Goal: Task Accomplishment & Management: Manage account settings

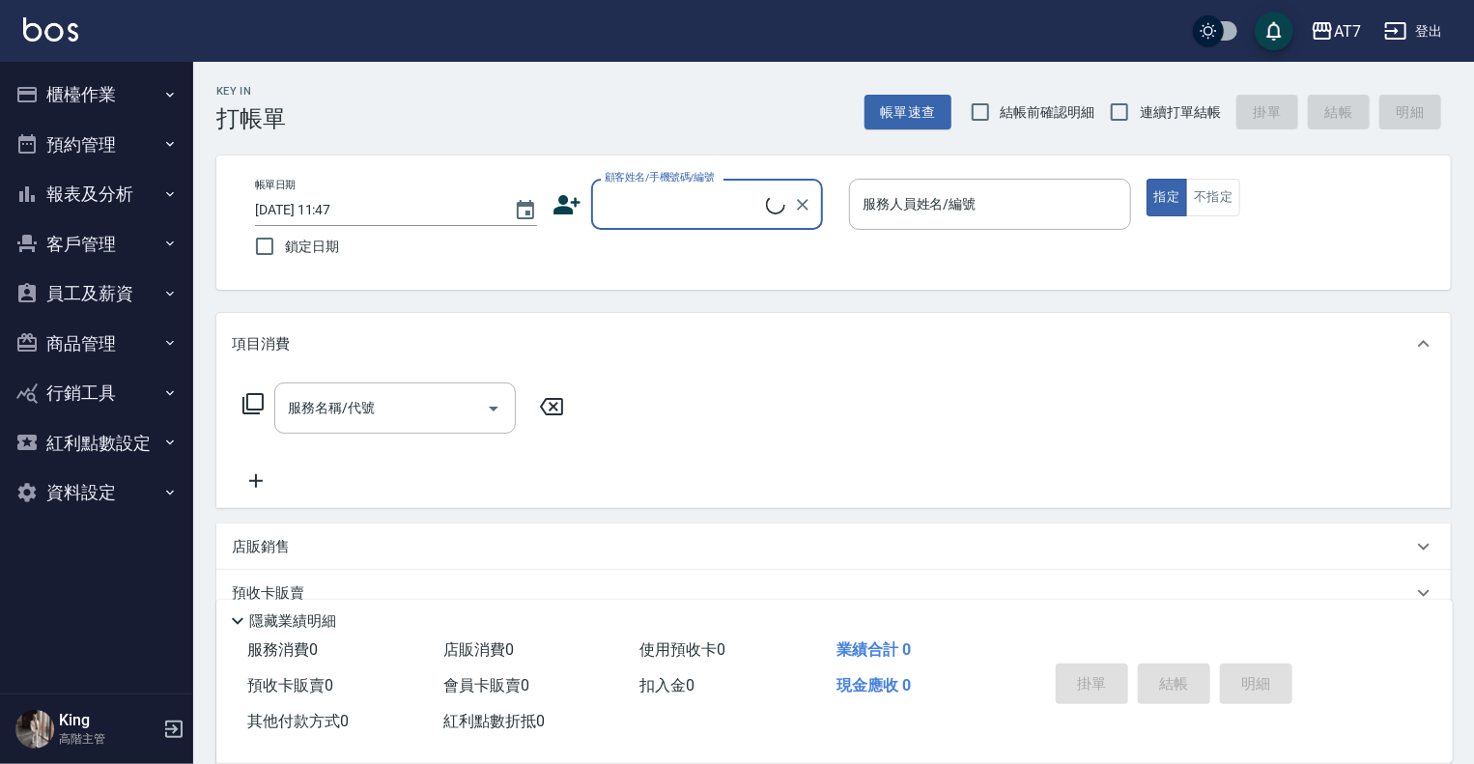
click at [1318, 48] on div "AT7 登出" at bounding box center [737, 31] width 1474 height 62
click at [1329, 34] on icon "button" at bounding box center [1322, 30] width 19 height 17
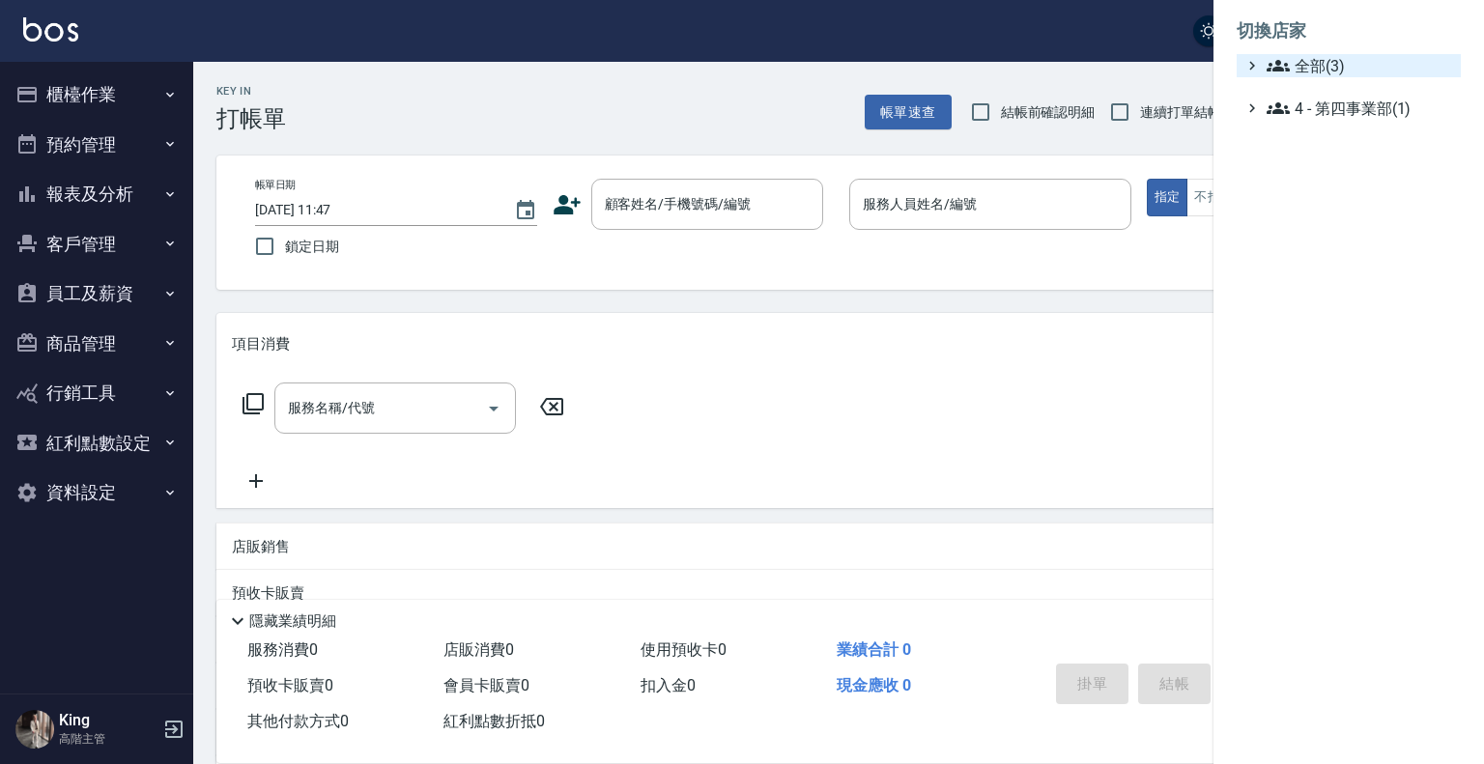
click at [1332, 74] on span "全部(3)" at bounding box center [1359, 65] width 186 height 23
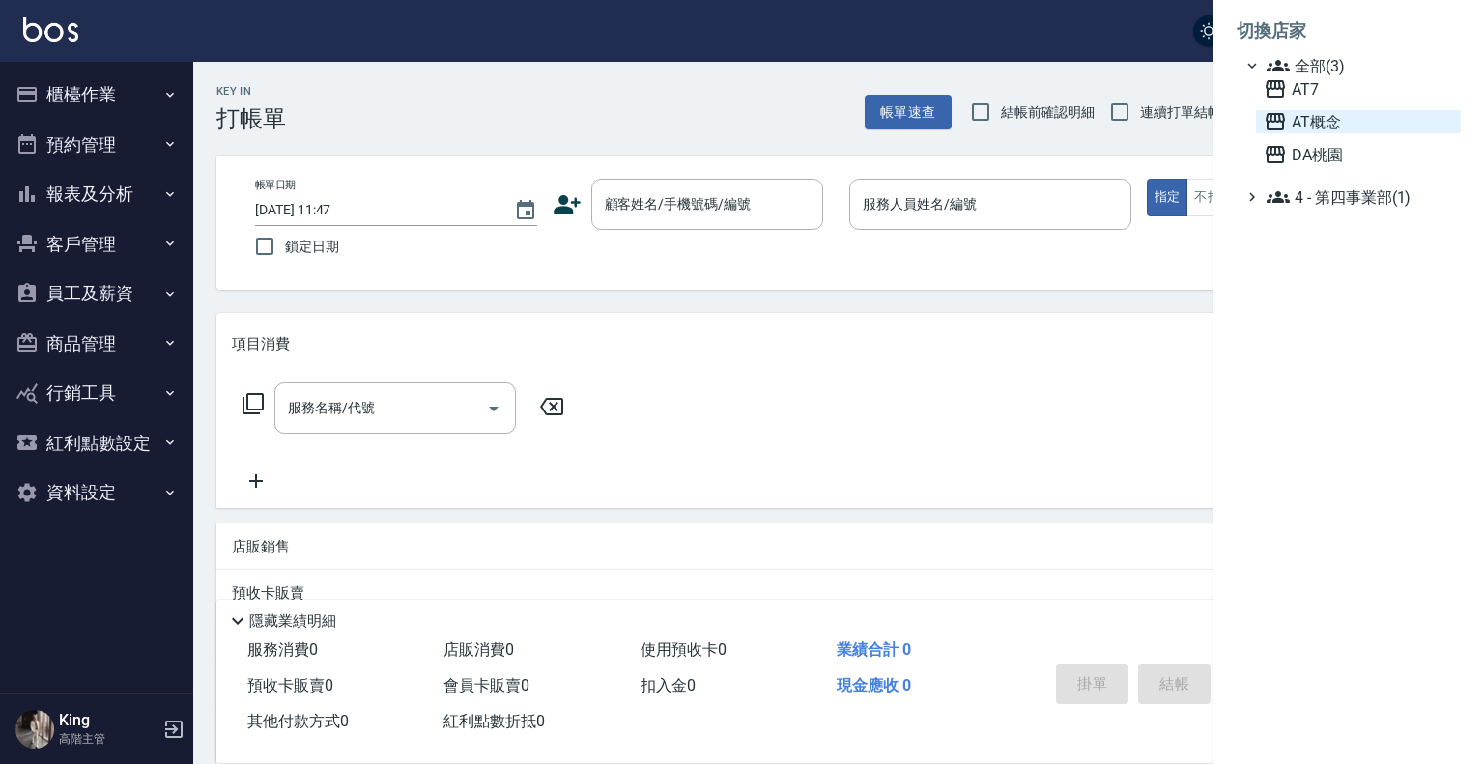
click at [1316, 123] on span "AT概念" at bounding box center [1358, 121] width 189 height 23
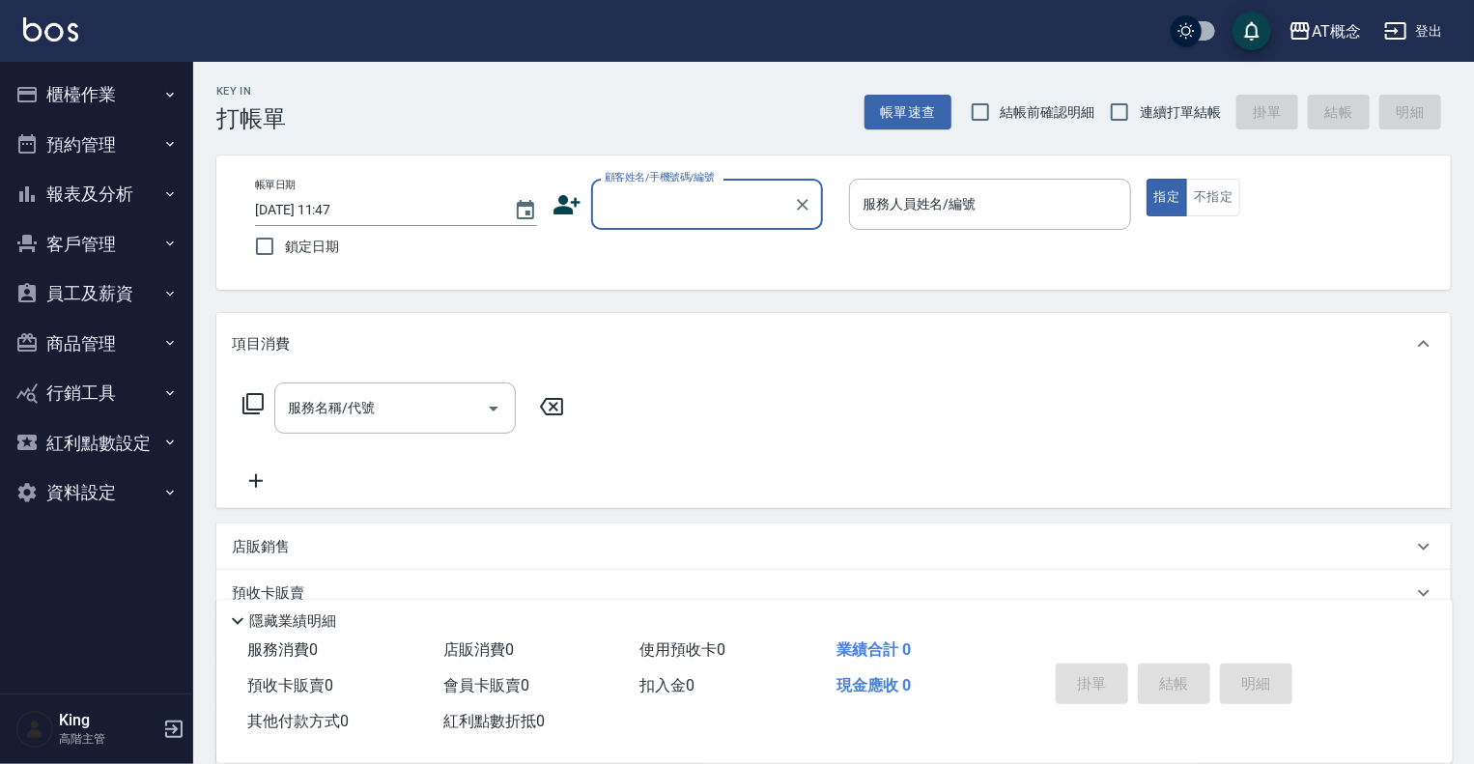
click at [142, 297] on button "員工及薪資" at bounding box center [97, 294] width 178 height 50
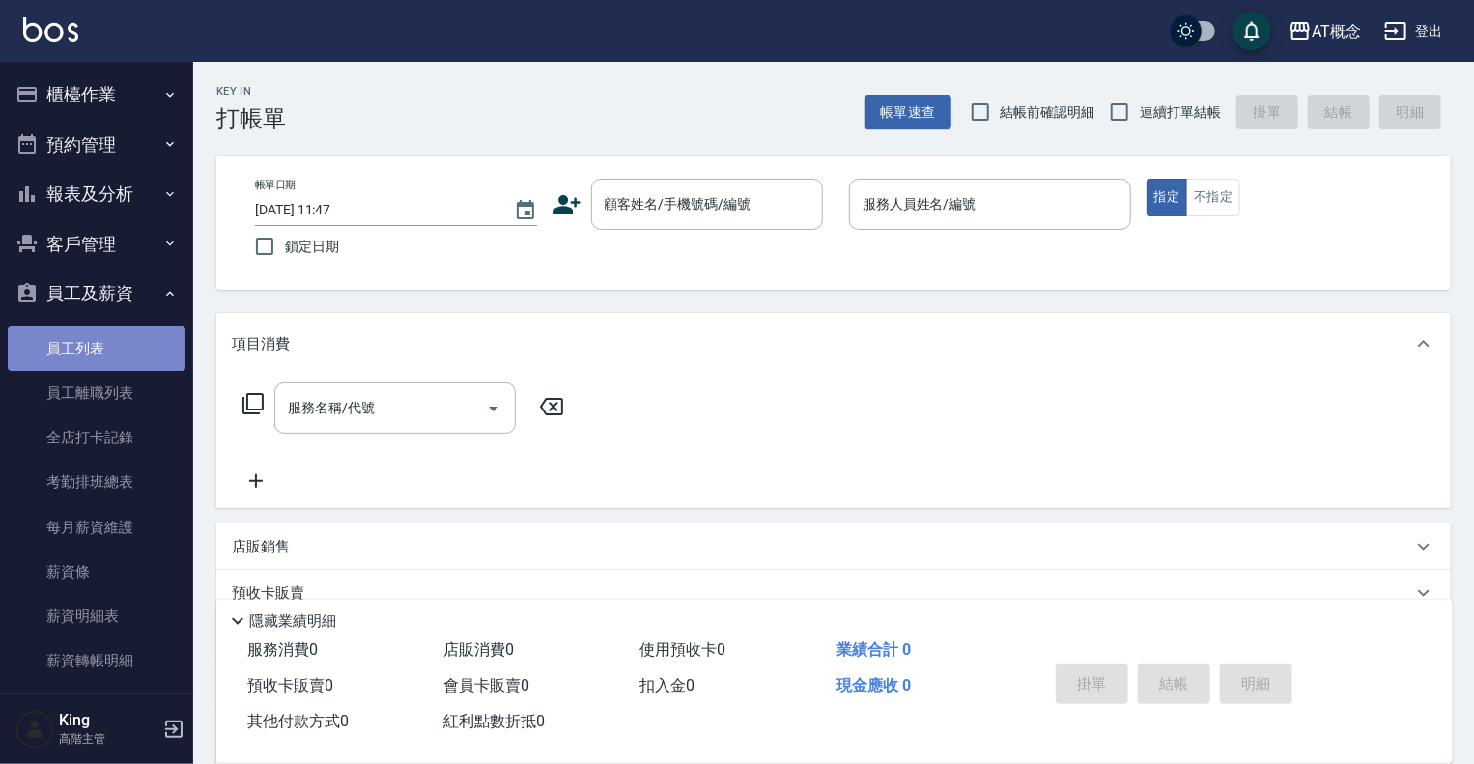
click at [99, 354] on link "員工列表" at bounding box center [97, 349] width 178 height 44
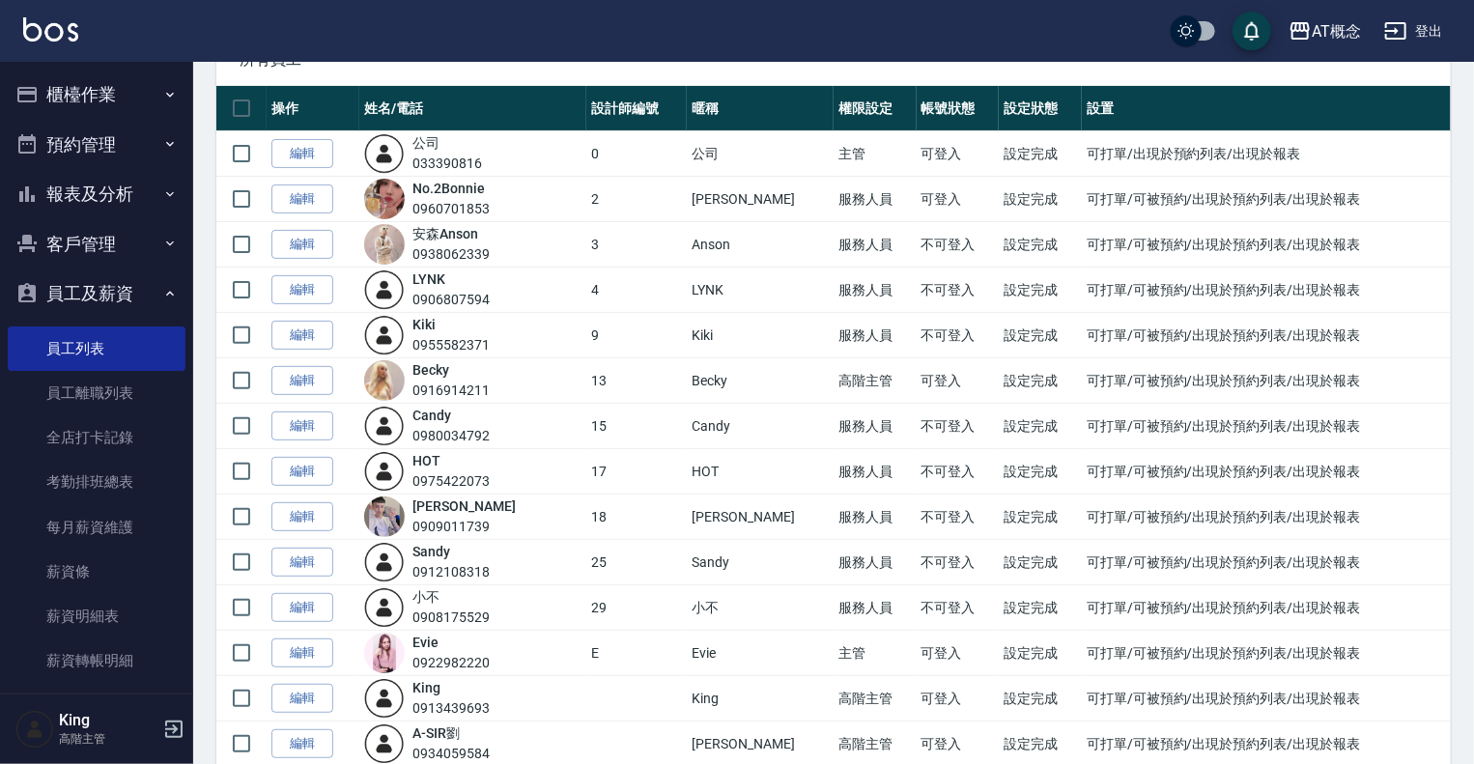
scroll to position [97, 0]
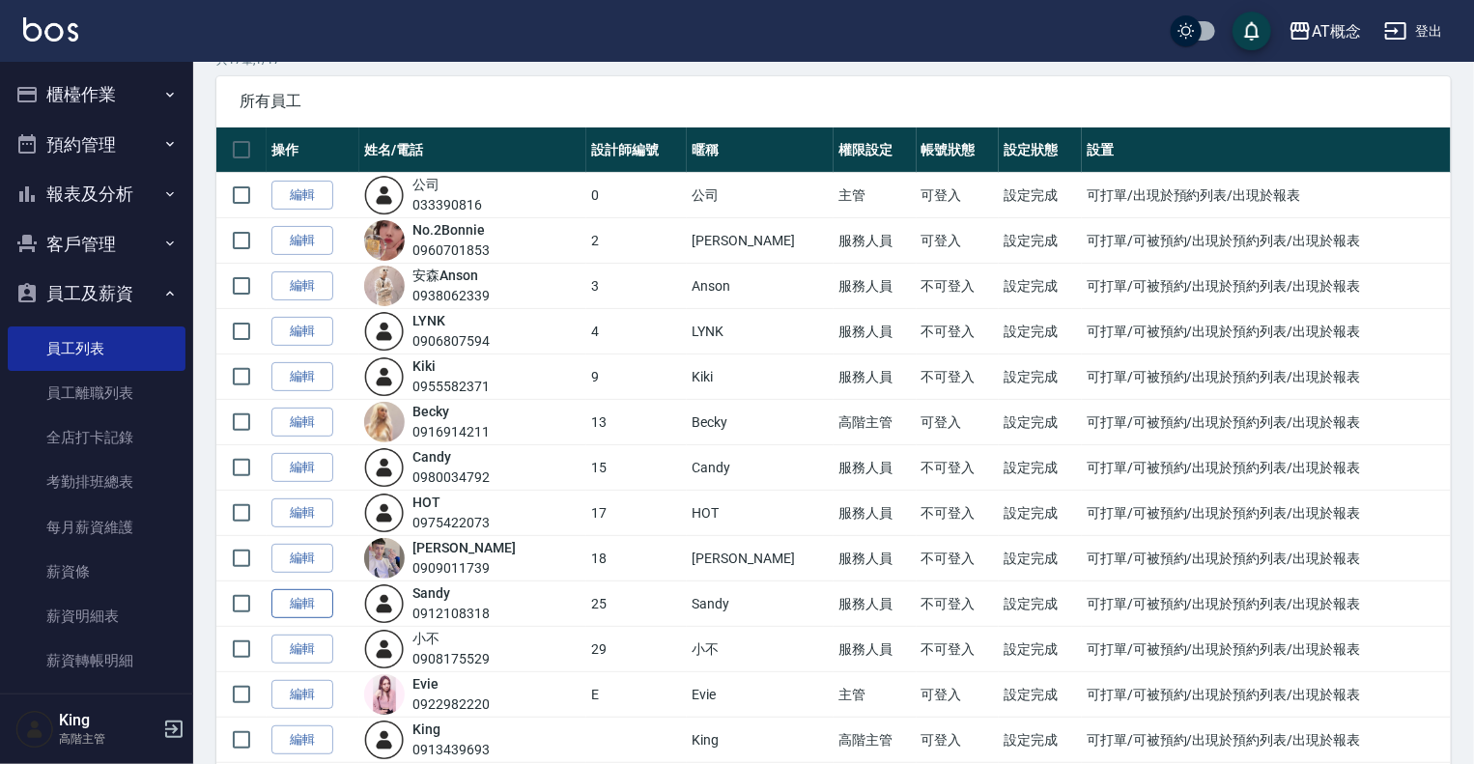
click at [305, 601] on link "編輯" at bounding box center [302, 604] width 62 height 30
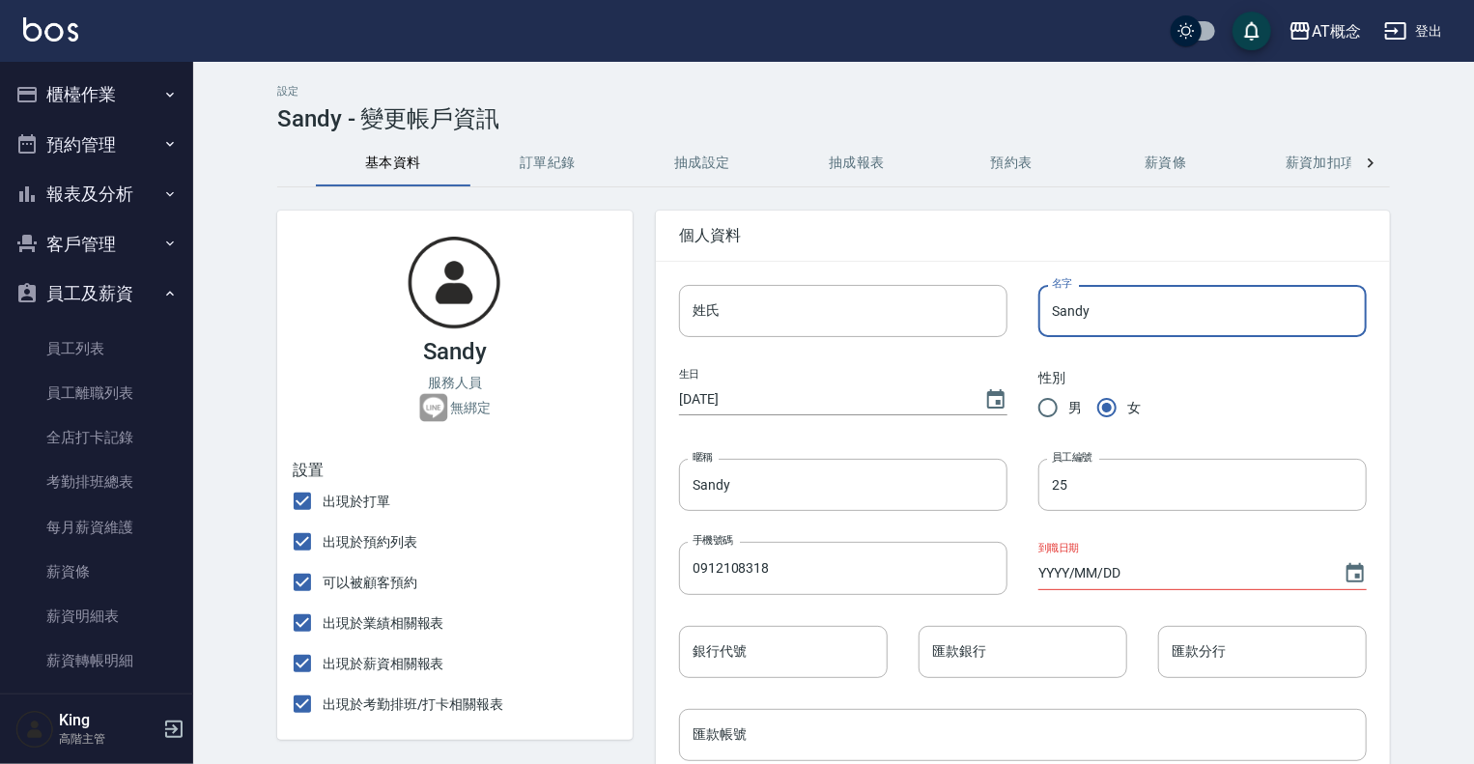
drag, startPoint x: 1066, startPoint y: 311, endPoint x: 999, endPoint y: 317, distance: 66.9
click at [1038, 317] on input "Sandy" at bounding box center [1202, 311] width 328 height 52
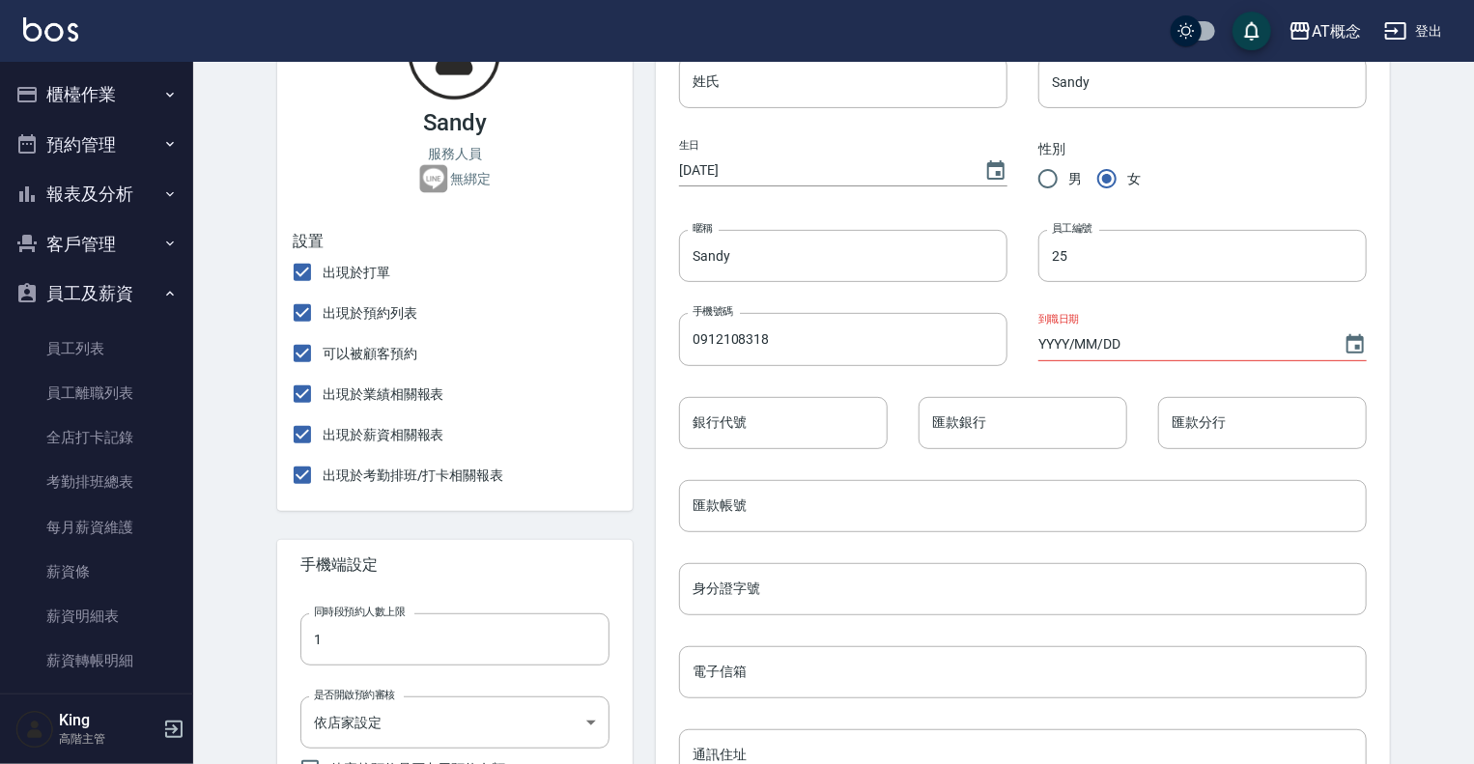
scroll to position [195, 0]
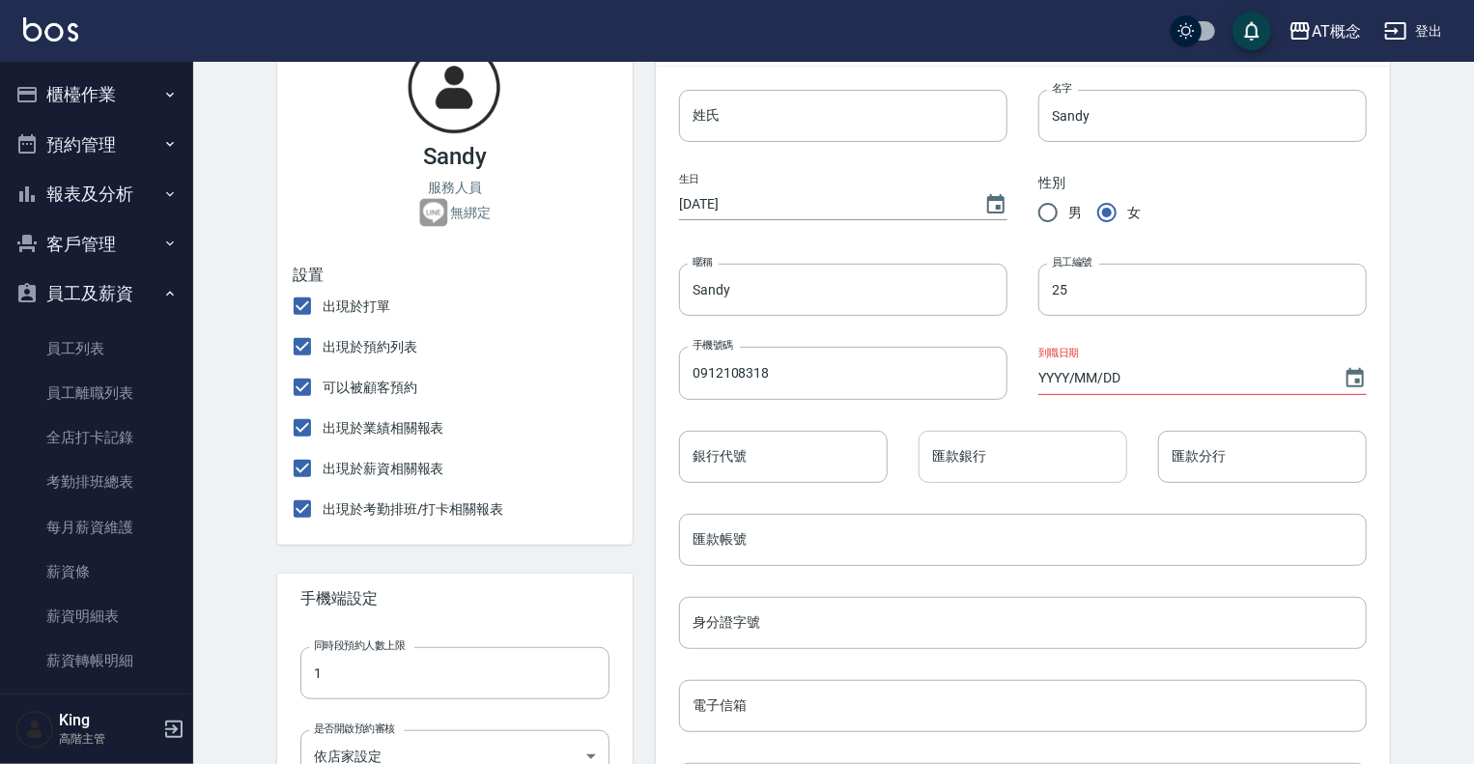
click at [993, 455] on input "匯款銀行" at bounding box center [1023, 457] width 209 height 52
type input "第一銀行"
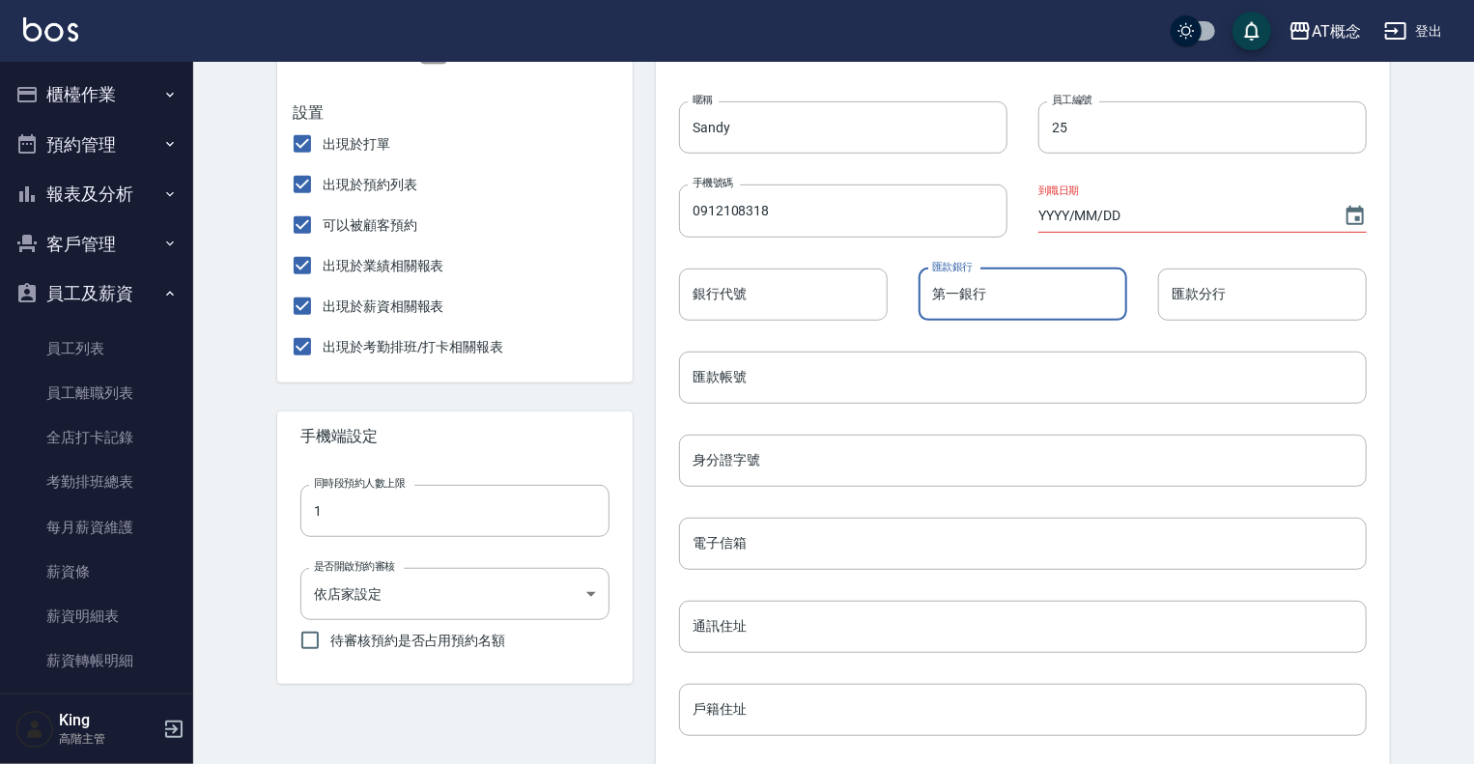
scroll to position [388, 0]
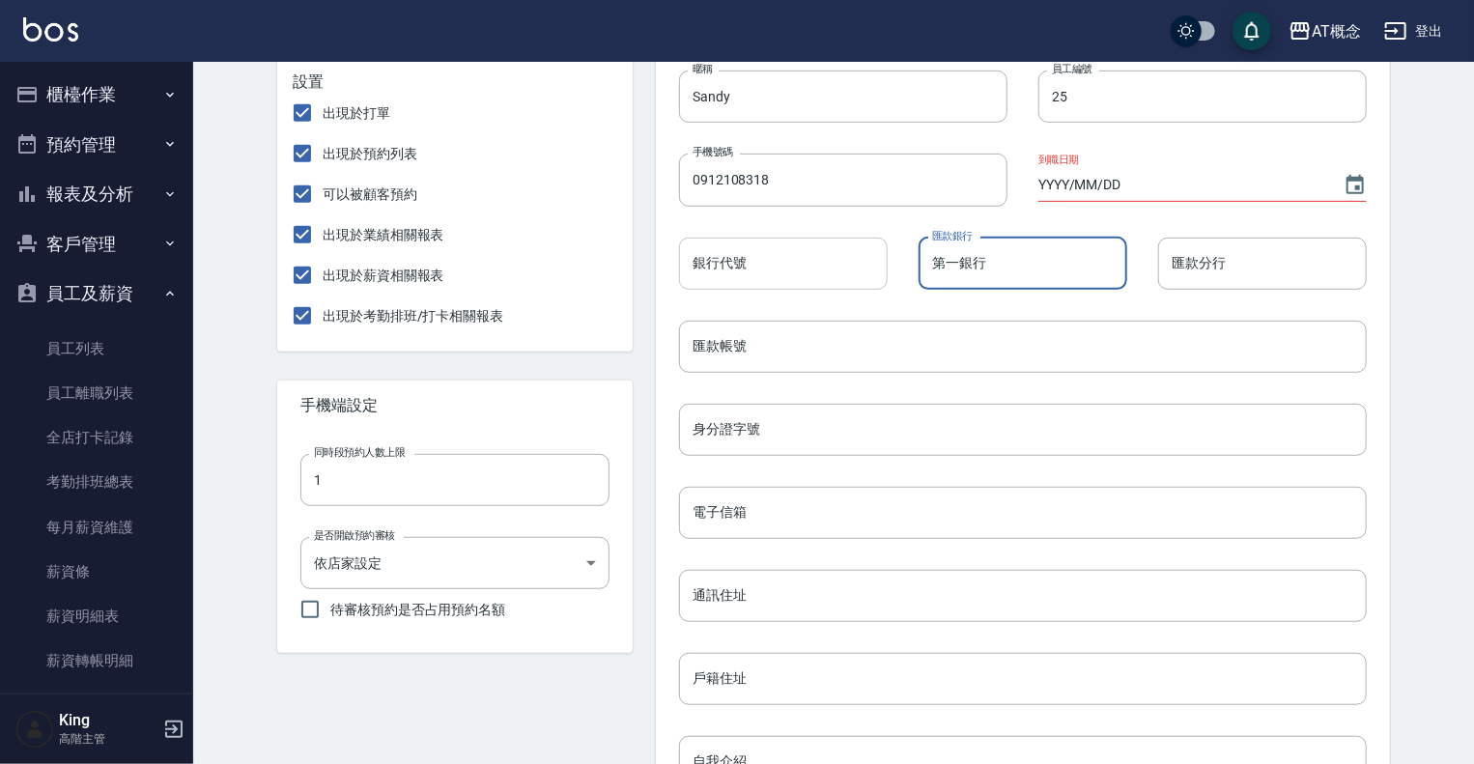
click at [726, 271] on input "銀行代號" at bounding box center [783, 264] width 209 height 52
type input "007"
click at [1177, 270] on input "匯款分行" at bounding box center [1262, 264] width 209 height 52
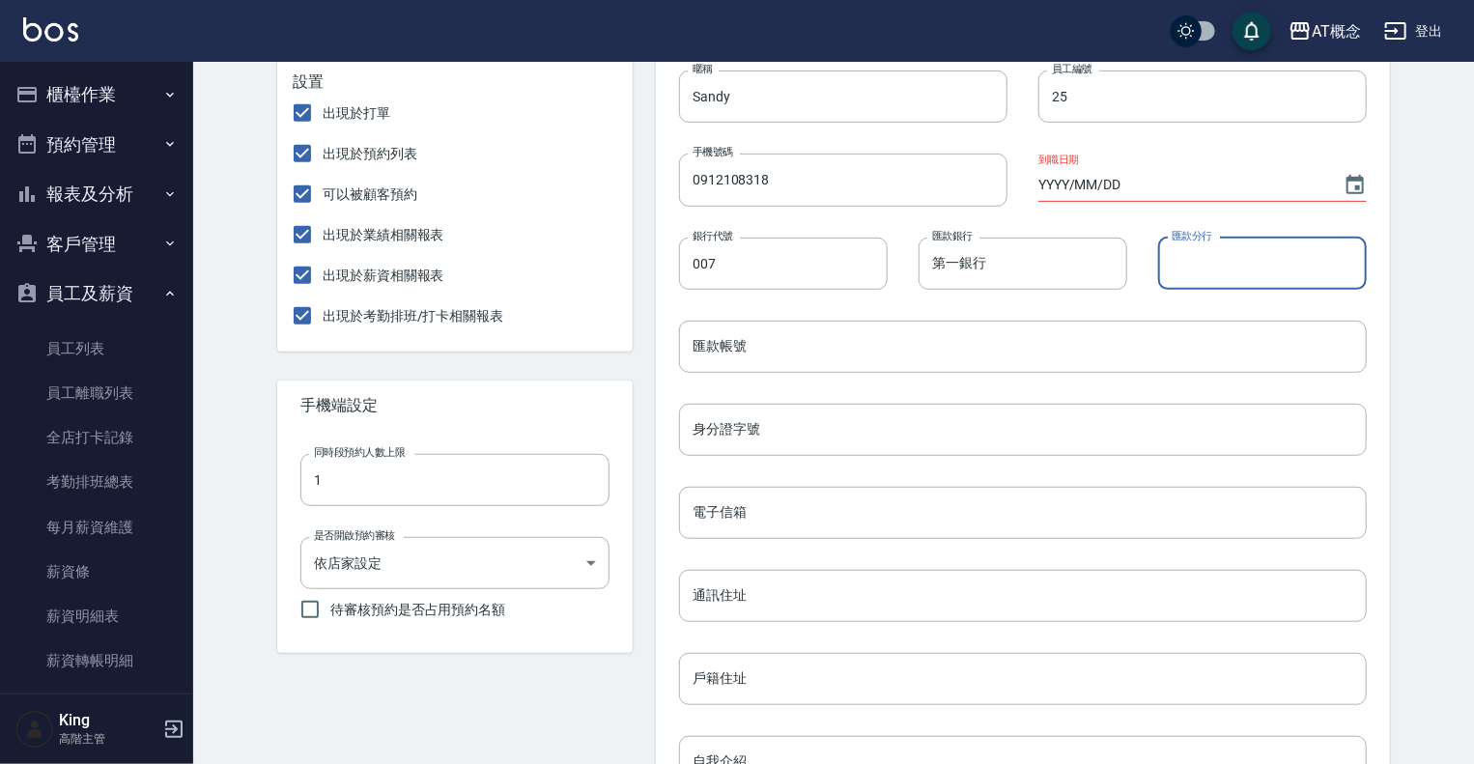
type input "桃園分行"
click at [1391, 246] on div "設定 Sandy - 變更帳戶資訊 基本資料 訂單紀錄 抽成設定 抽成報表 預約表 薪資條 薪資加扣項 密碼與安全 打卡紀錄 Sandy 服務人員 無綁定 …" at bounding box center [833, 413] width 1159 height 1432
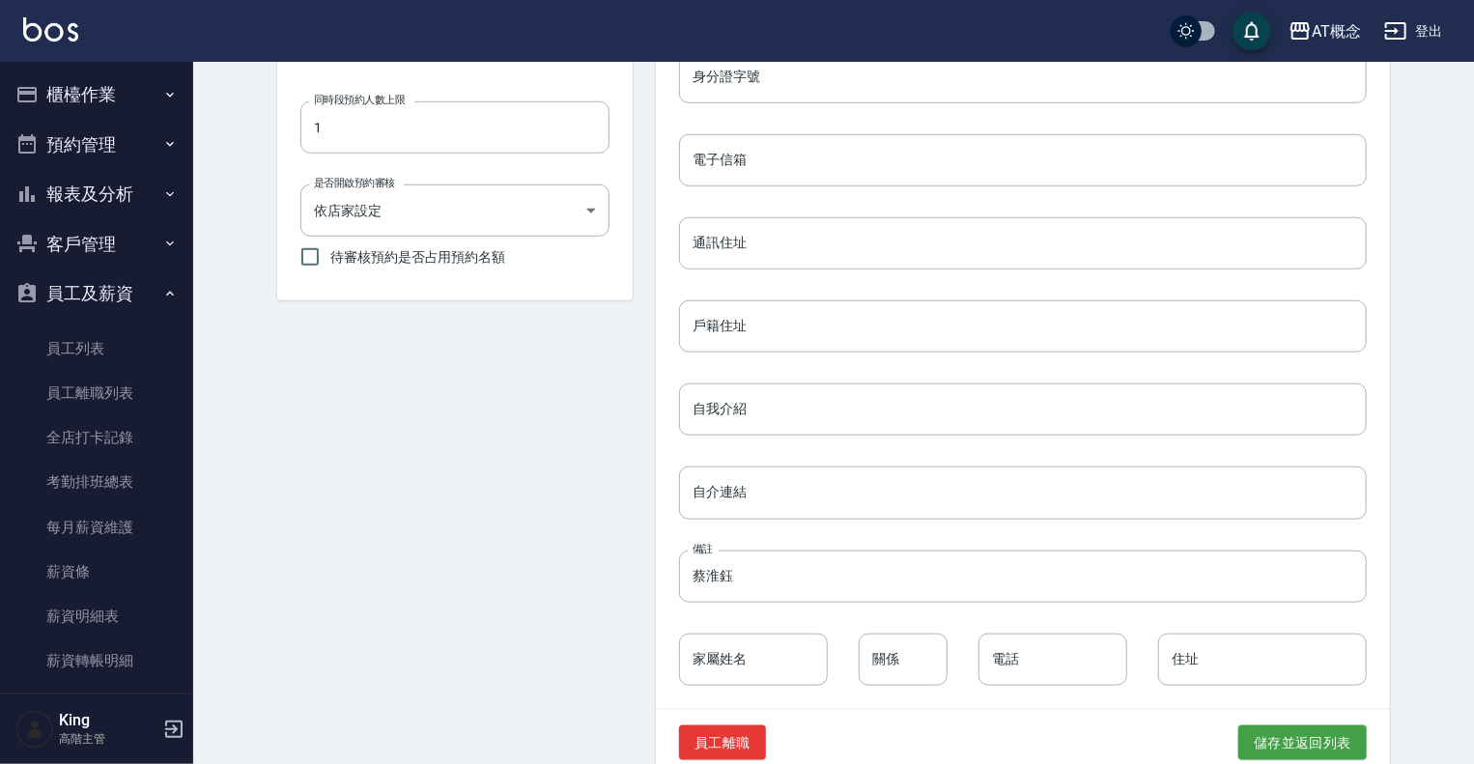
scroll to position [775, 0]
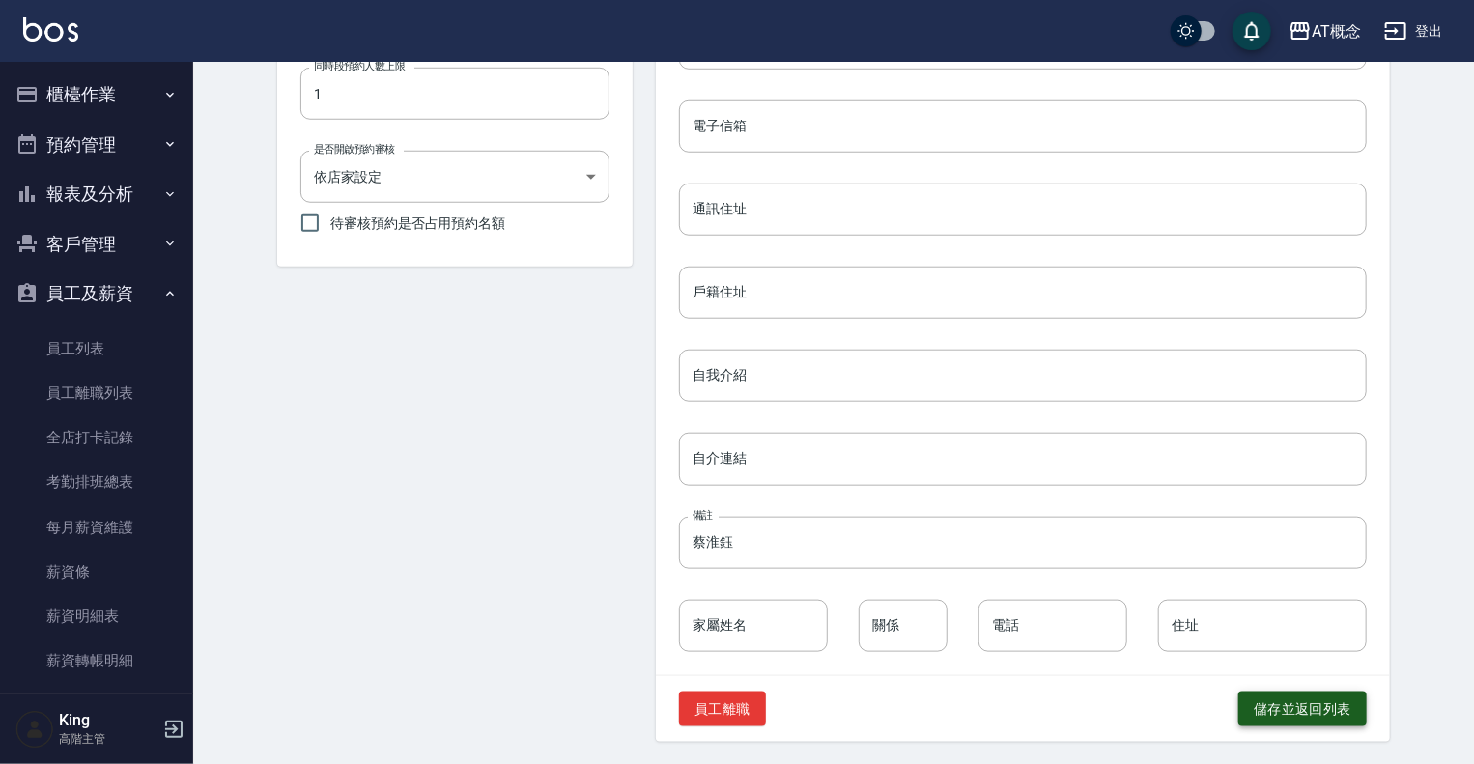
click at [1312, 710] on button "儲存並返回列表" at bounding box center [1302, 710] width 128 height 36
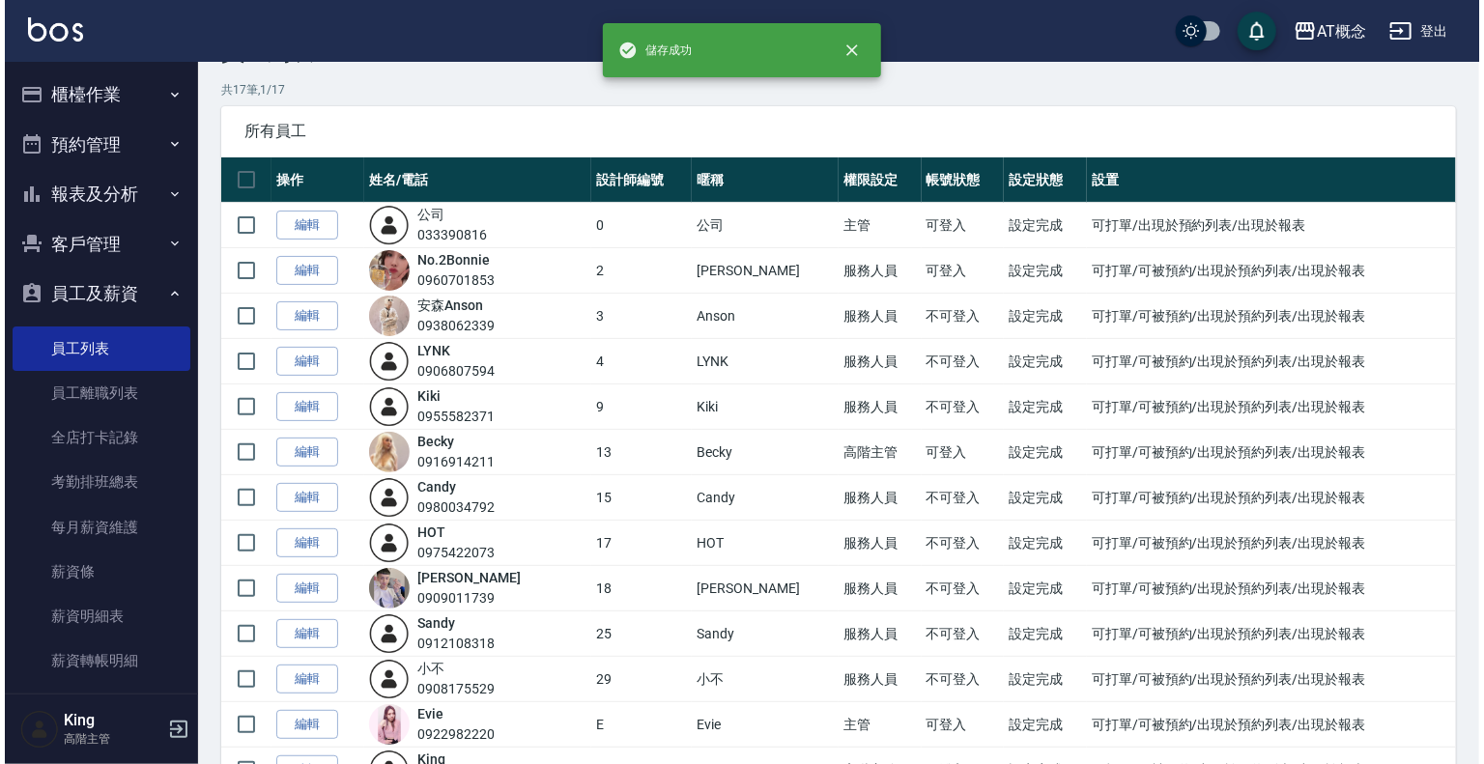
scroll to position [97, 0]
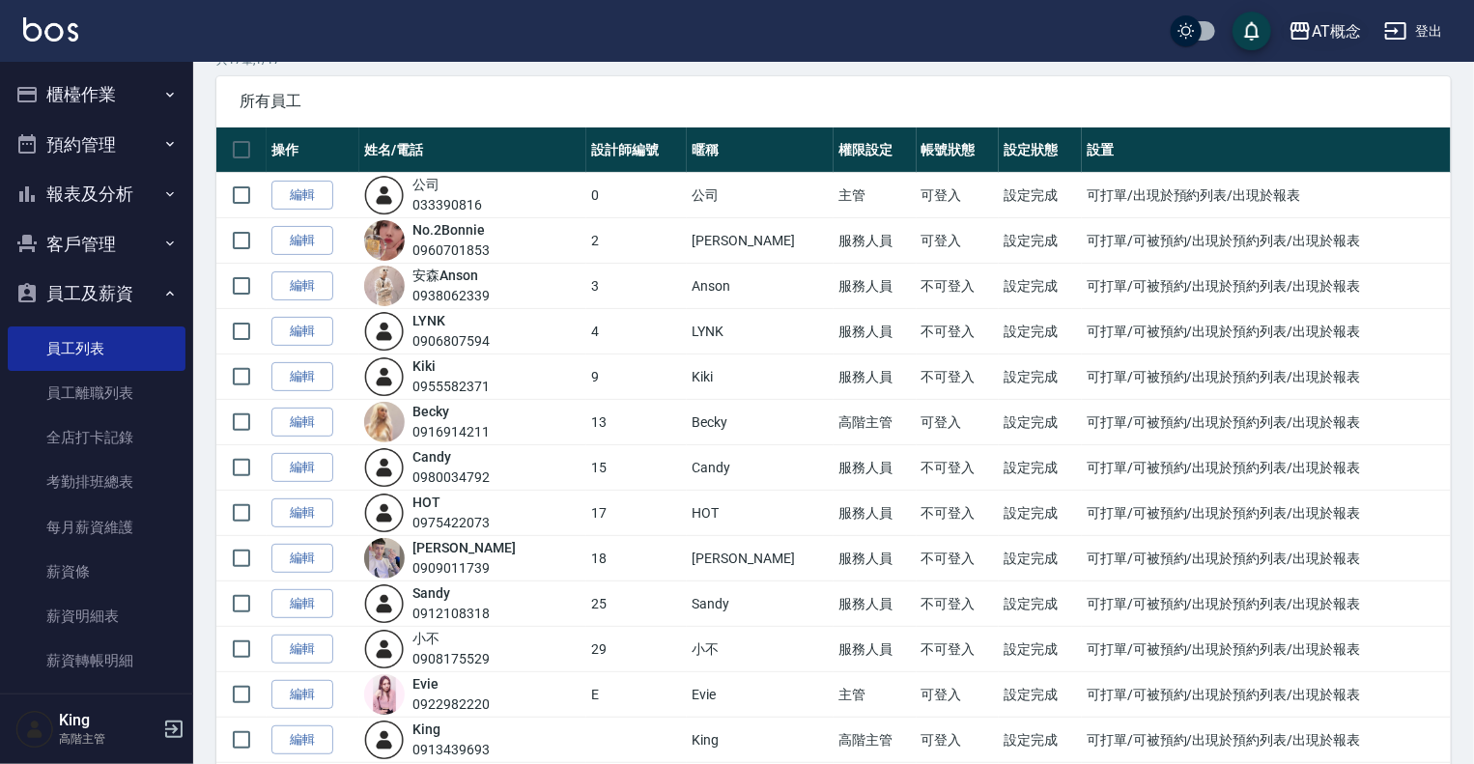
click at [1326, 26] on div "AT概念" at bounding box center [1336, 31] width 49 height 24
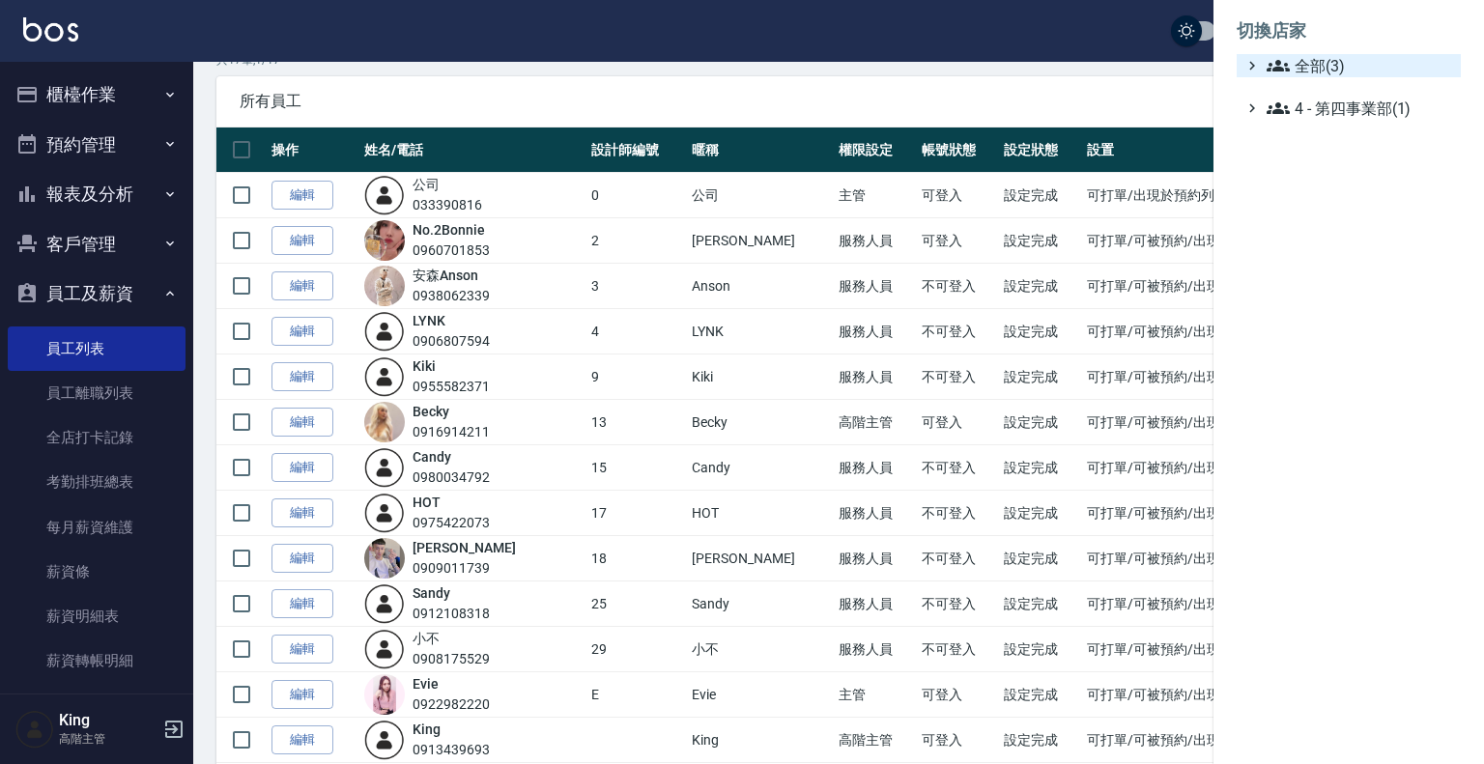
click at [1328, 57] on span "全部(3)" at bounding box center [1359, 65] width 186 height 23
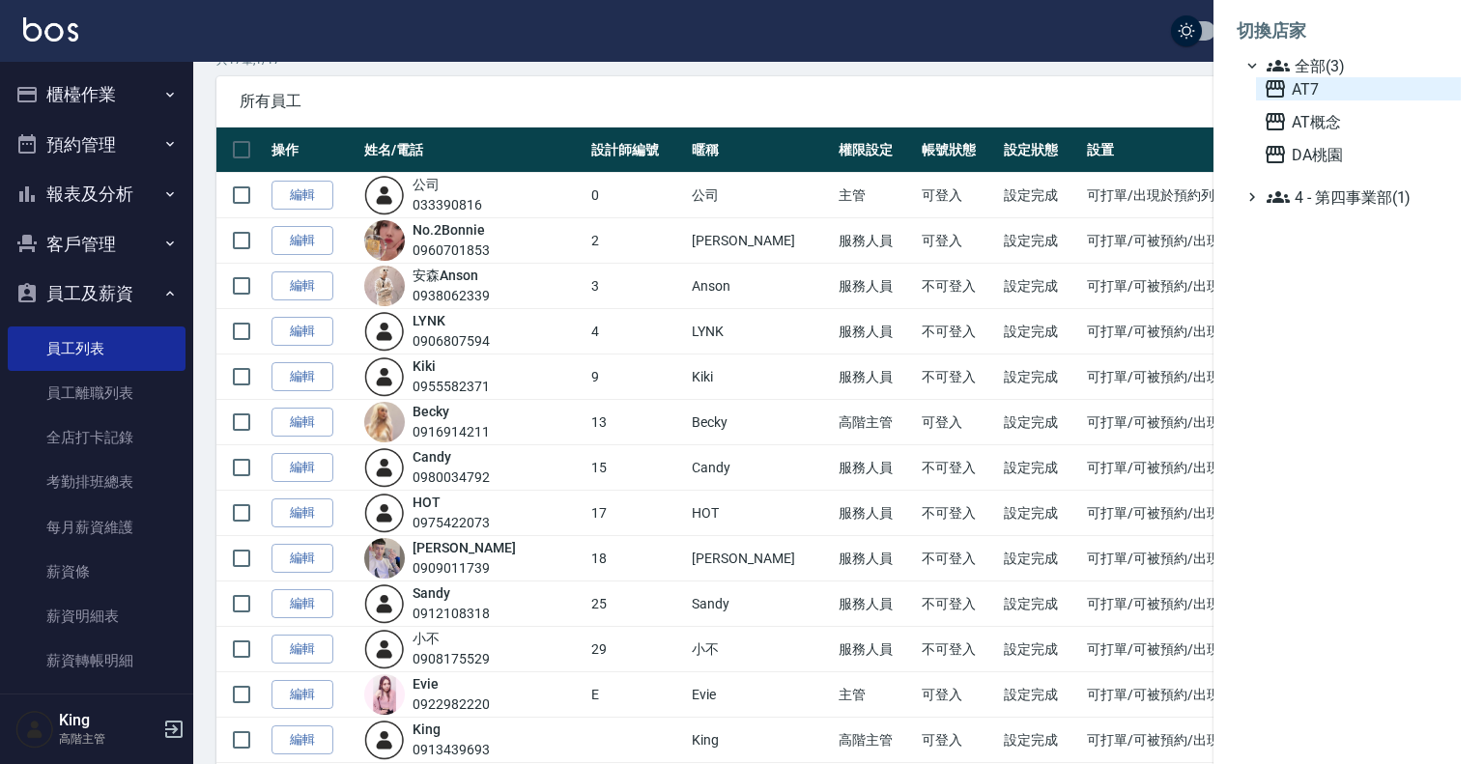
click at [1322, 95] on span "AT7" at bounding box center [1358, 88] width 189 height 23
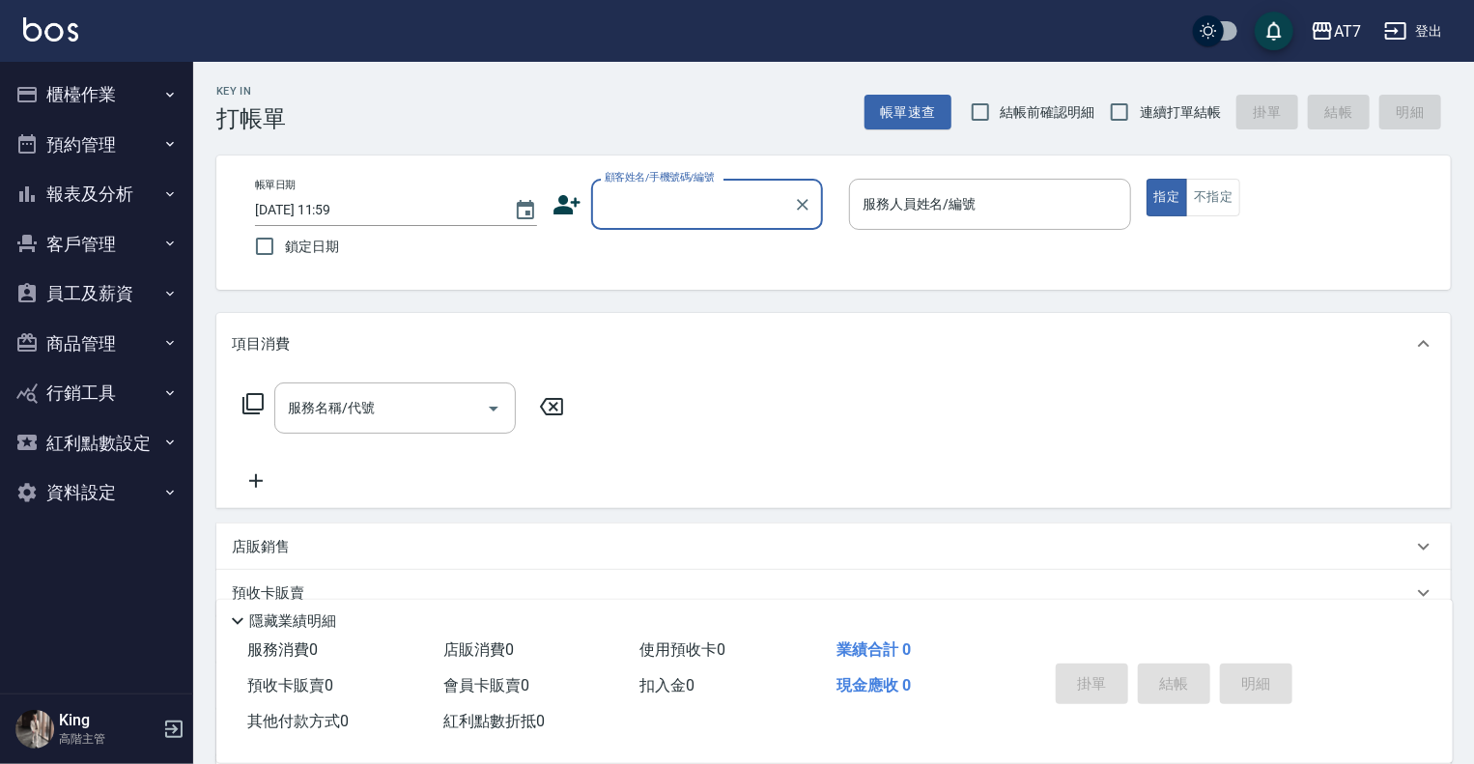
click at [106, 293] on button "員工及薪資" at bounding box center [97, 294] width 178 height 50
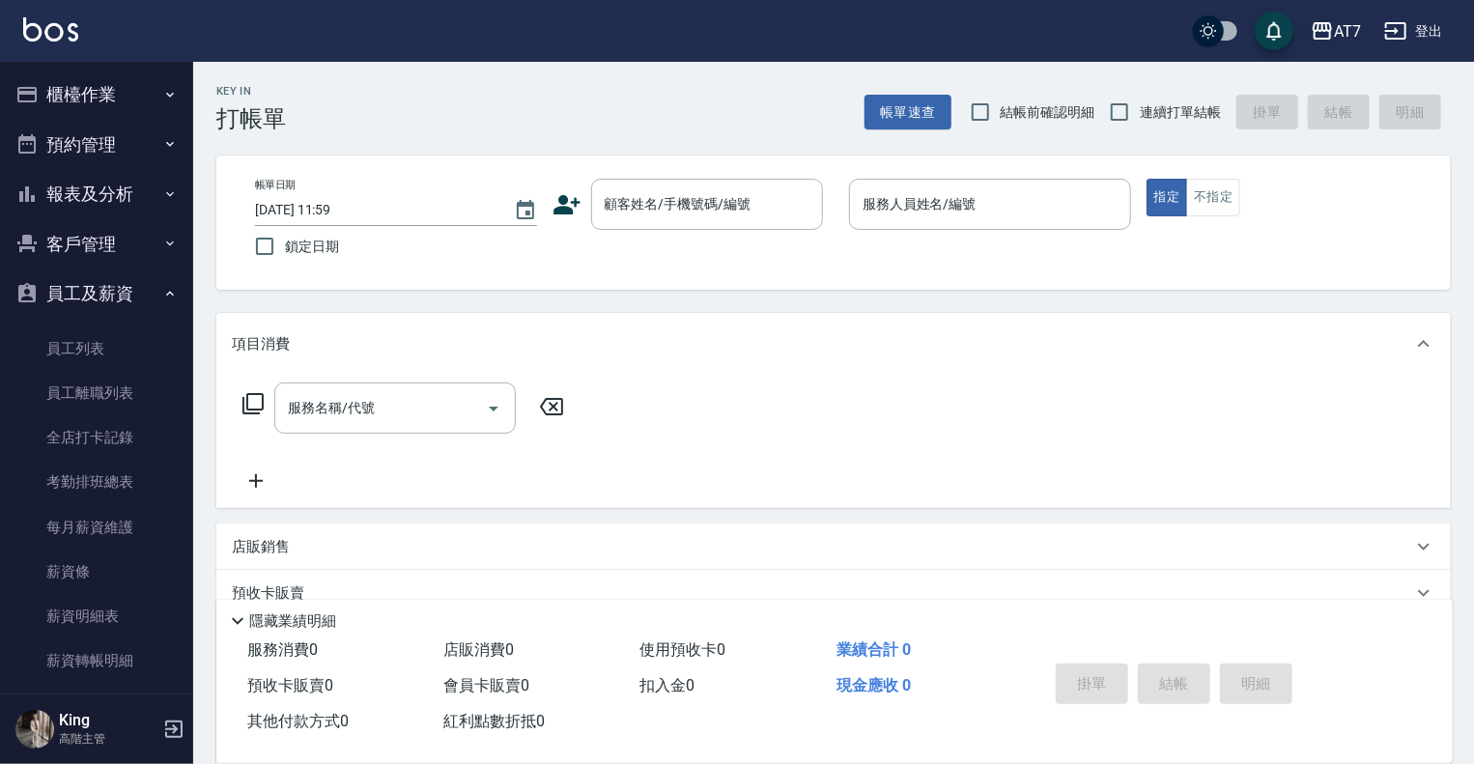
click at [1356, 35] on div "AT7" at bounding box center [1347, 31] width 27 height 24
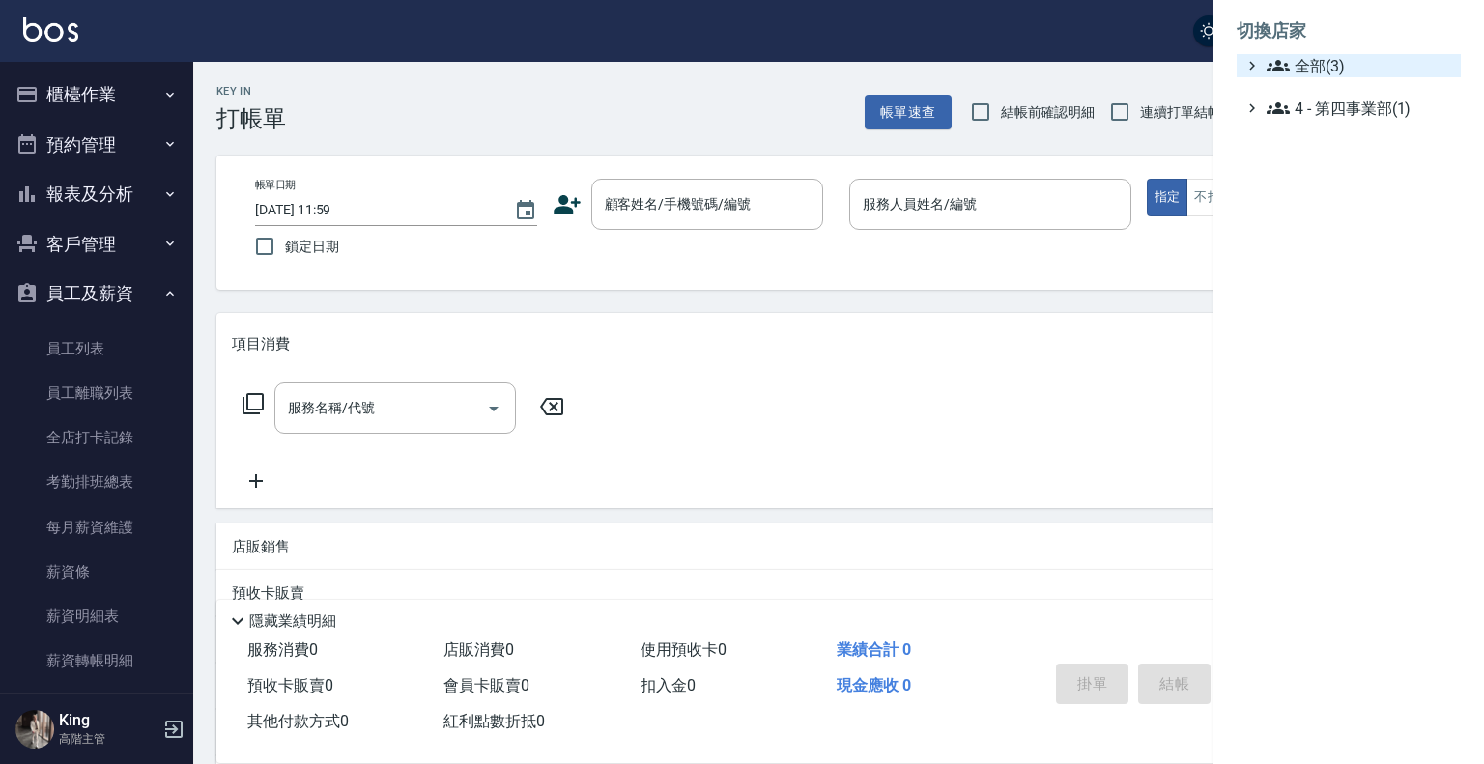
click at [1330, 61] on span "全部(3)" at bounding box center [1359, 65] width 186 height 23
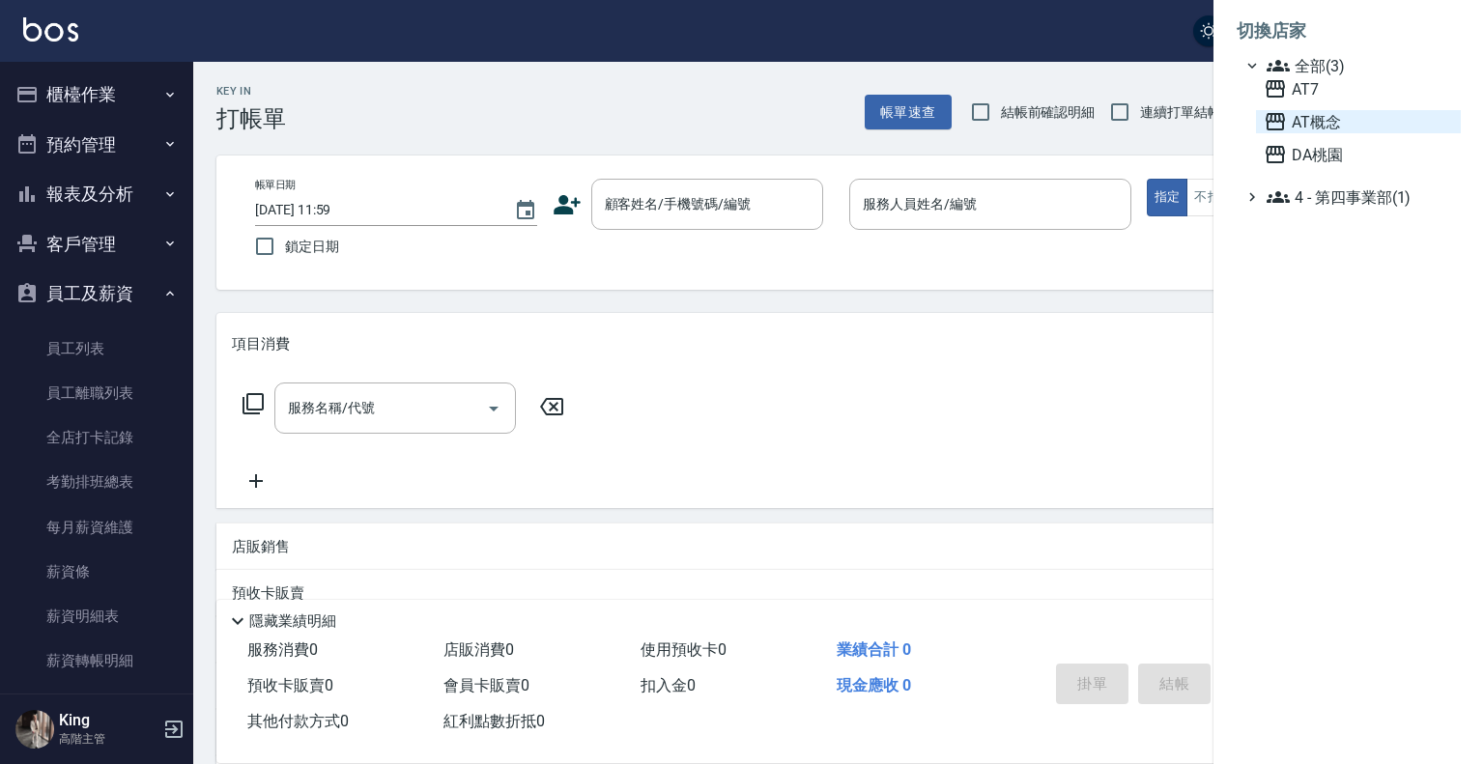
click at [1322, 132] on span "AT概念" at bounding box center [1358, 121] width 189 height 23
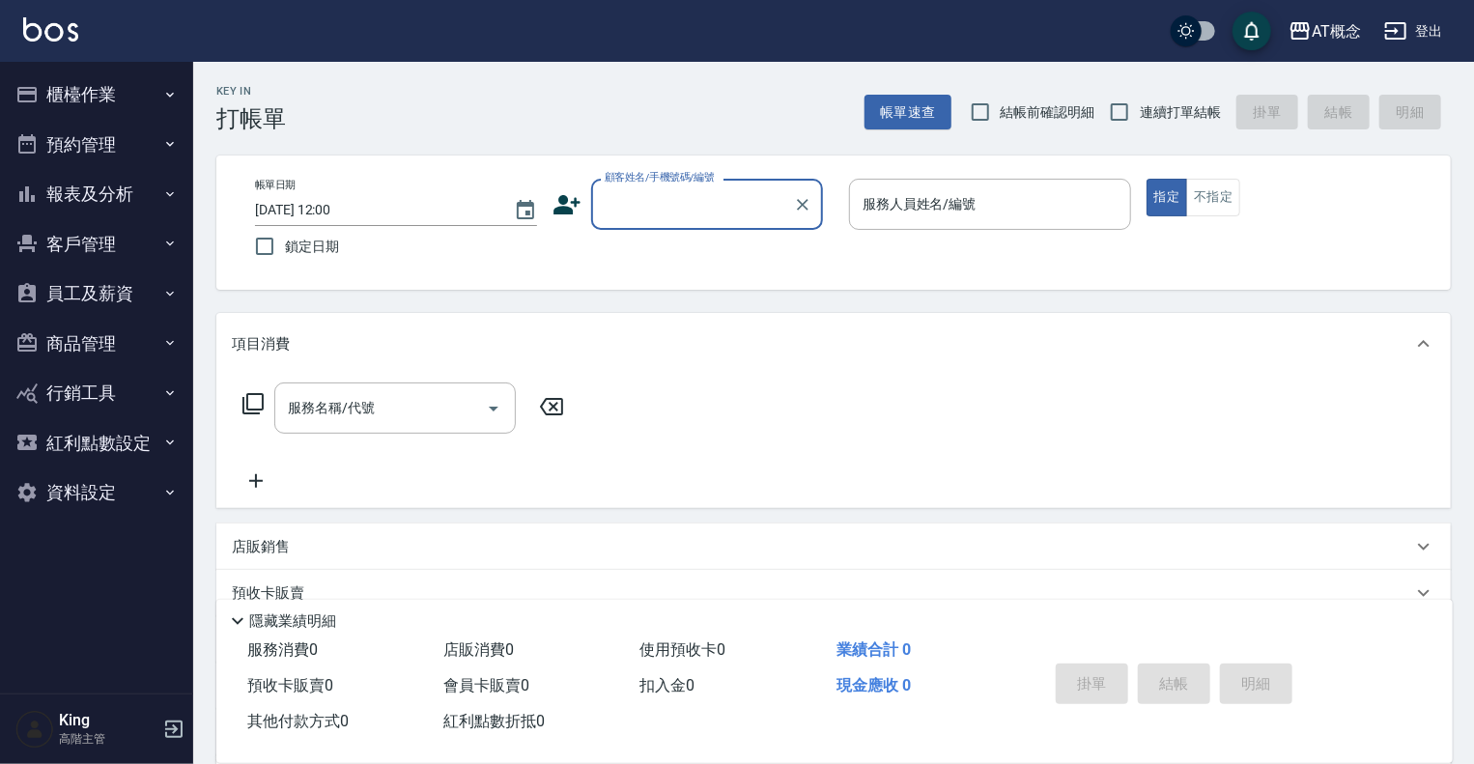
click at [119, 292] on button "員工及薪資" at bounding box center [97, 294] width 178 height 50
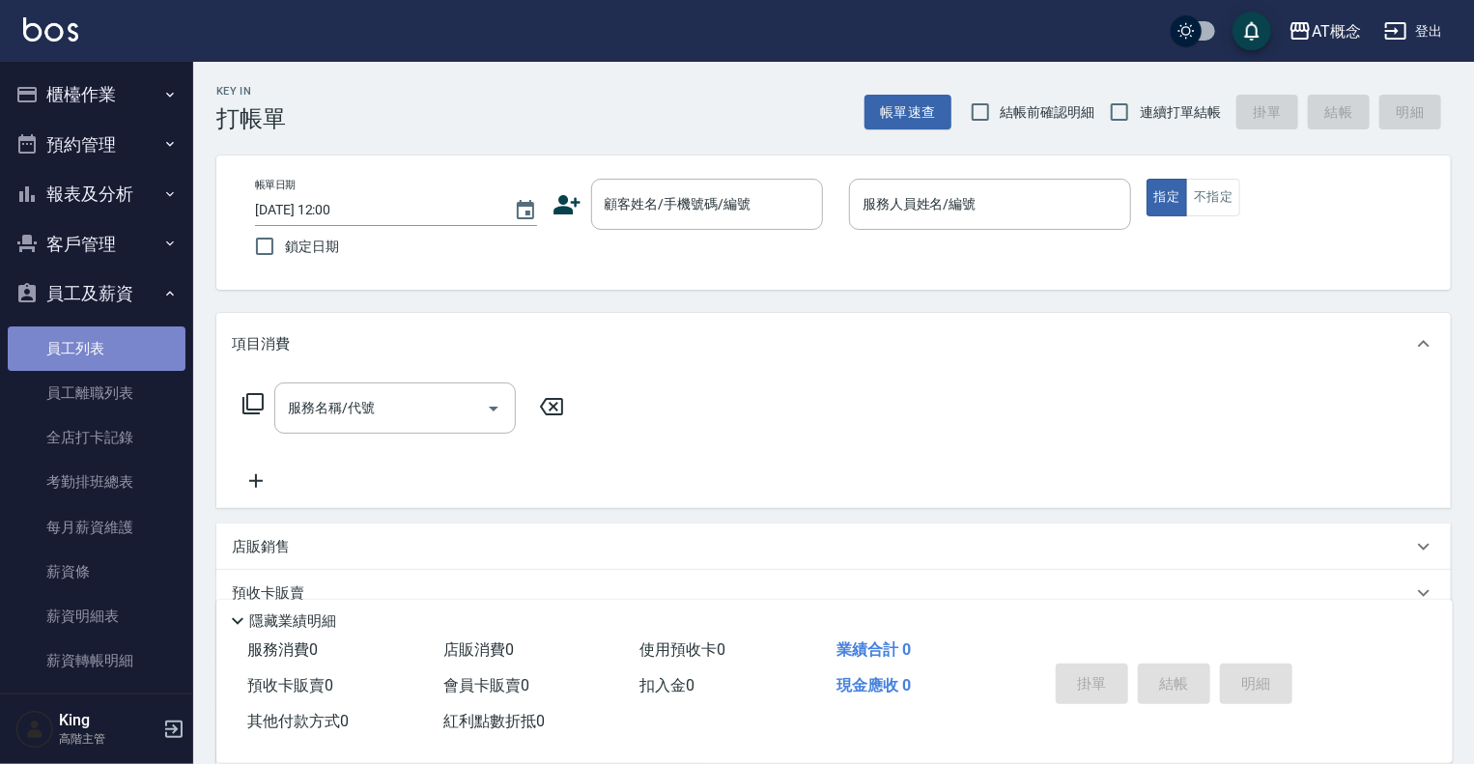
click at [126, 345] on link "員工列表" at bounding box center [97, 349] width 178 height 44
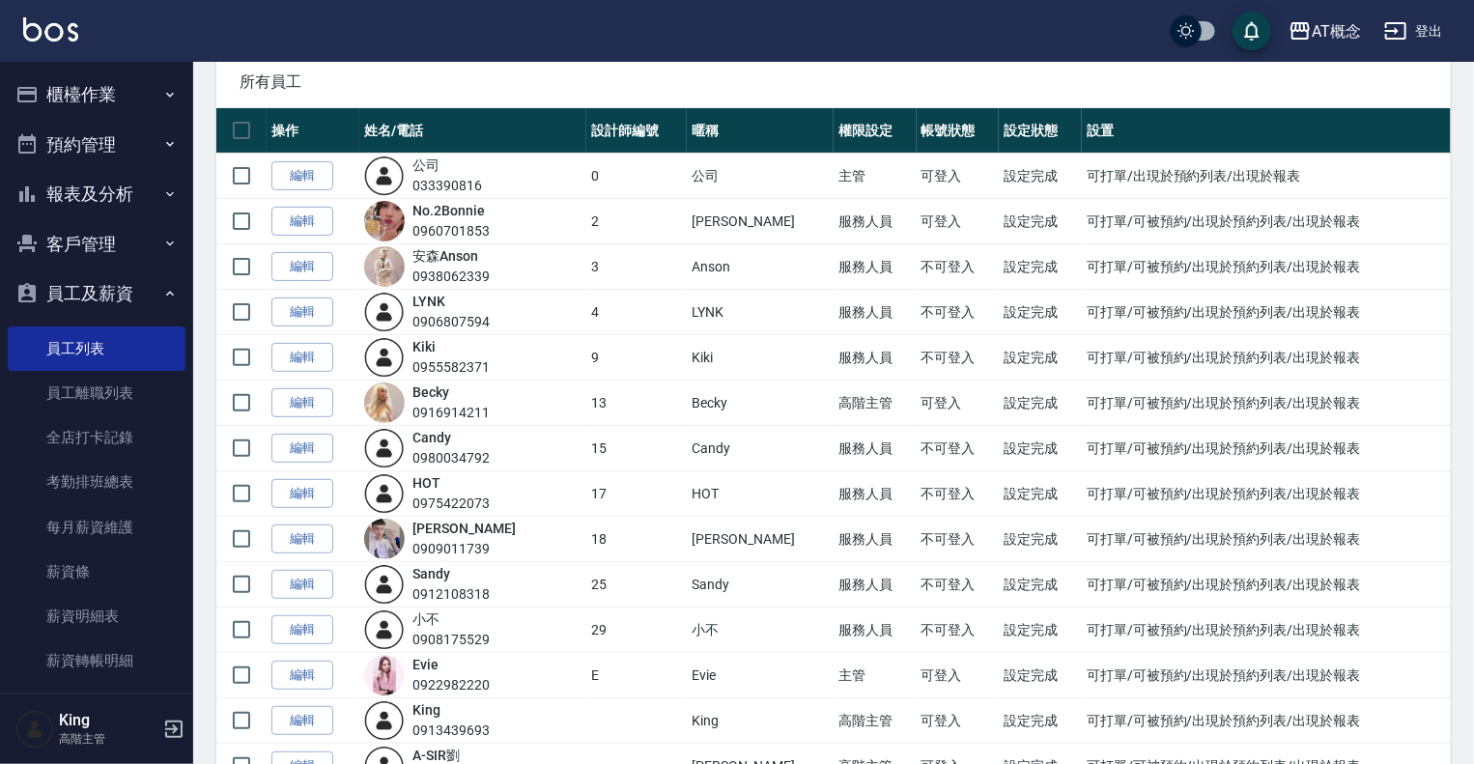
scroll to position [193, 0]
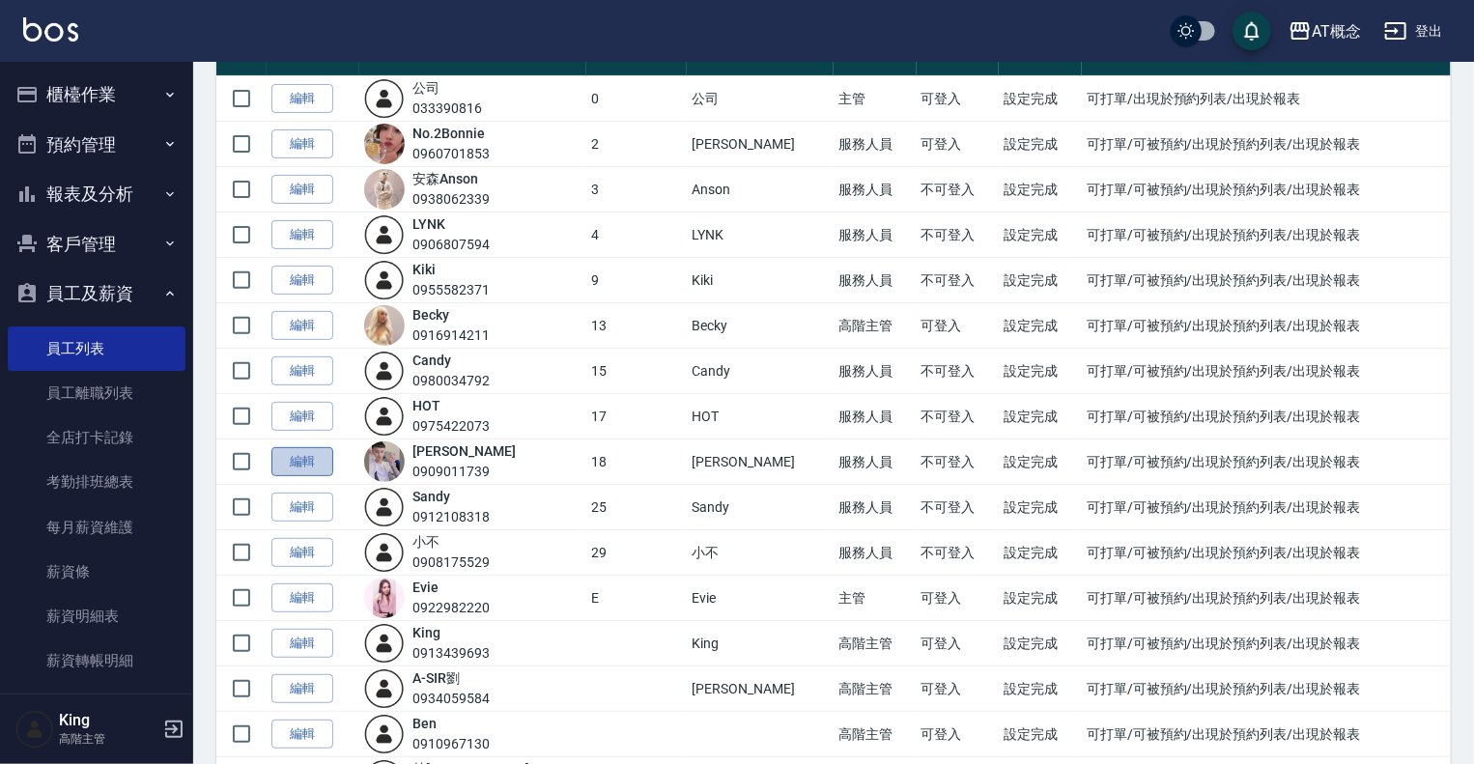
click at [324, 457] on link "編輯" at bounding box center [302, 462] width 62 height 30
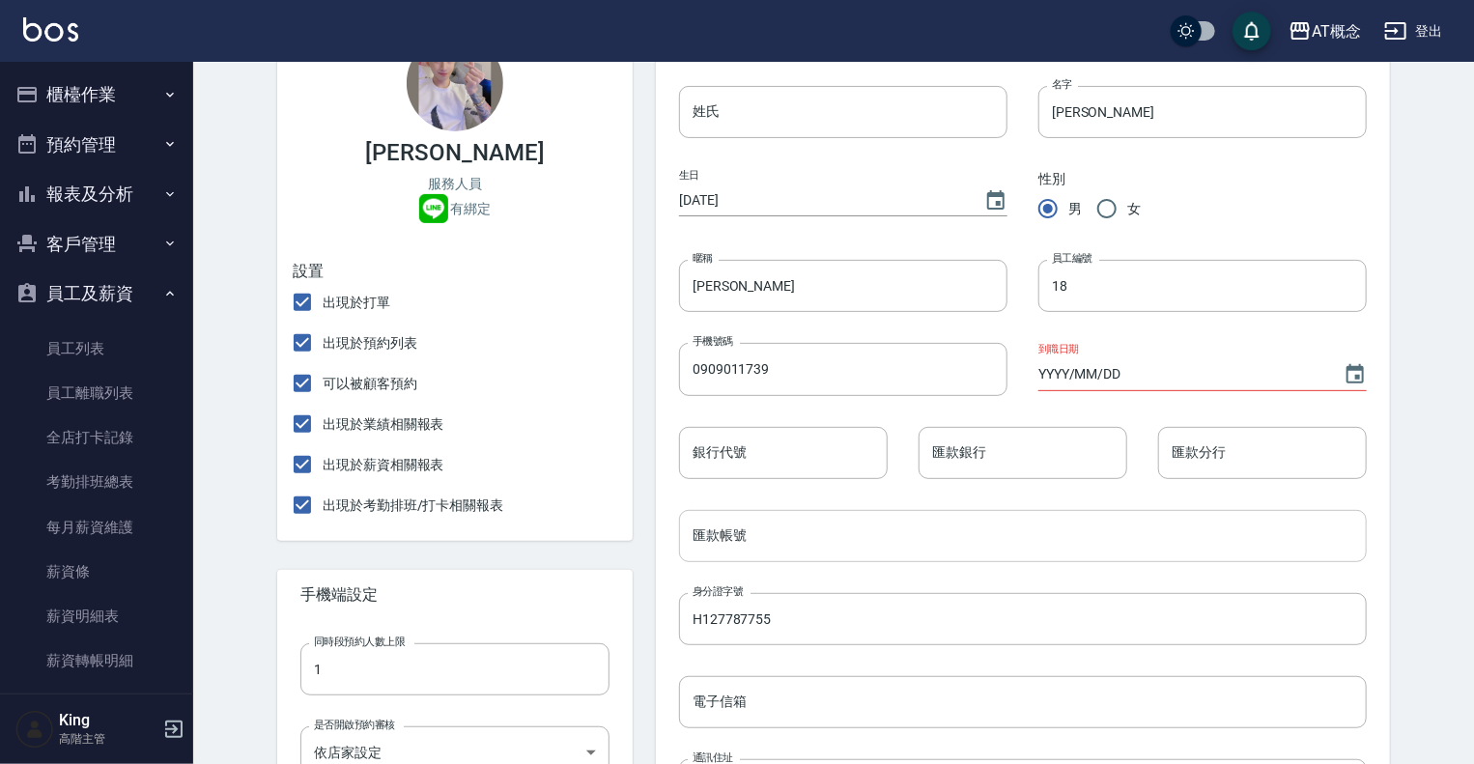
scroll to position [97, 0]
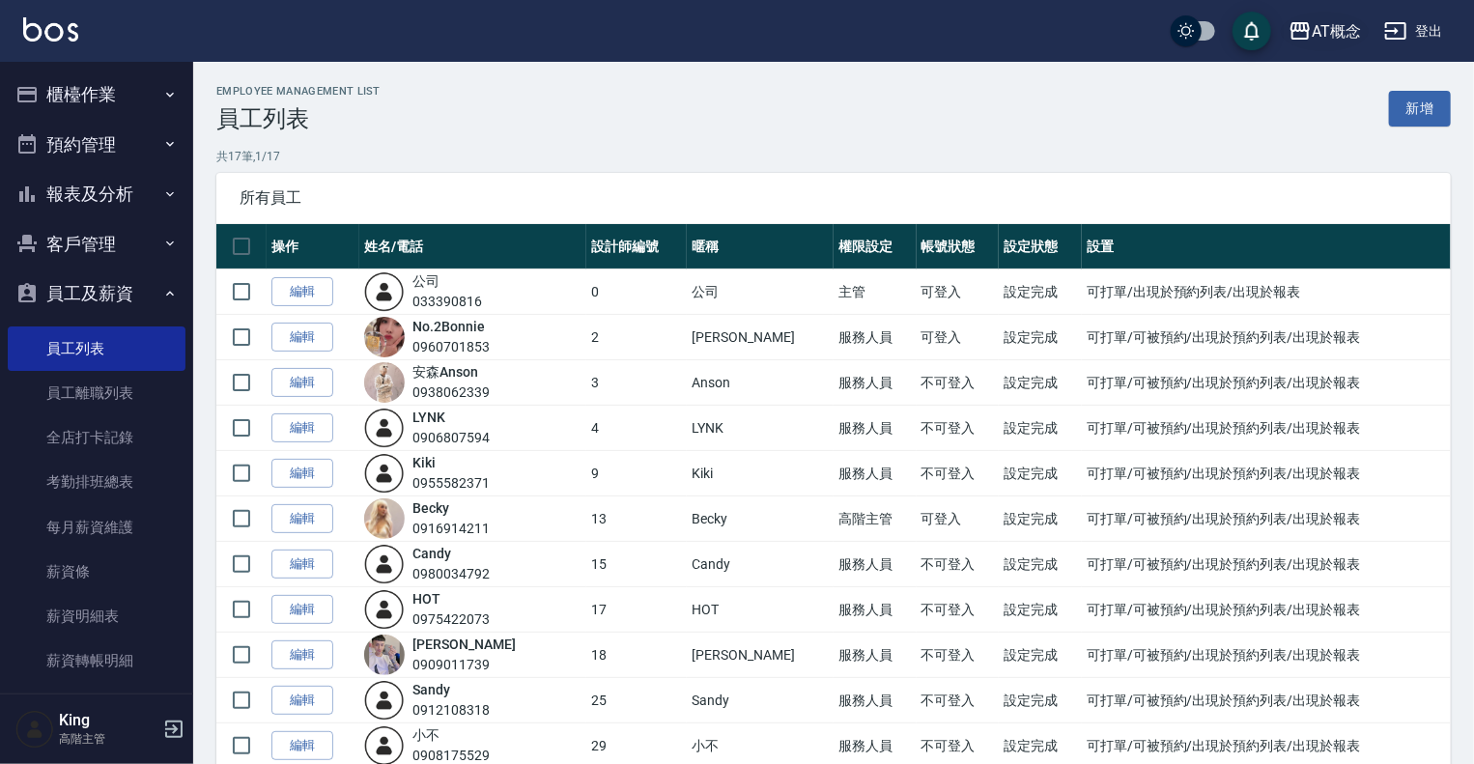
click at [1345, 30] on div "AT概念" at bounding box center [1336, 31] width 49 height 24
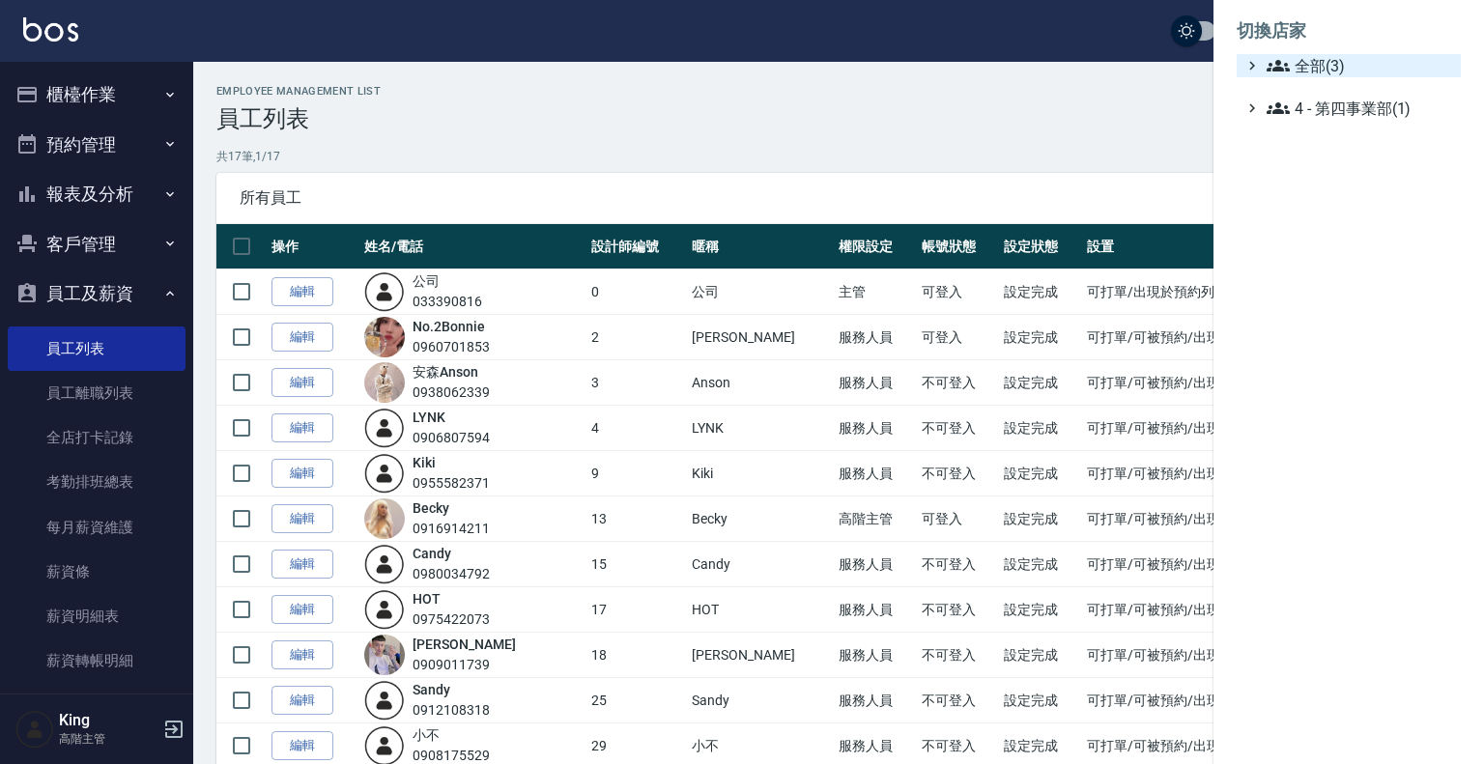
click at [1326, 66] on span "全部(3)" at bounding box center [1359, 65] width 186 height 23
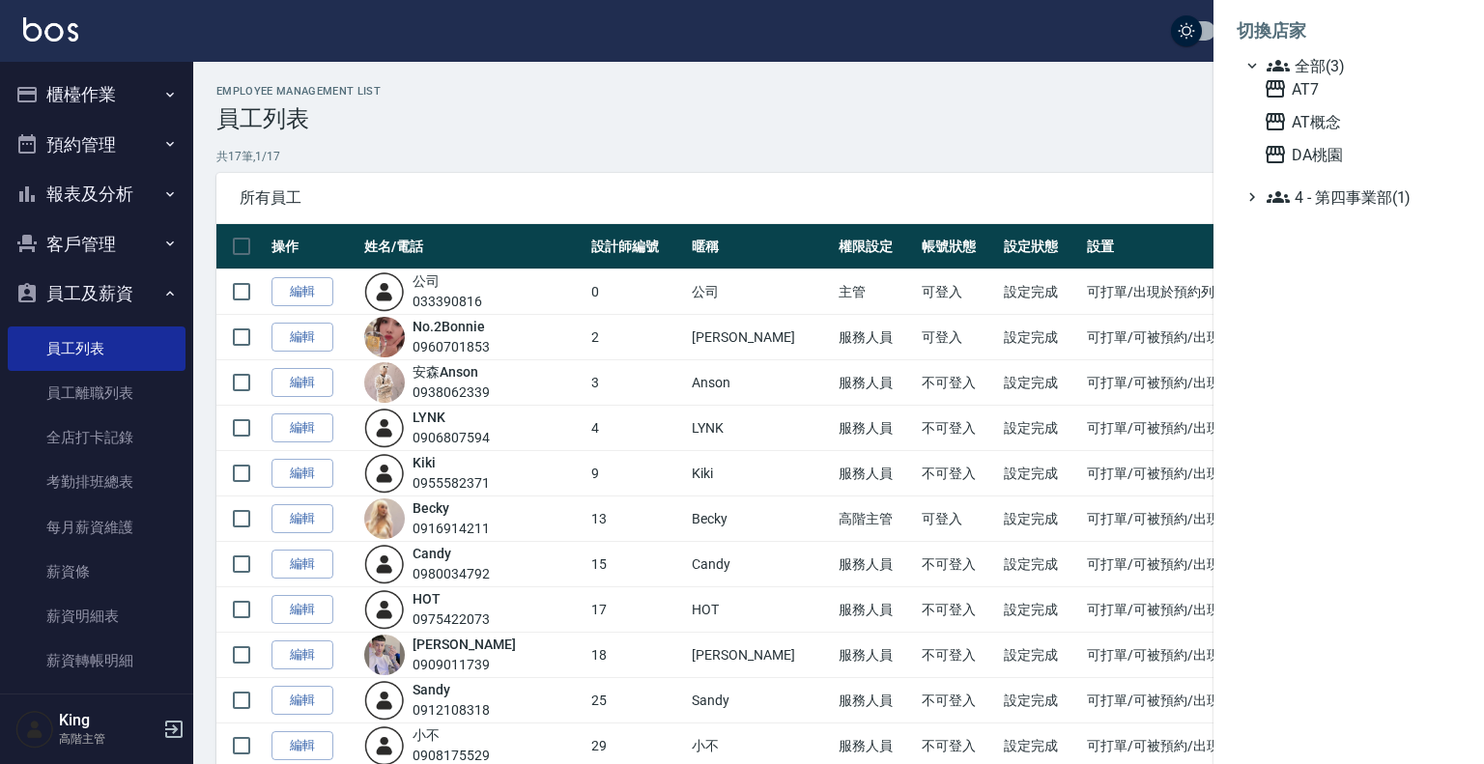
click at [301, 702] on div at bounding box center [742, 382] width 1484 height 764
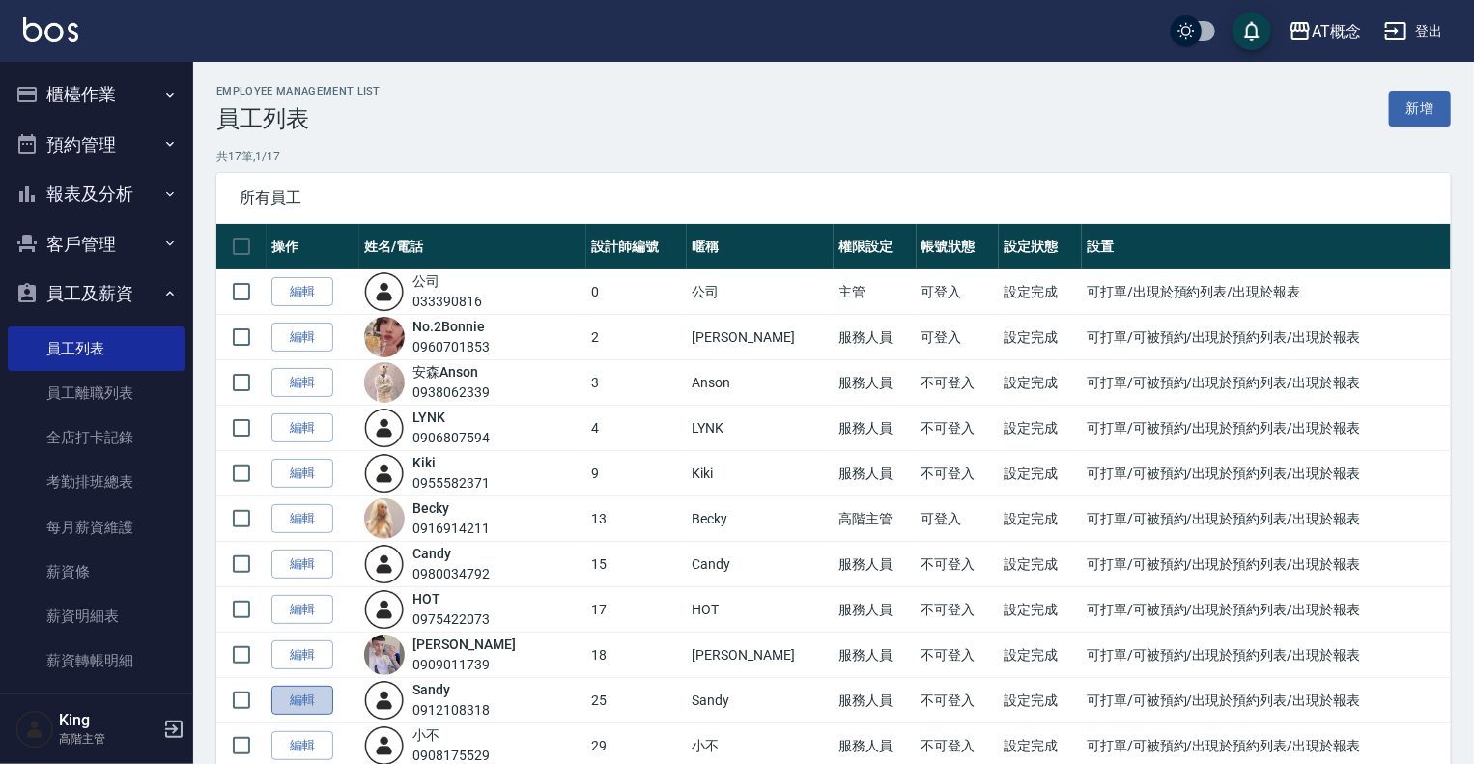
click at [299, 699] on link "編輯" at bounding box center [302, 701] width 62 height 30
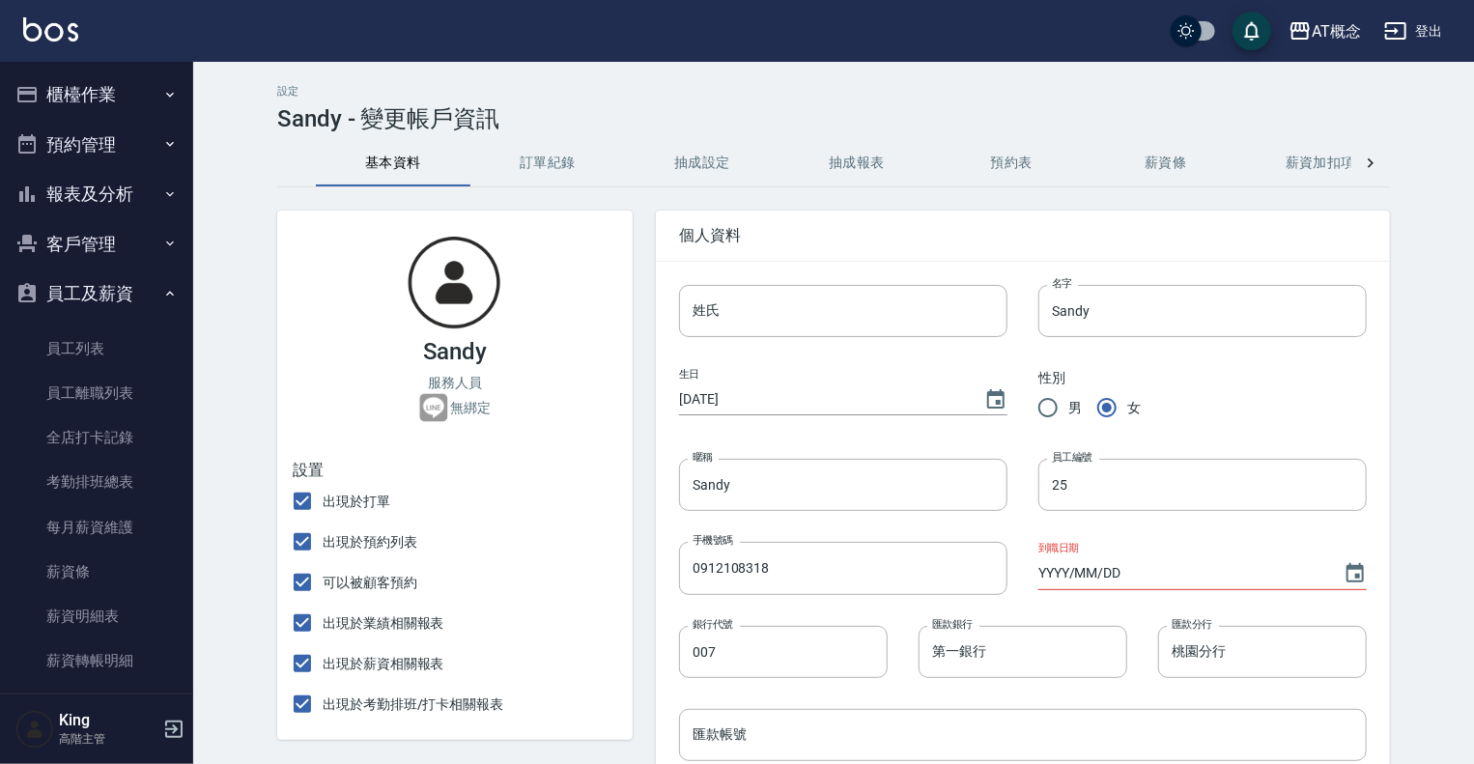
click at [1376, 165] on icon at bounding box center [1370, 163] width 19 height 19
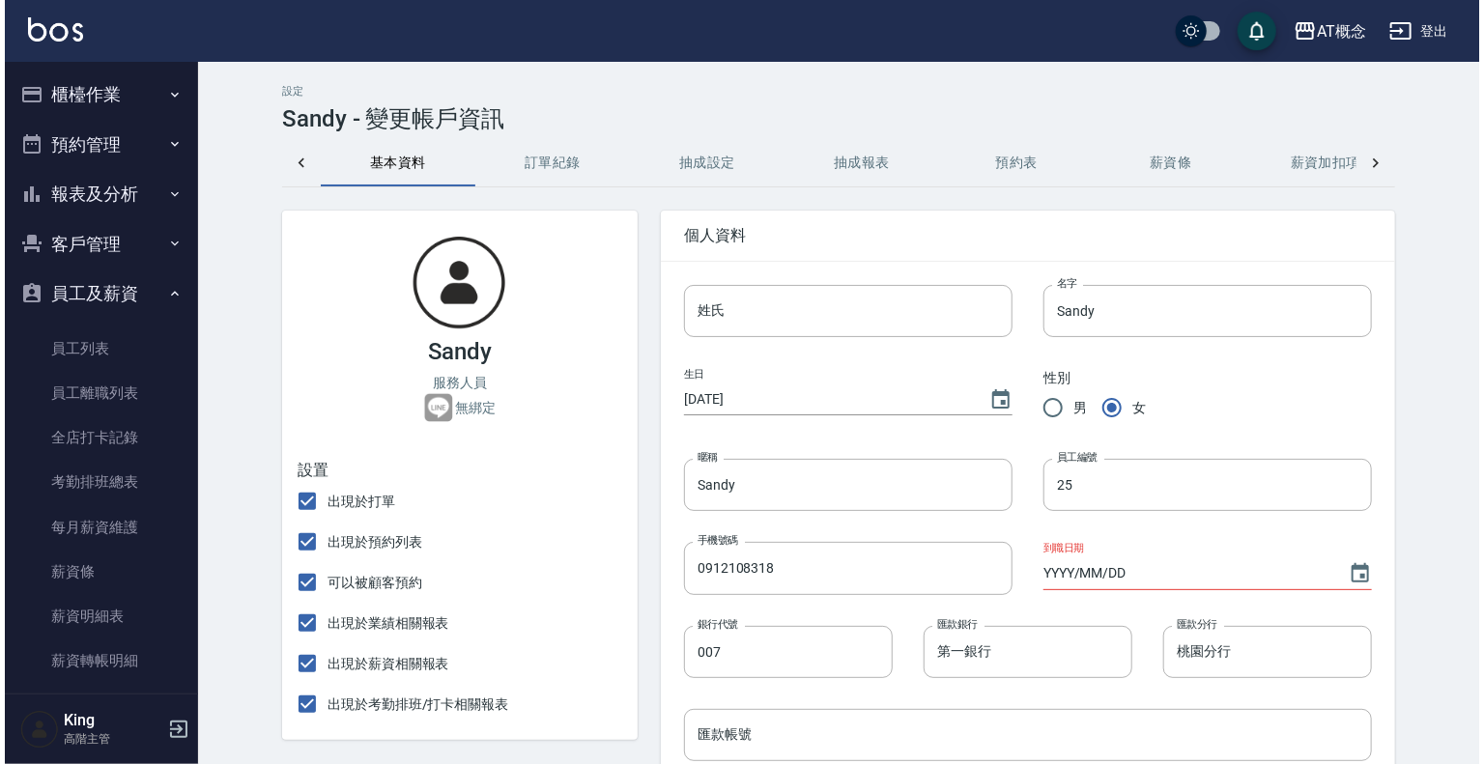
scroll to position [0, 355]
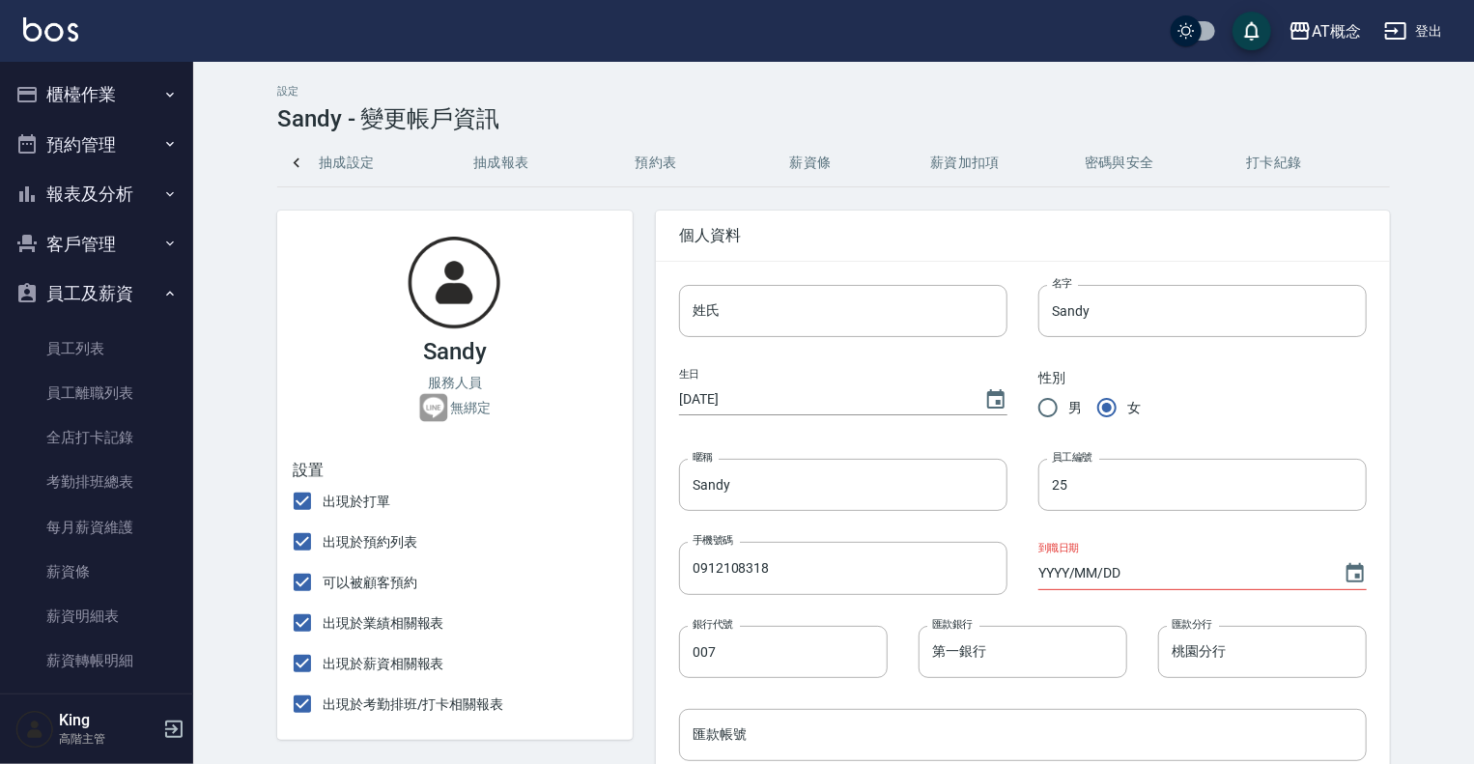
click at [1149, 160] on button "密碼與安全" at bounding box center [1119, 163] width 155 height 46
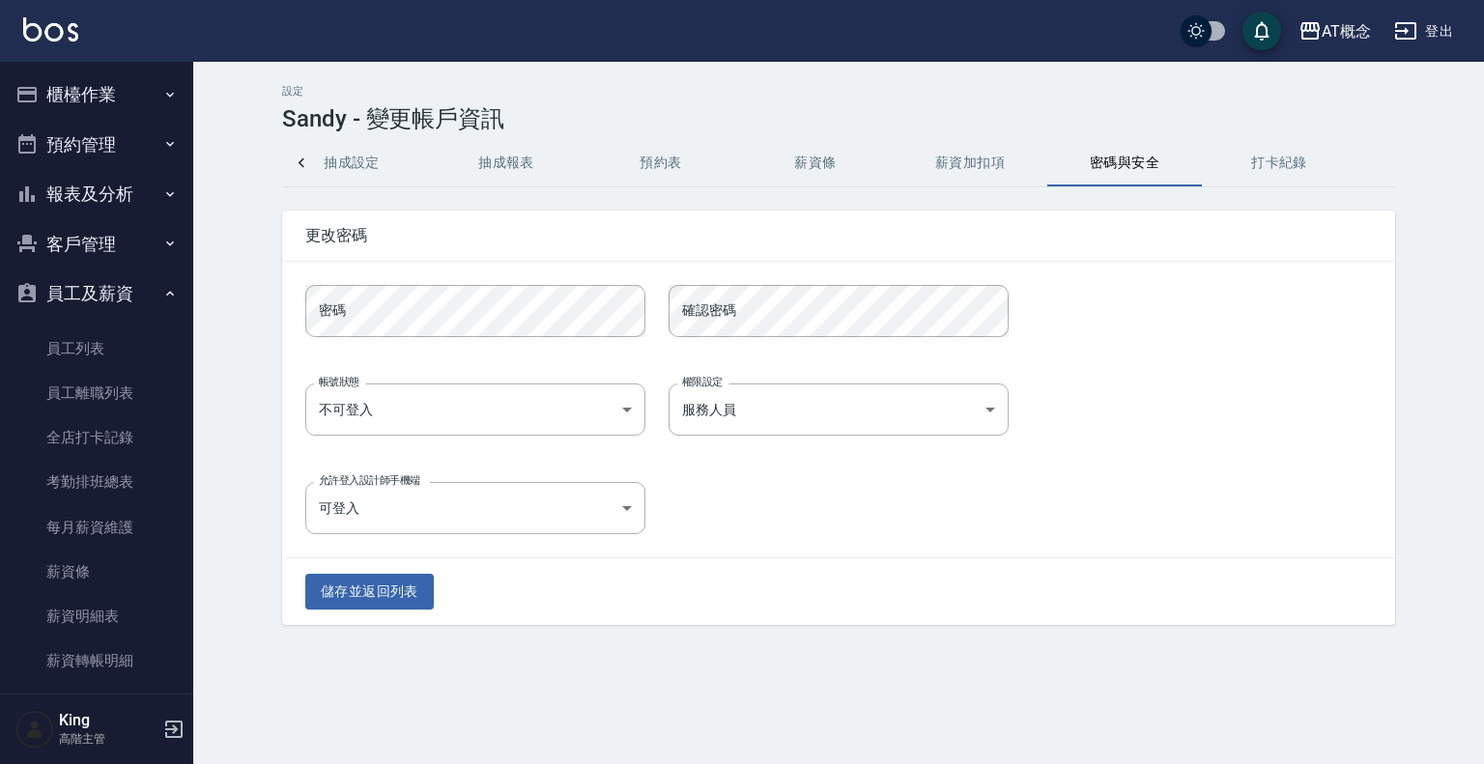
click at [300, 164] on icon at bounding box center [301, 163] width 19 height 19
click at [300, 164] on div "基本資料 訂單紀錄 抽成設定 抽成報表 預約表 薪資條 薪資加扣項 密碼與安全 打卡紀錄" at bounding box center [838, 163] width 1113 height 46
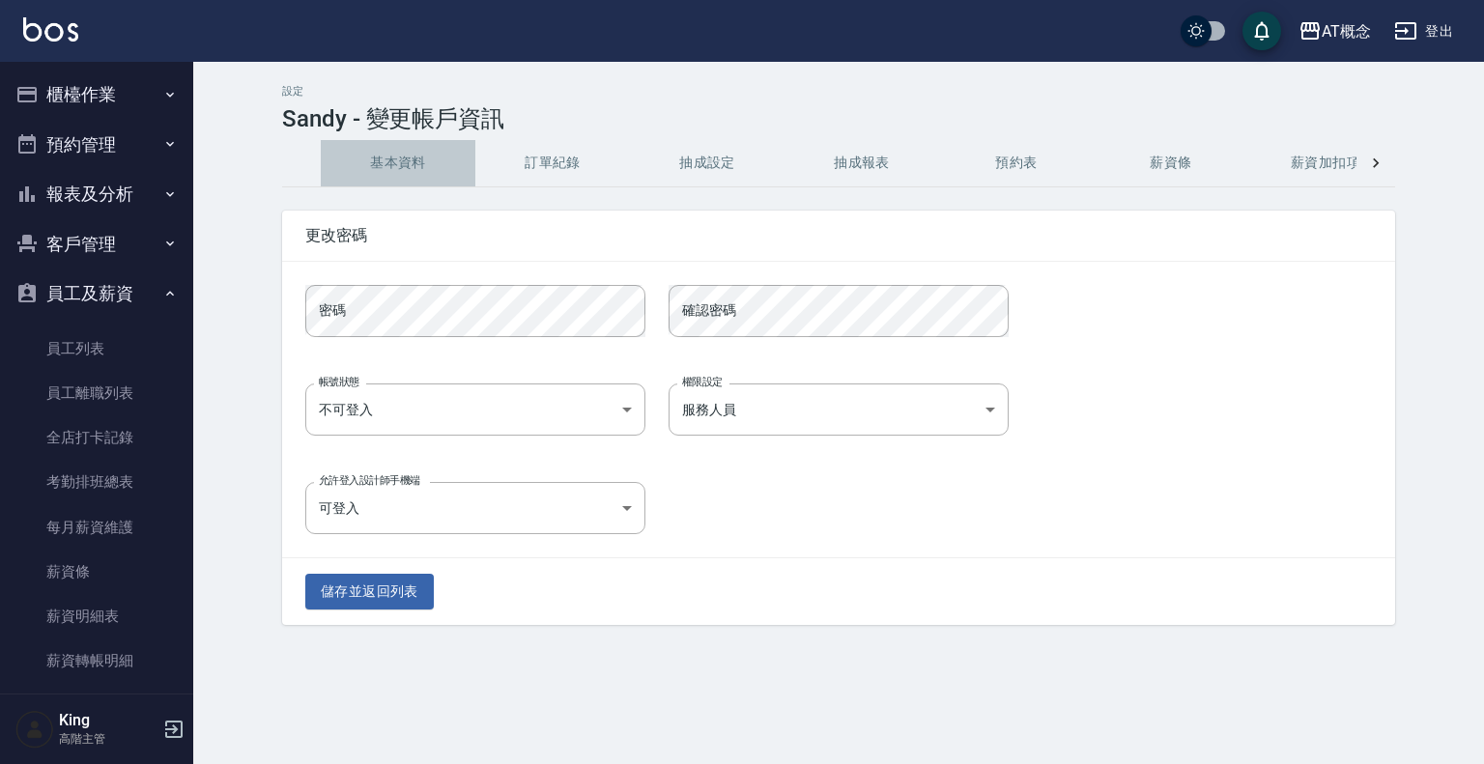
click at [376, 166] on button "基本資料" at bounding box center [398, 163] width 155 height 46
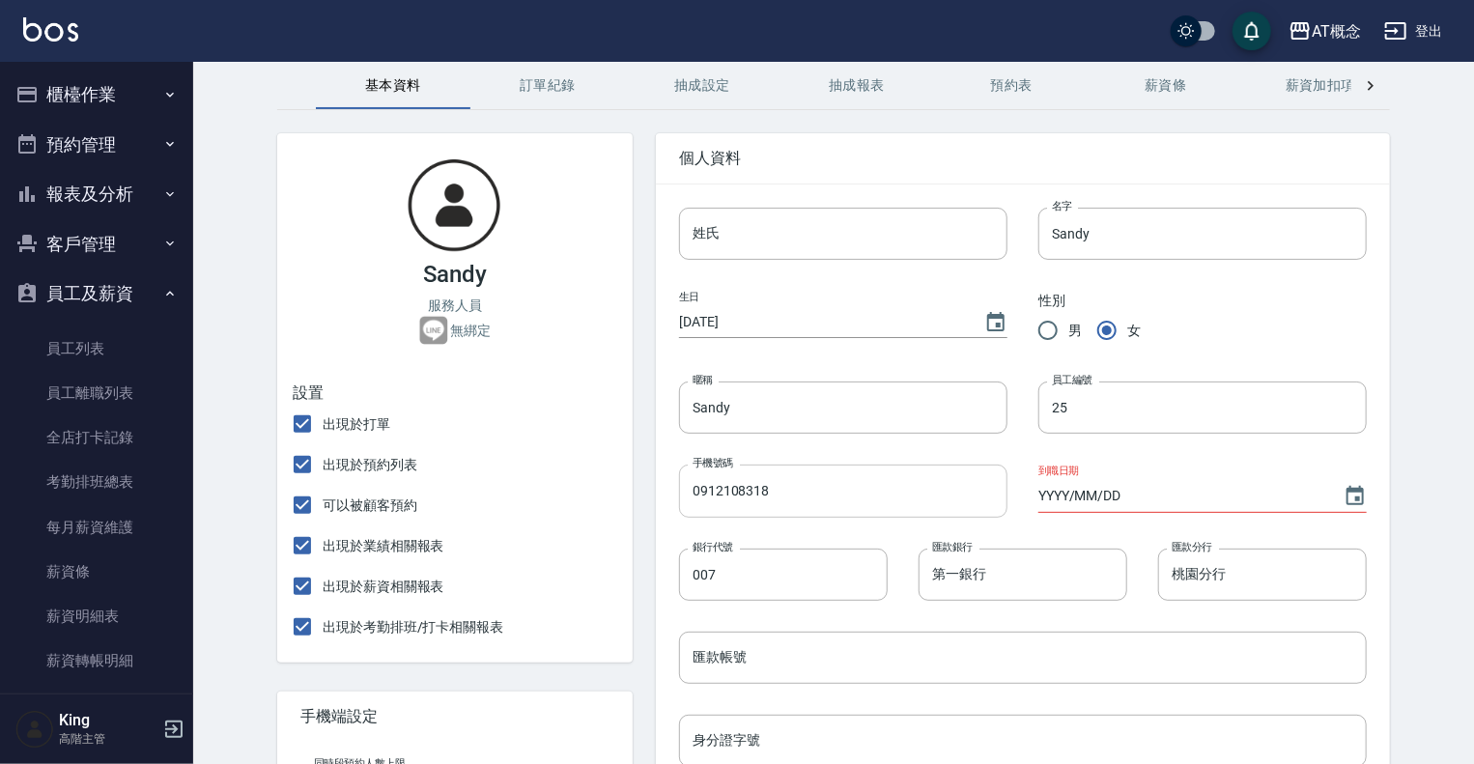
scroll to position [193, 0]
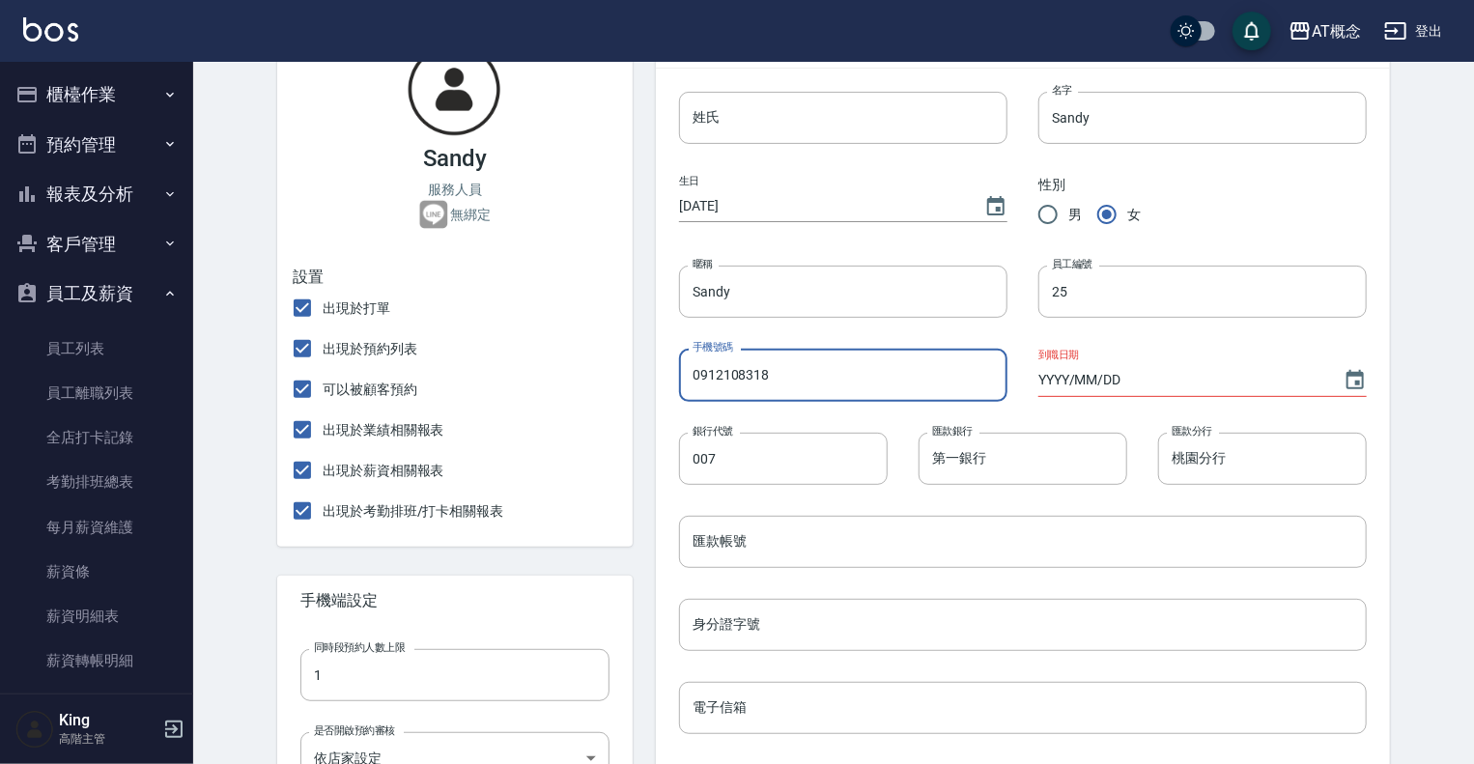
click at [682, 380] on input "0912108318" at bounding box center [843, 375] width 328 height 52
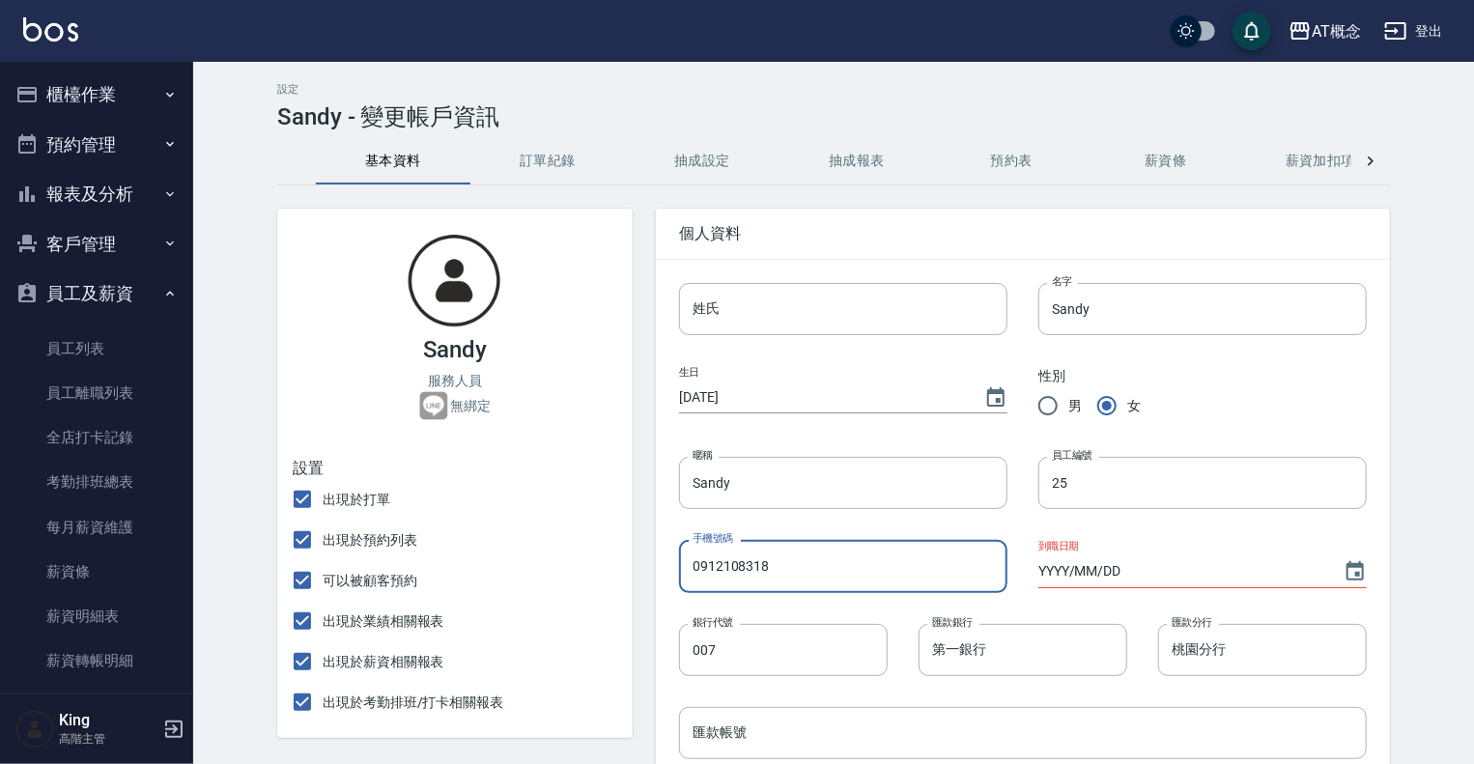
scroll to position [0, 0]
click at [1372, 163] on icon at bounding box center [1371, 163] width 6 height 10
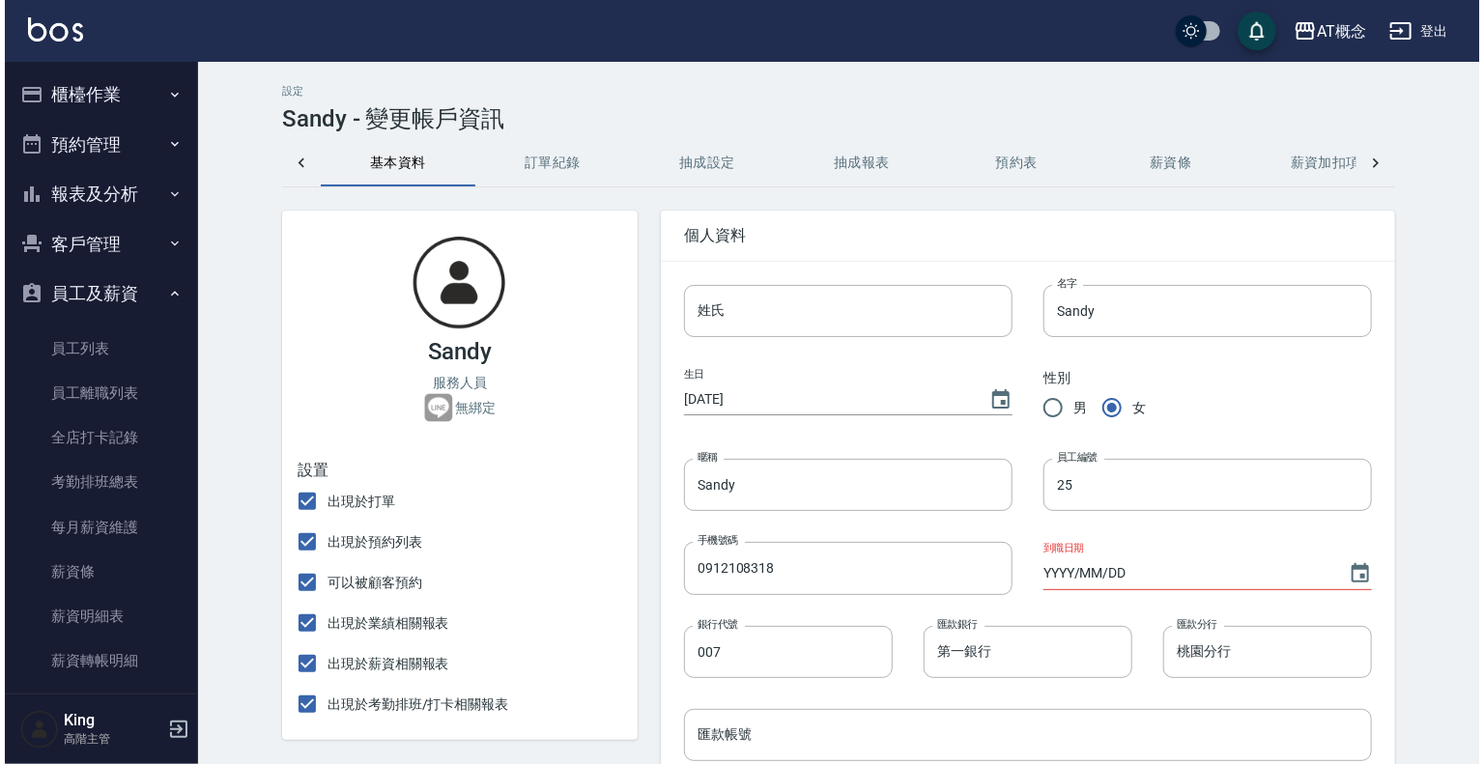
scroll to position [0, 355]
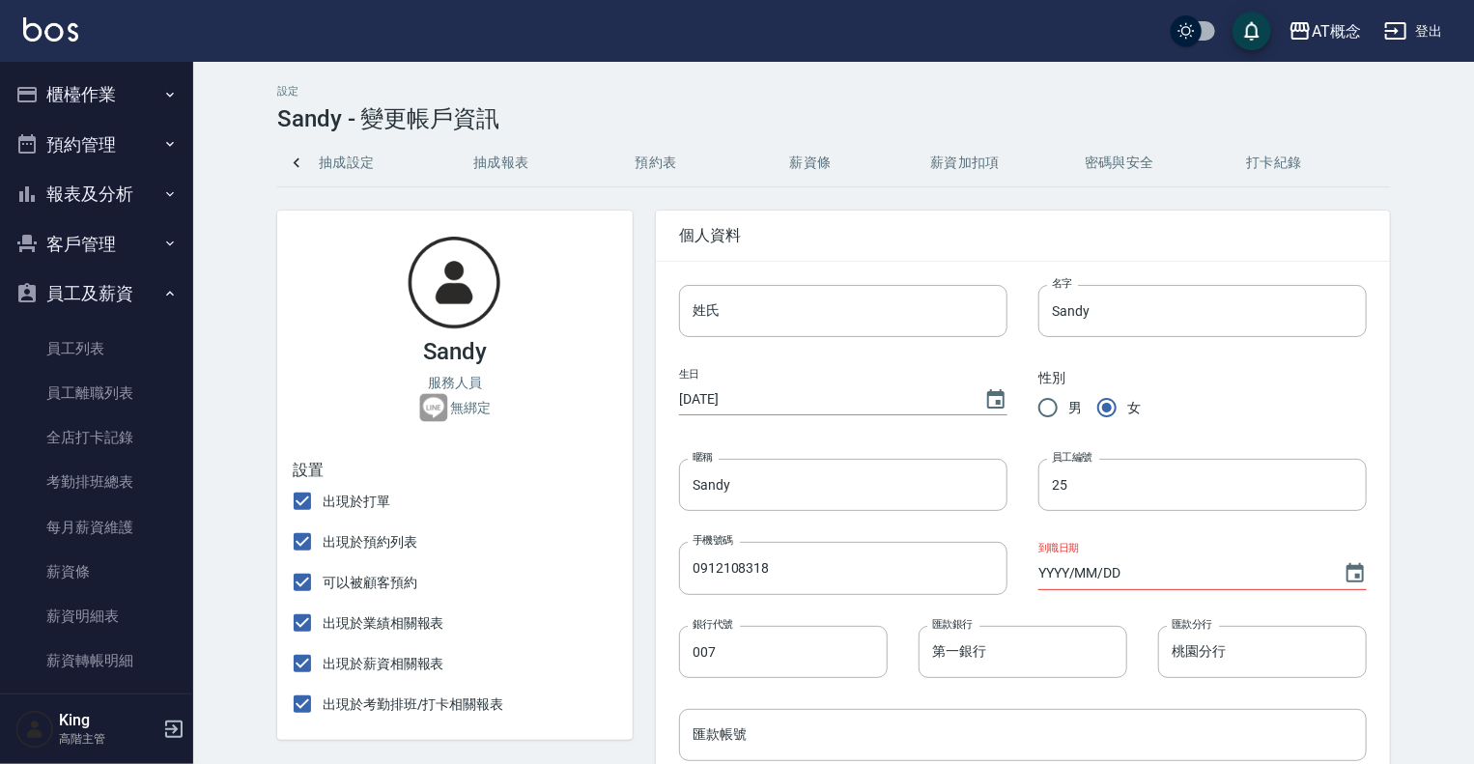
click at [1128, 169] on button "密碼與安全" at bounding box center [1119, 163] width 155 height 46
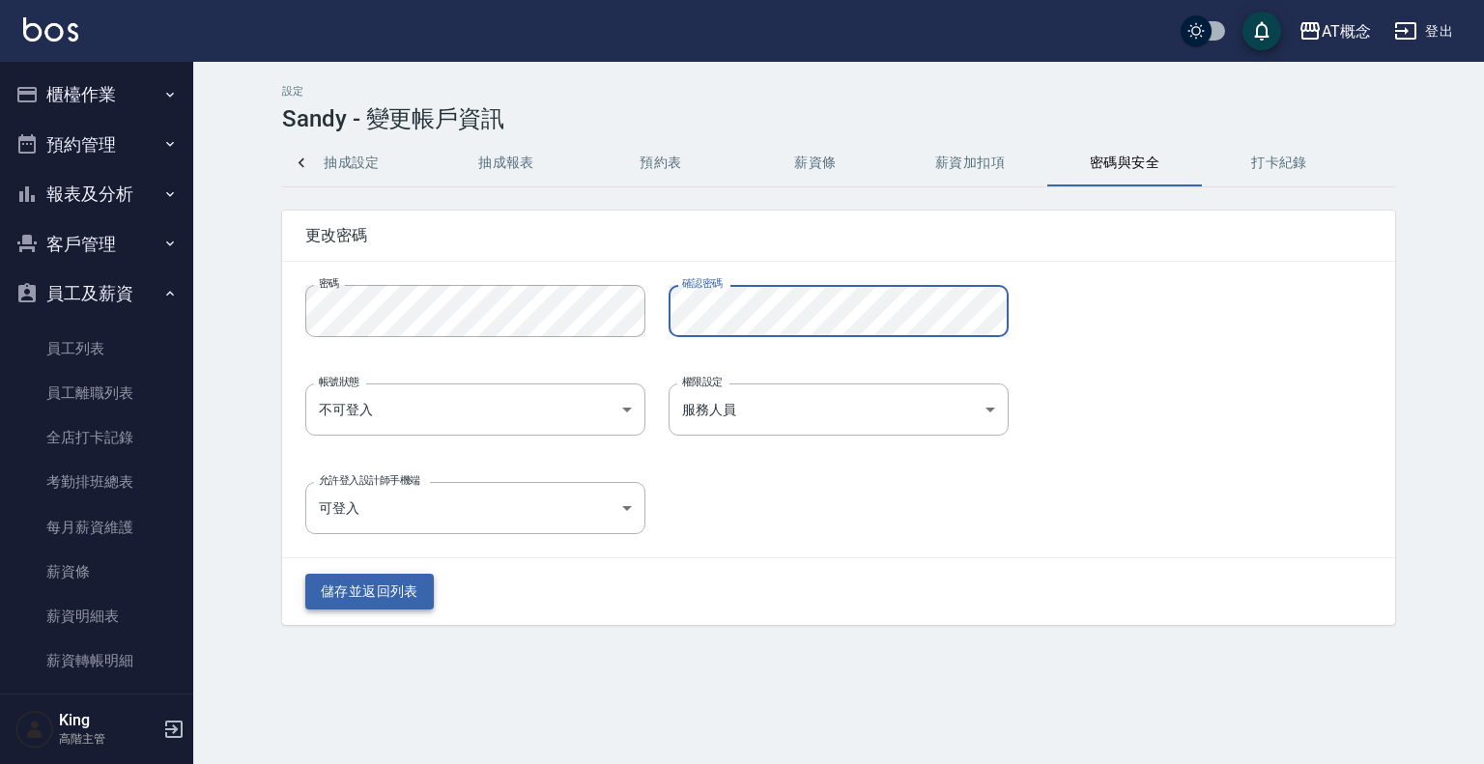
click at [384, 593] on button "儲存並返回列表" at bounding box center [369, 592] width 128 height 36
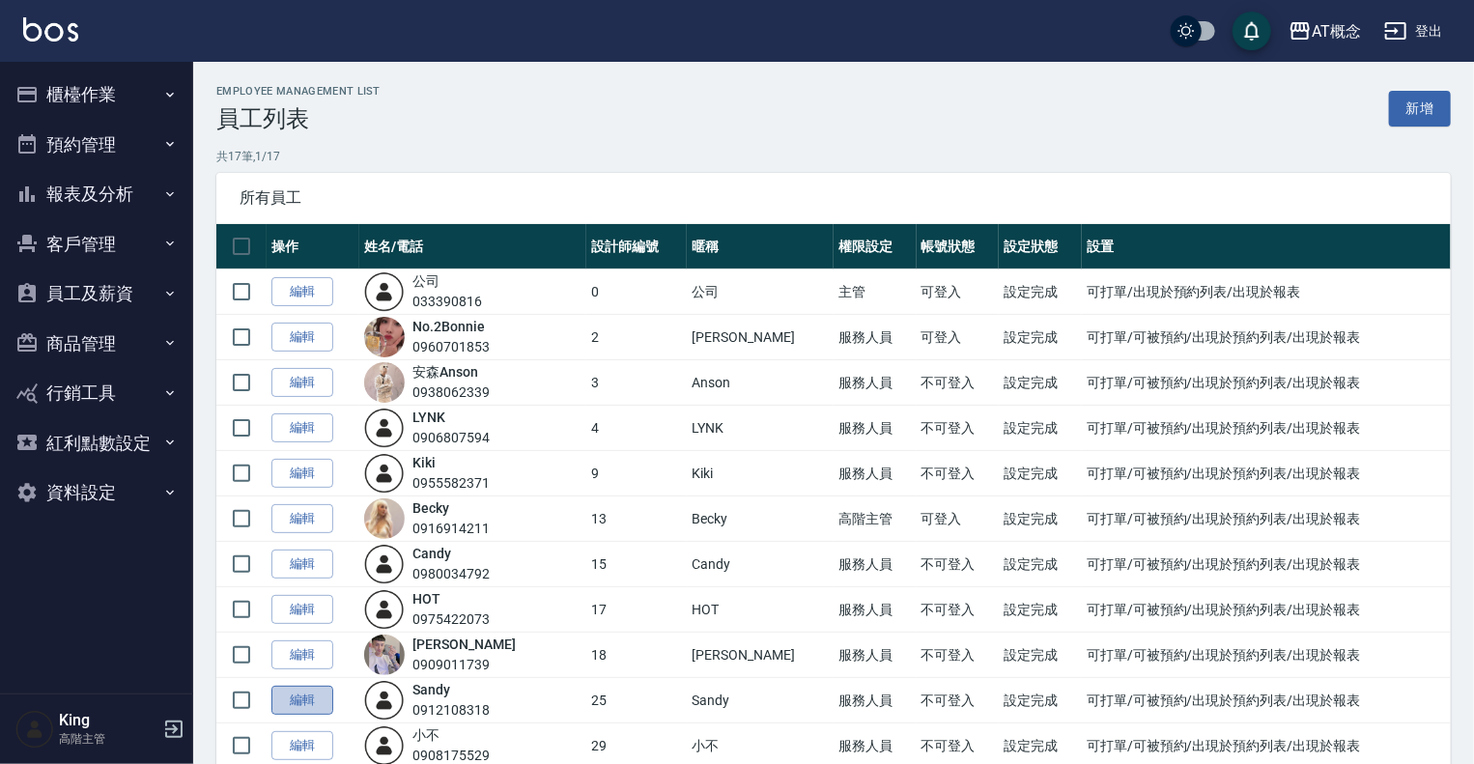
click at [297, 700] on link "編輯" at bounding box center [302, 701] width 62 height 30
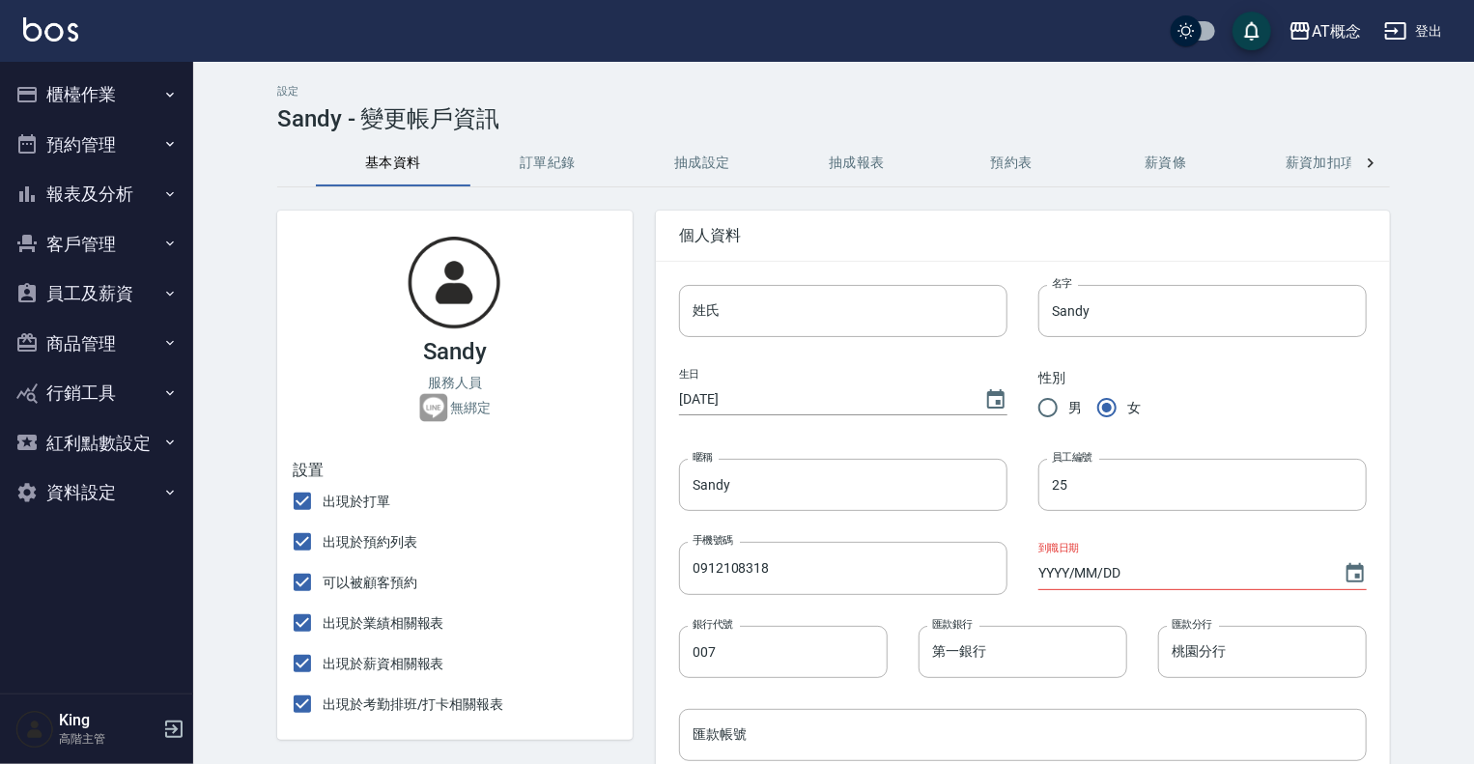
click at [1379, 161] on icon at bounding box center [1370, 163] width 19 height 19
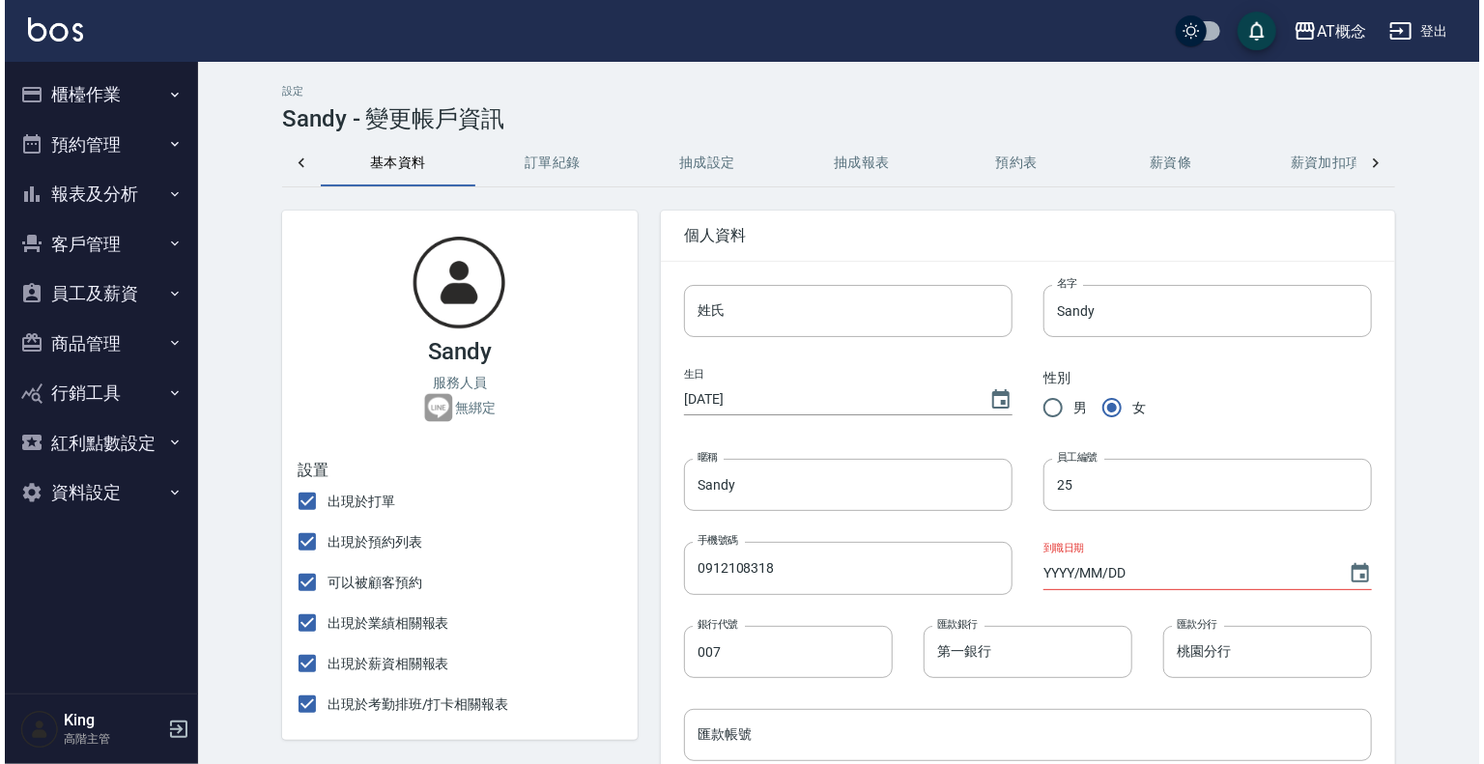
scroll to position [0, 355]
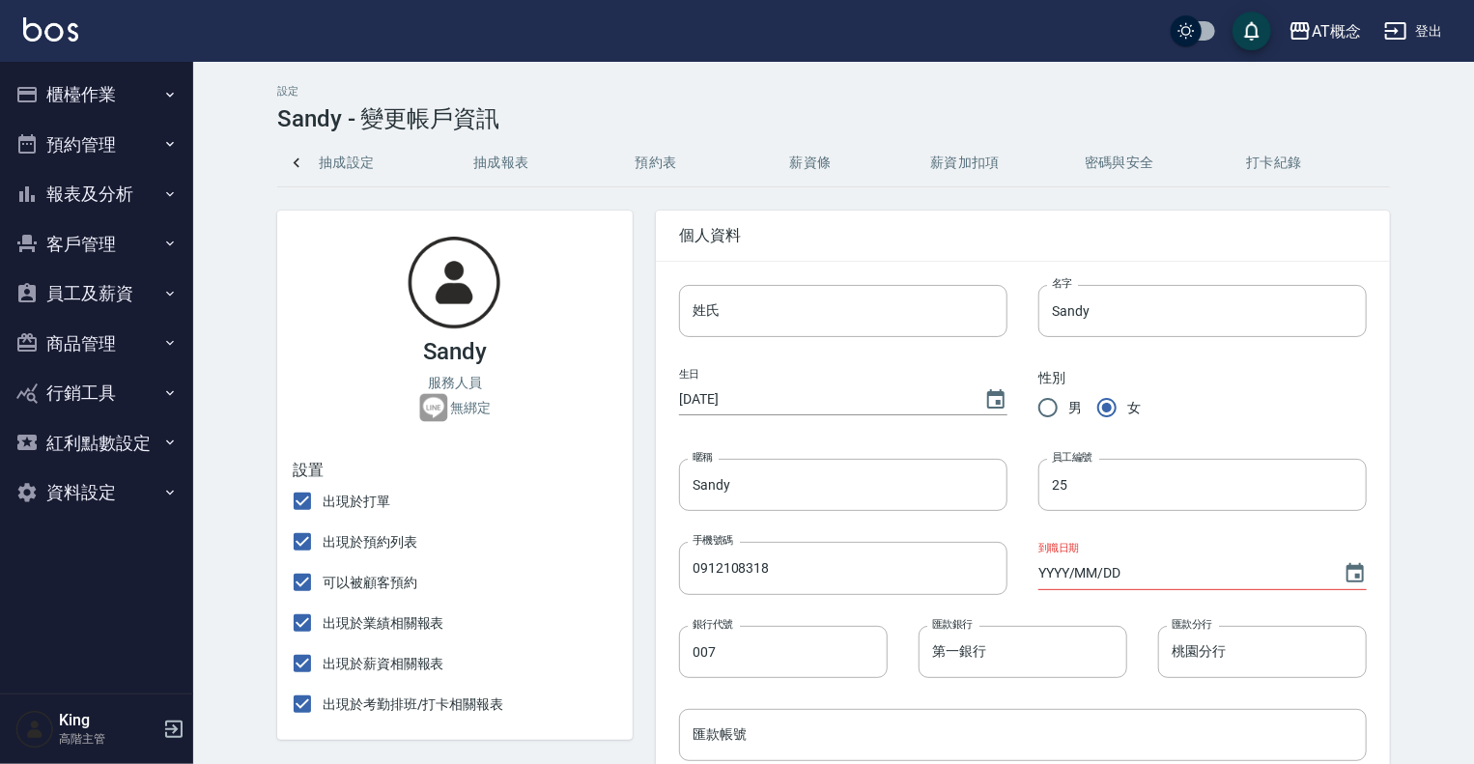
click at [1103, 170] on button "密碼與安全" at bounding box center [1119, 163] width 155 height 46
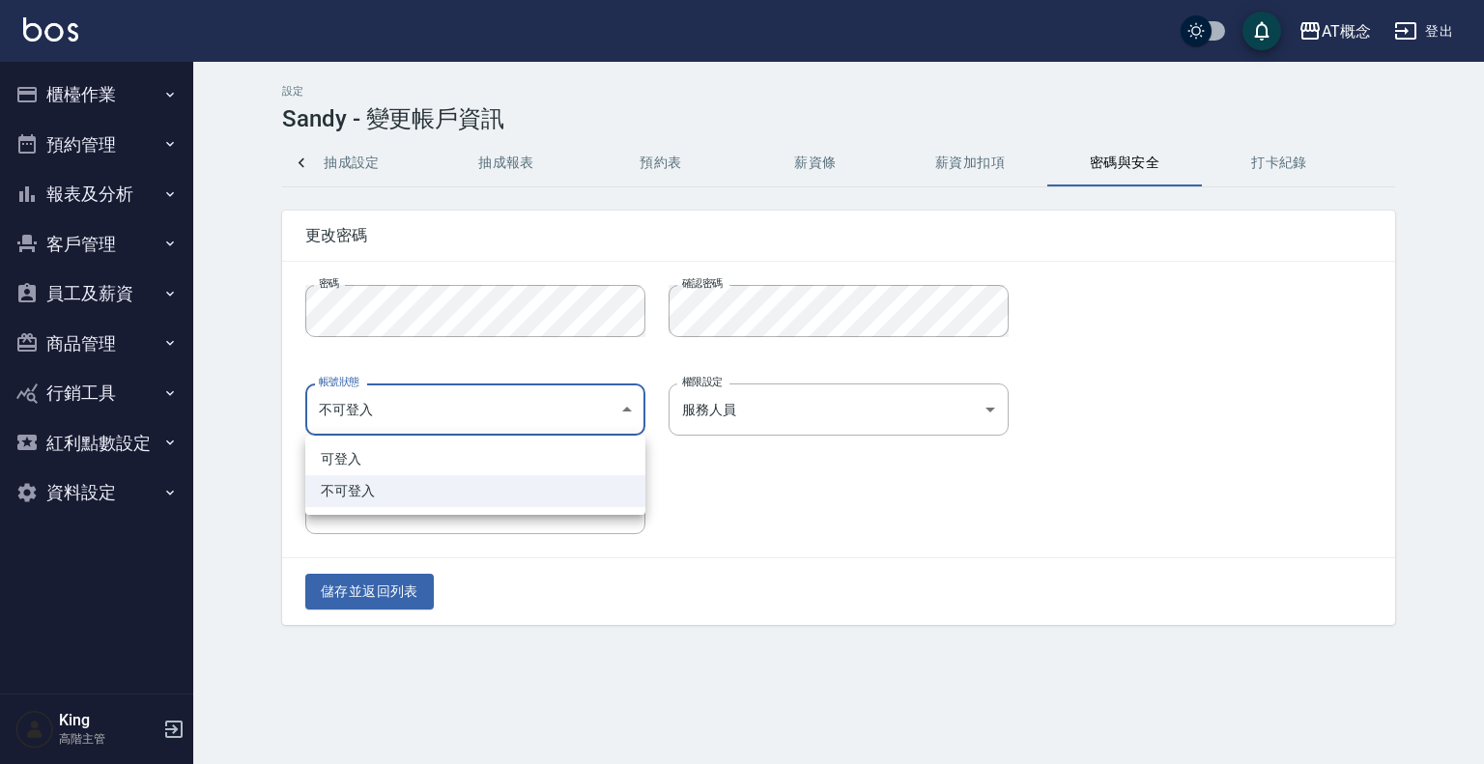
click at [616, 415] on body "AT概念 登出 櫃檯作業 打帳單 帳單列表 掛單列表 座位開單 營業儀表板 現金收支登錄 高階收支登錄 材料自購登錄 每日結帳 排班表 現場電腦打卡 掃碼打卡…" at bounding box center [742, 382] width 1484 height 764
click at [469, 454] on li "可登入" at bounding box center [475, 459] width 340 height 32
type input "ok"
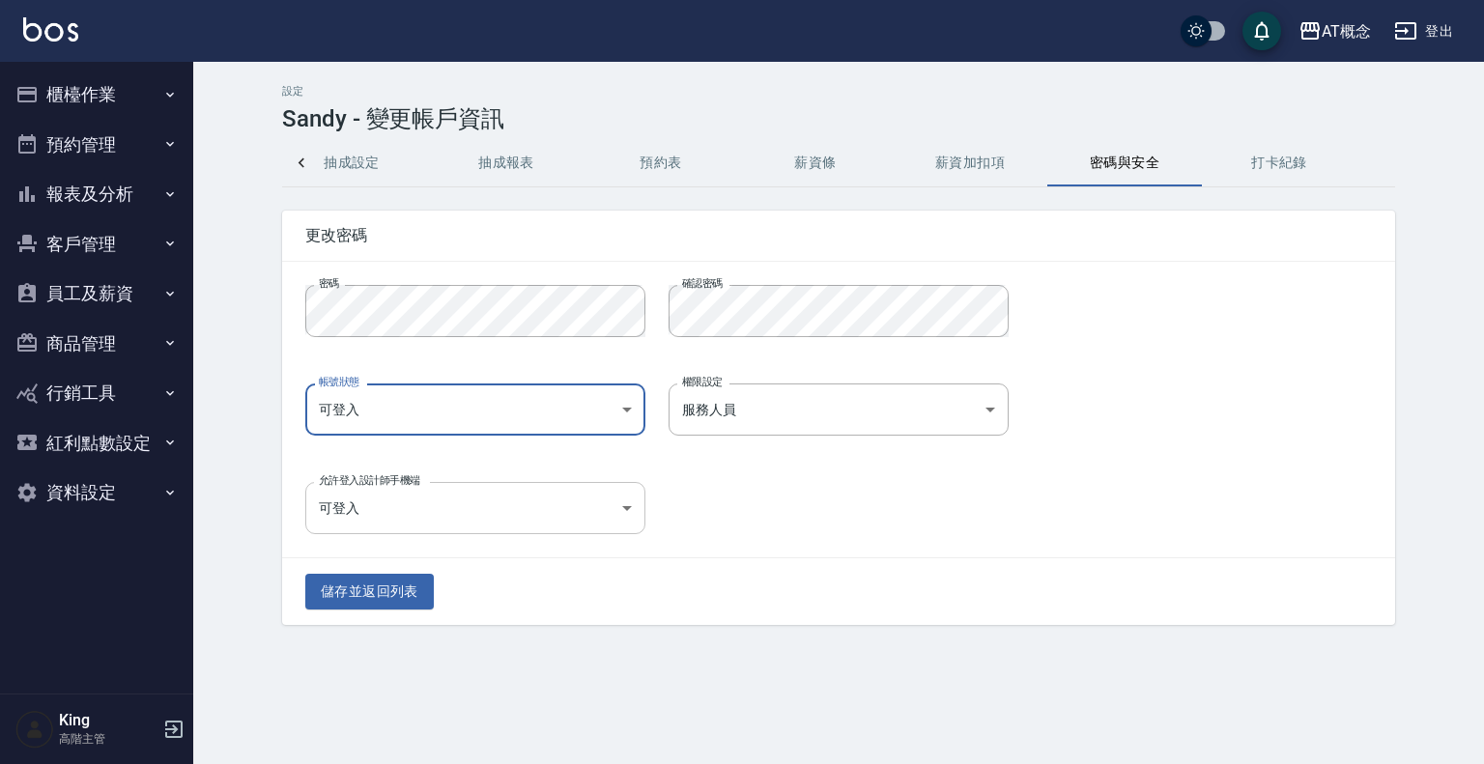
click at [583, 497] on body "AT概念 登出 櫃檯作業 打帳單 帳單列表 掛單列表 座位開單 營業儀表板 現金收支登錄 高階收支登錄 材料自購登錄 每日結帳 排班表 現場電腦打卡 掃碼打卡…" at bounding box center [742, 382] width 1484 height 764
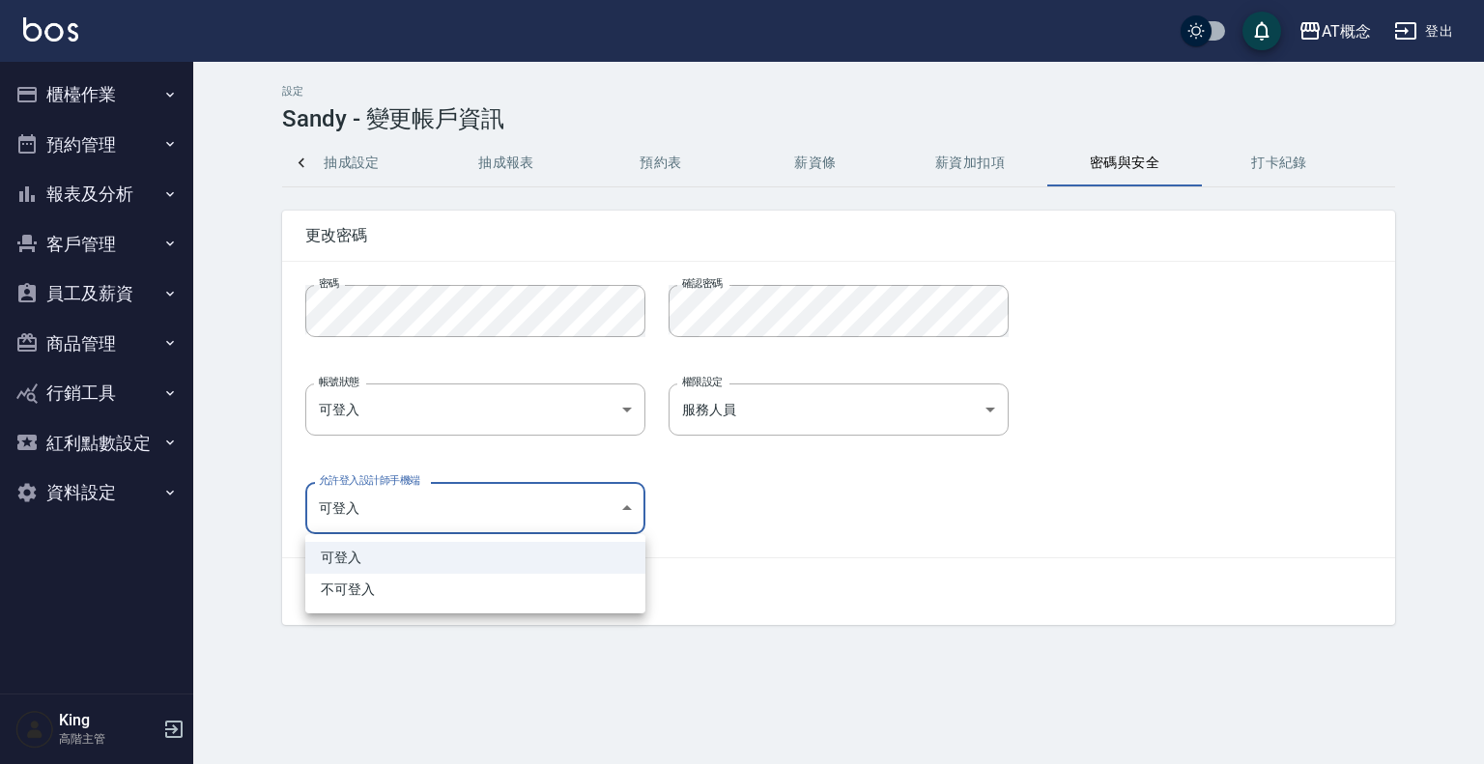
click at [363, 551] on li "可登入" at bounding box center [475, 558] width 340 height 32
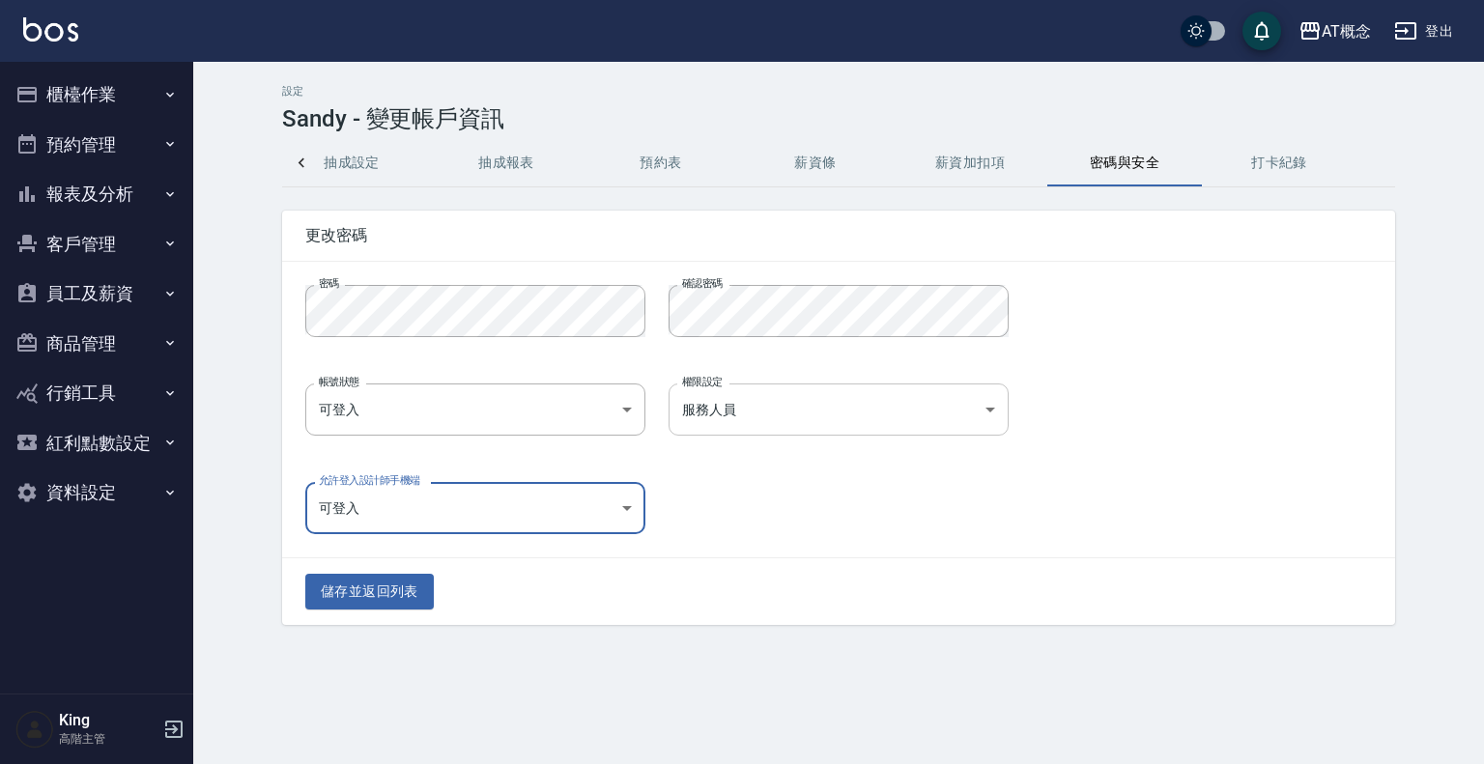
click at [896, 412] on body "AT概念 登出 櫃檯作業 打帳單 帳單列表 掛單列表 座位開單 營業儀表板 現金收支登錄 高階收支登錄 材料自購登錄 每日結帳 排班表 現場電腦打卡 掃碼打卡…" at bounding box center [742, 382] width 1484 height 764
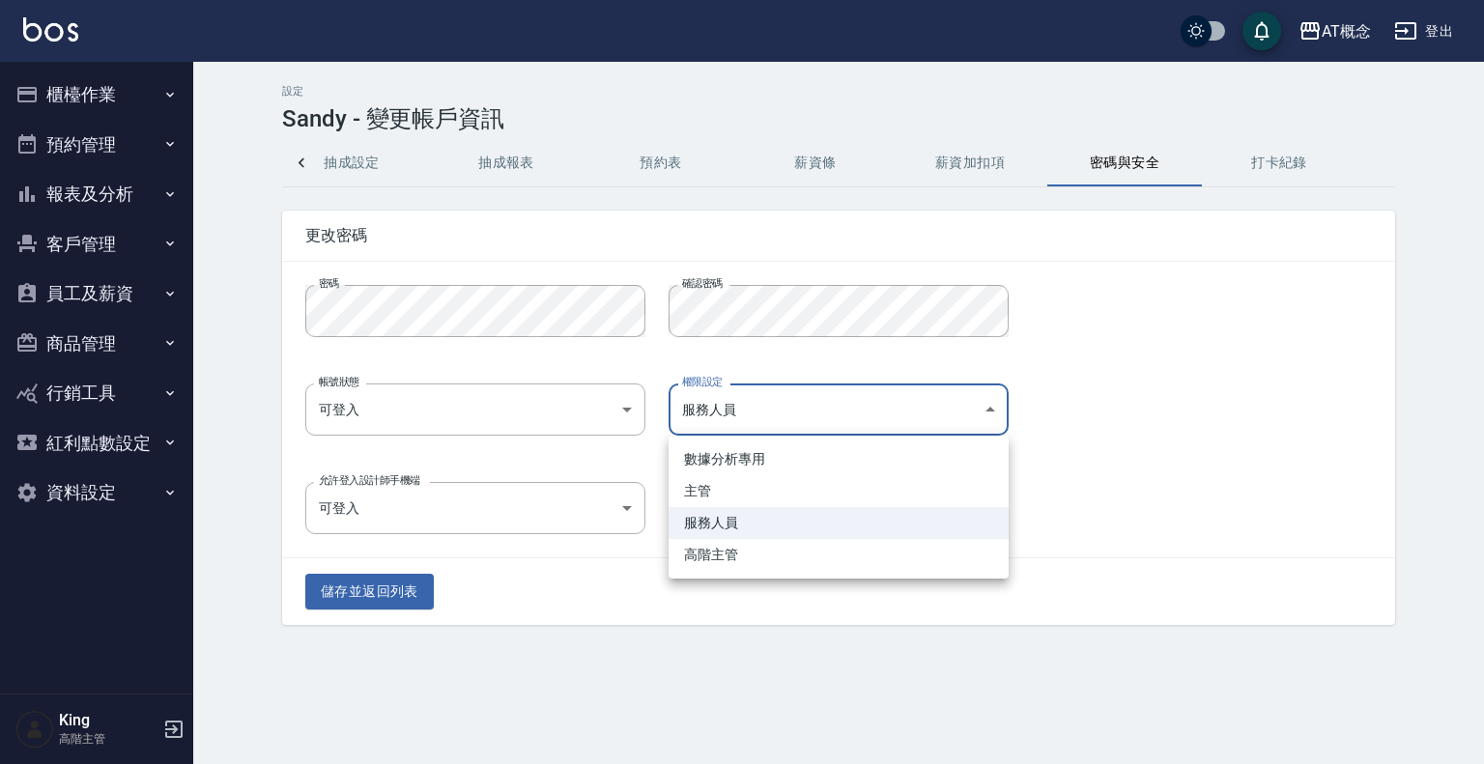
click at [757, 525] on li "服務人員" at bounding box center [838, 523] width 340 height 32
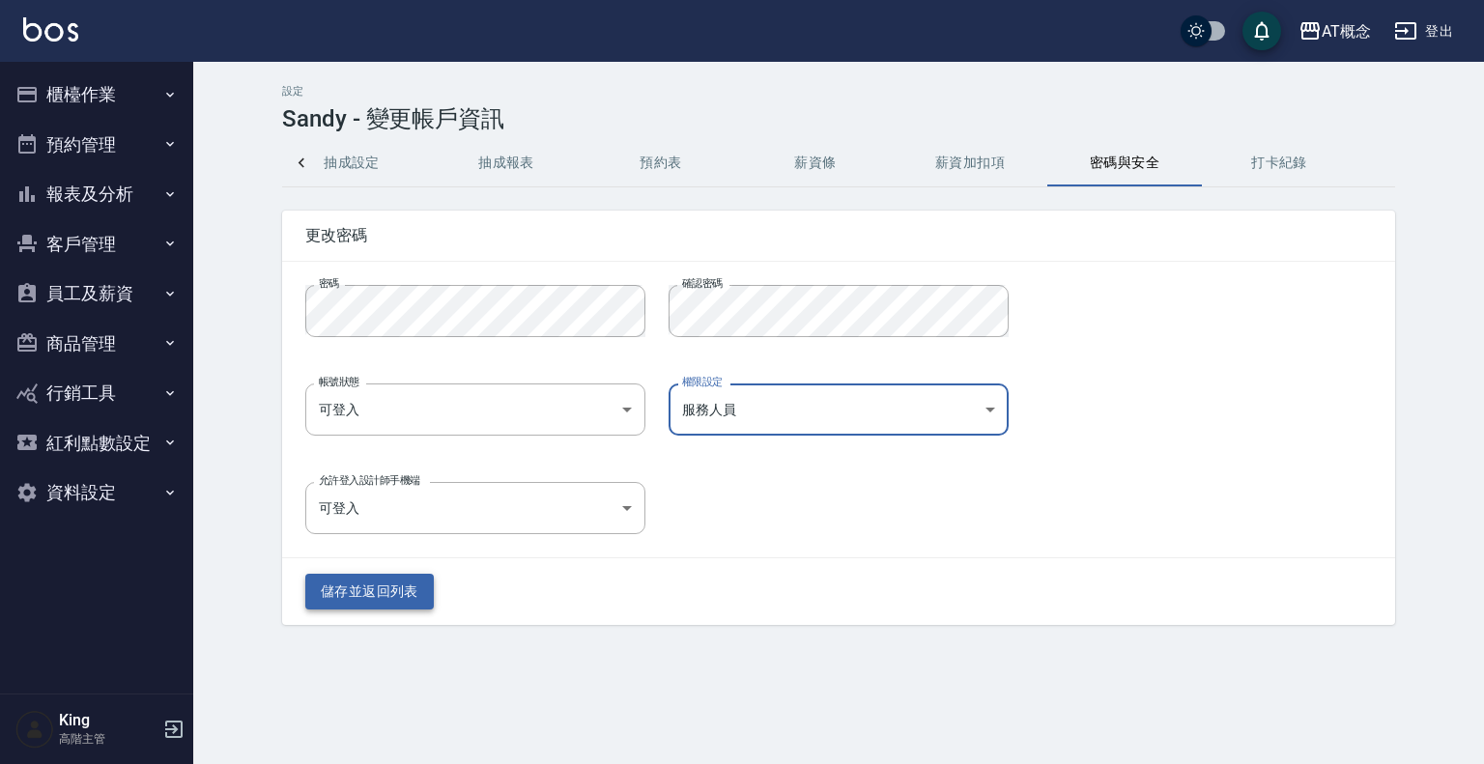
click at [365, 601] on button "儲存並返回列表" at bounding box center [369, 592] width 128 height 36
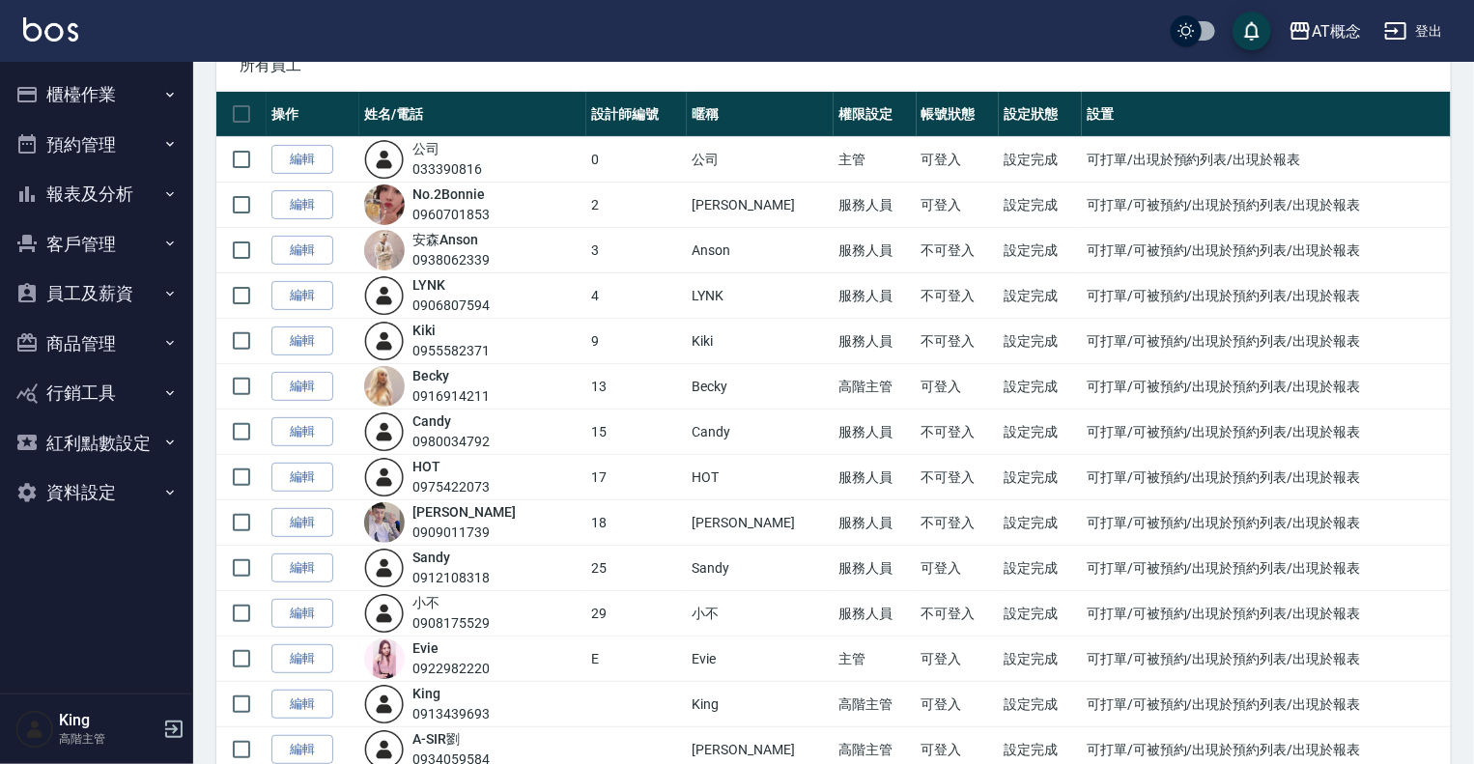
scroll to position [193, 0]
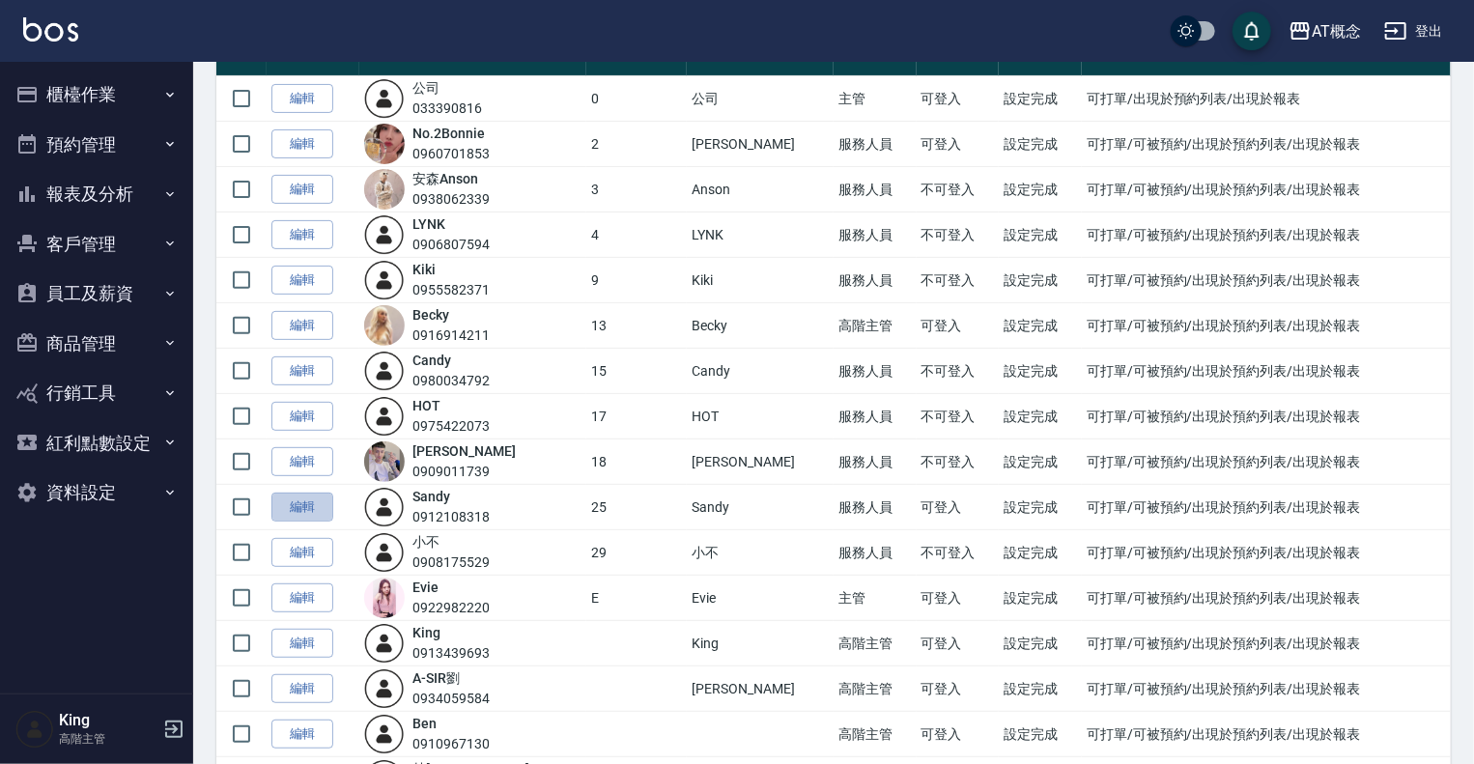
click at [289, 505] on link "編輯" at bounding box center [302, 508] width 62 height 30
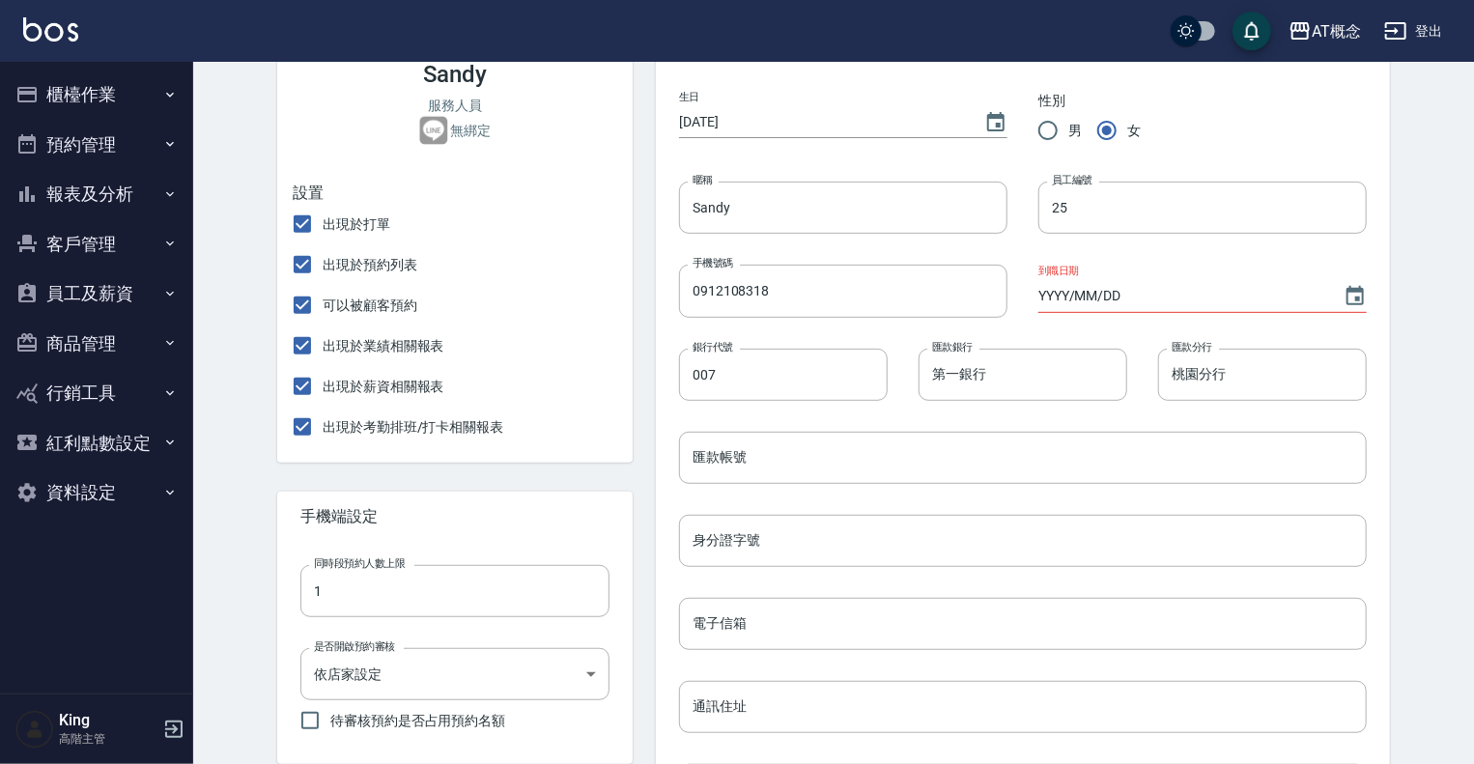
scroll to position [99, 0]
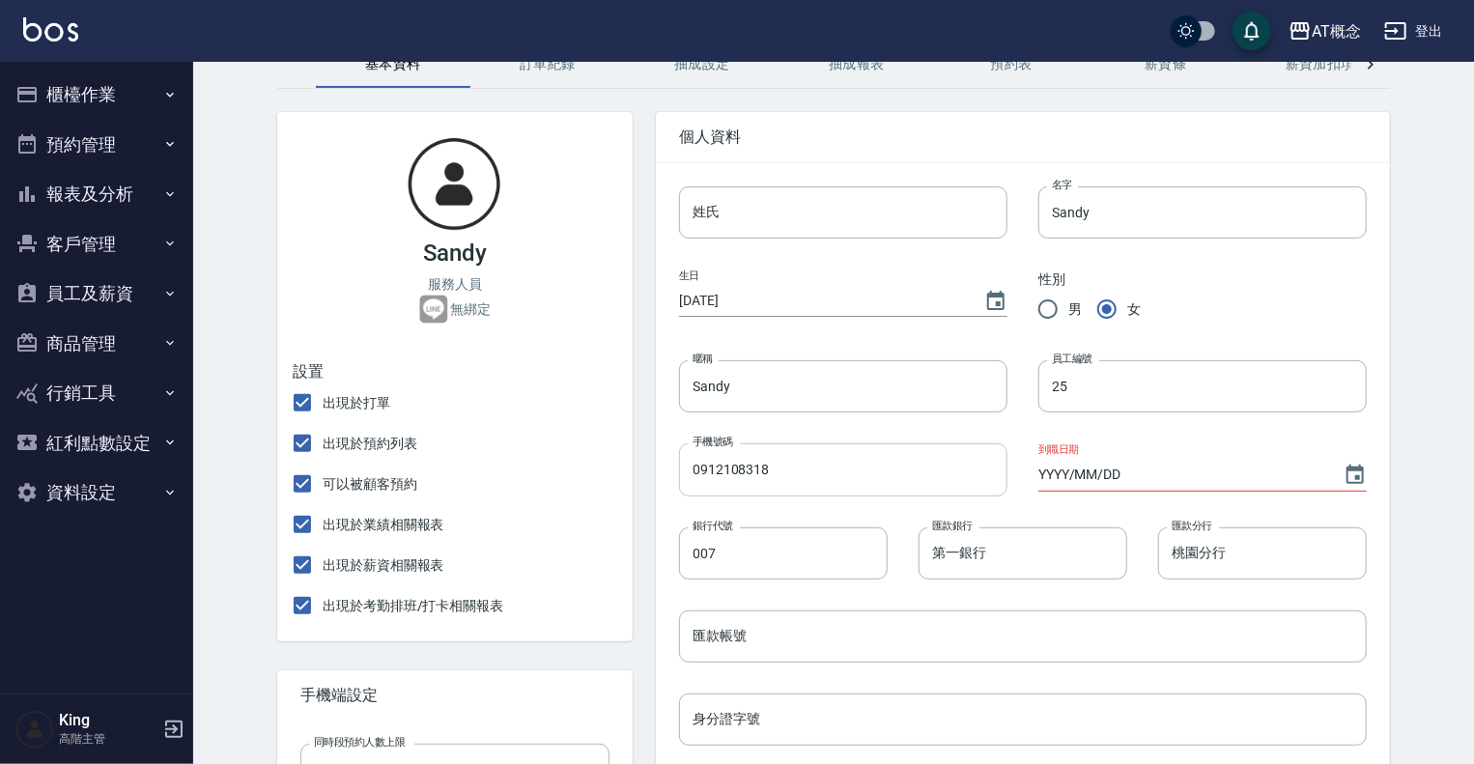
click at [689, 467] on input "0912108318" at bounding box center [843, 469] width 328 height 52
drag, startPoint x: 689, startPoint y: 467, endPoint x: 597, endPoint y: 467, distance: 91.8
click at [679, 467] on input "0912108318" at bounding box center [843, 469] width 328 height 52
click at [679, 478] on input "0972219119" at bounding box center [843, 469] width 328 height 52
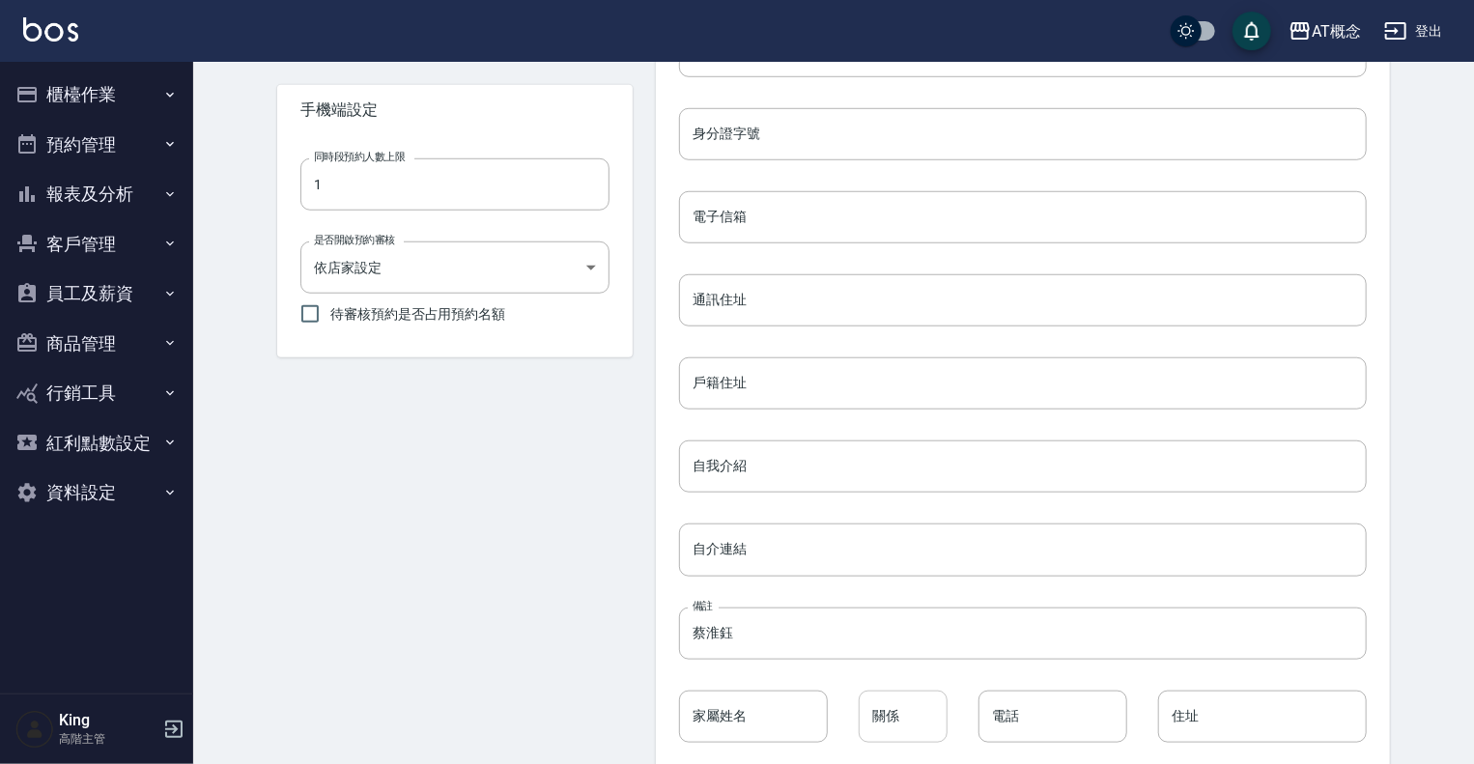
scroll to position [775, 0]
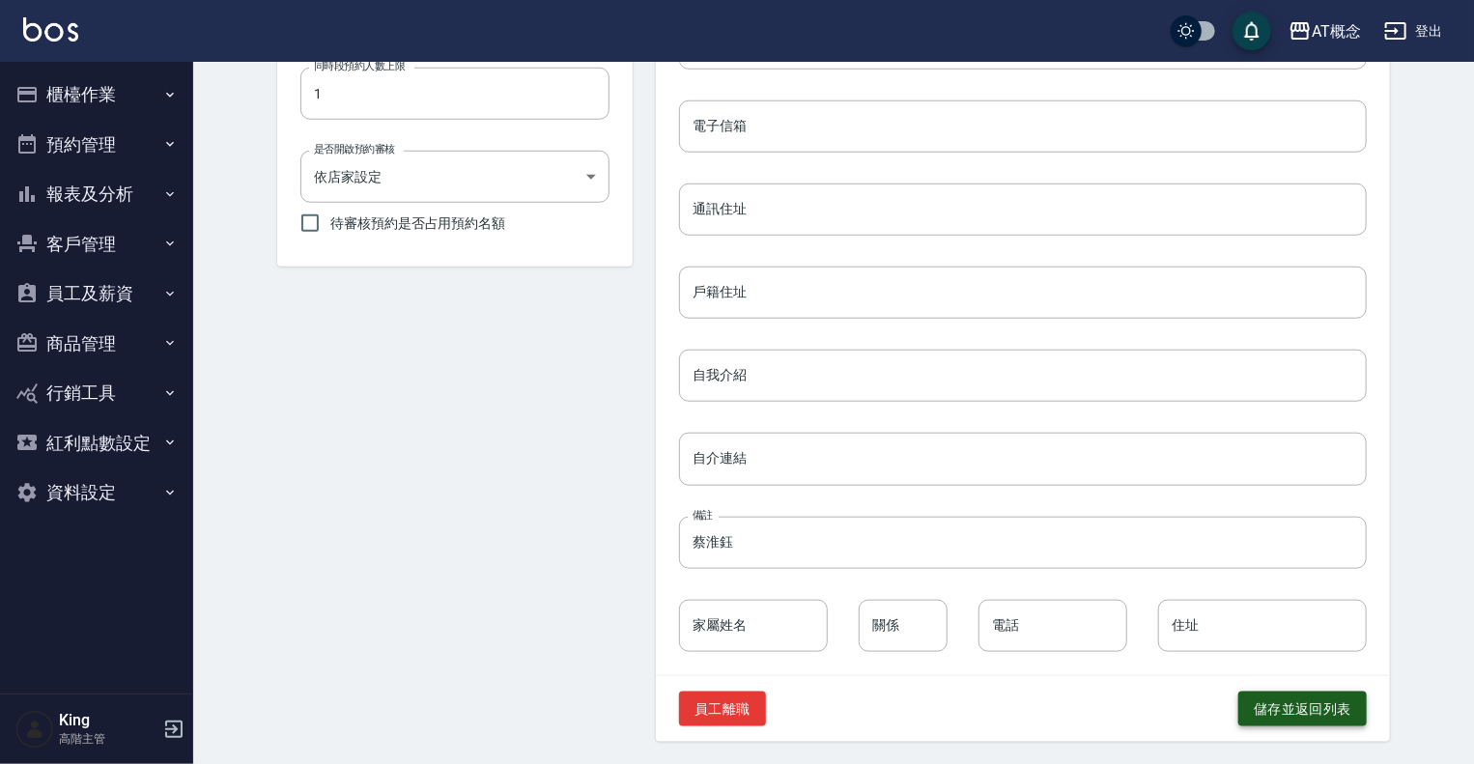
type input "0972219119"
click at [1279, 707] on button "儲存並返回列表" at bounding box center [1302, 710] width 128 height 36
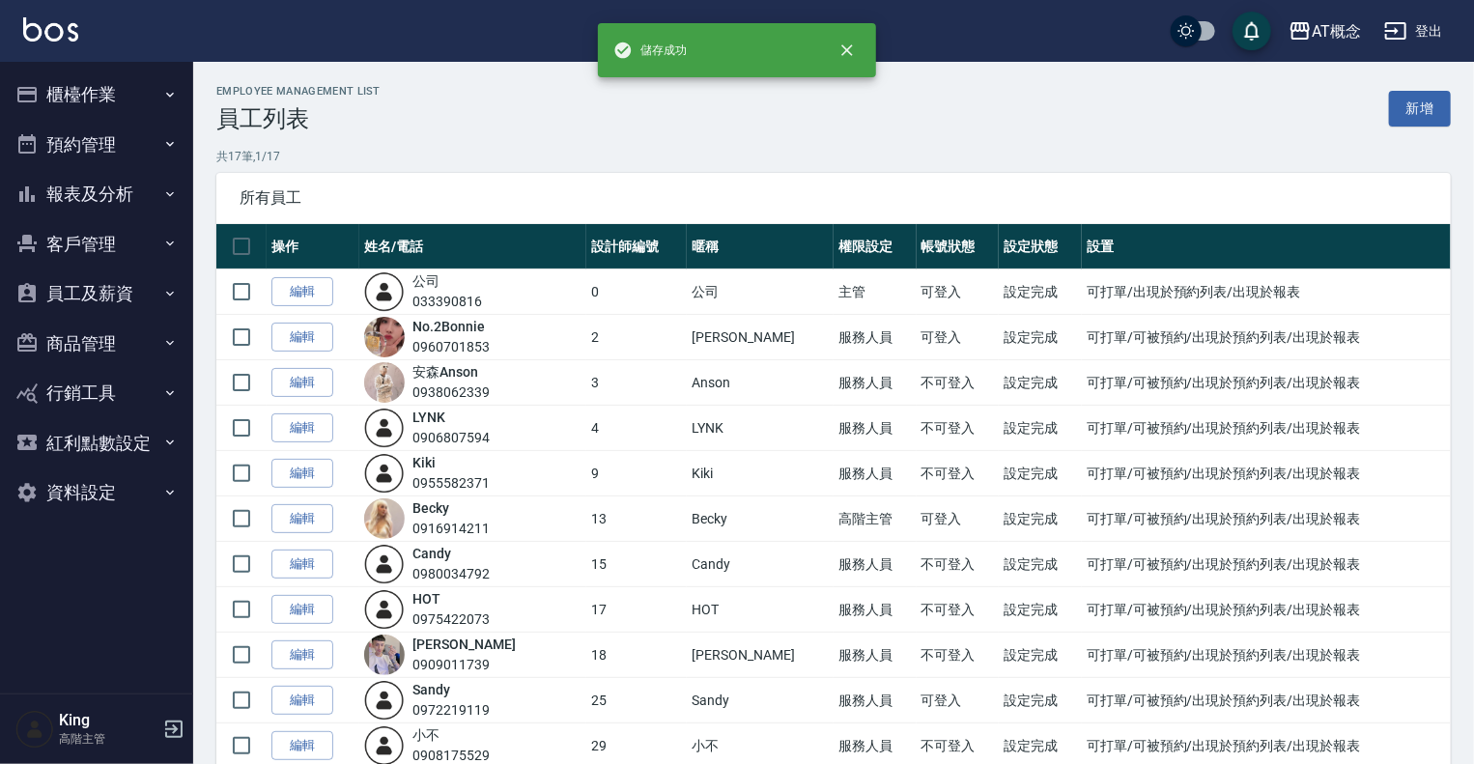
scroll to position [193, 0]
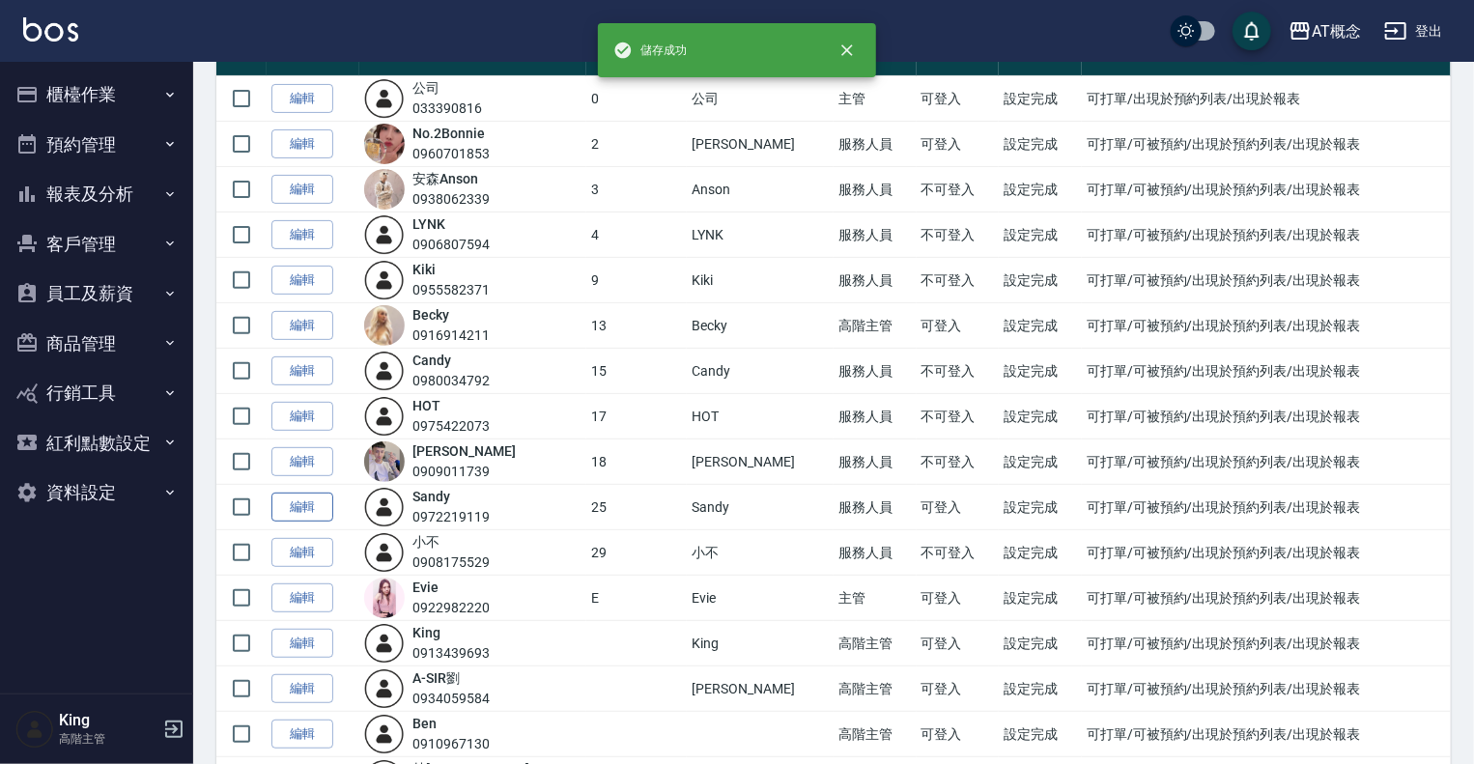
click at [310, 508] on link "編輯" at bounding box center [302, 508] width 62 height 30
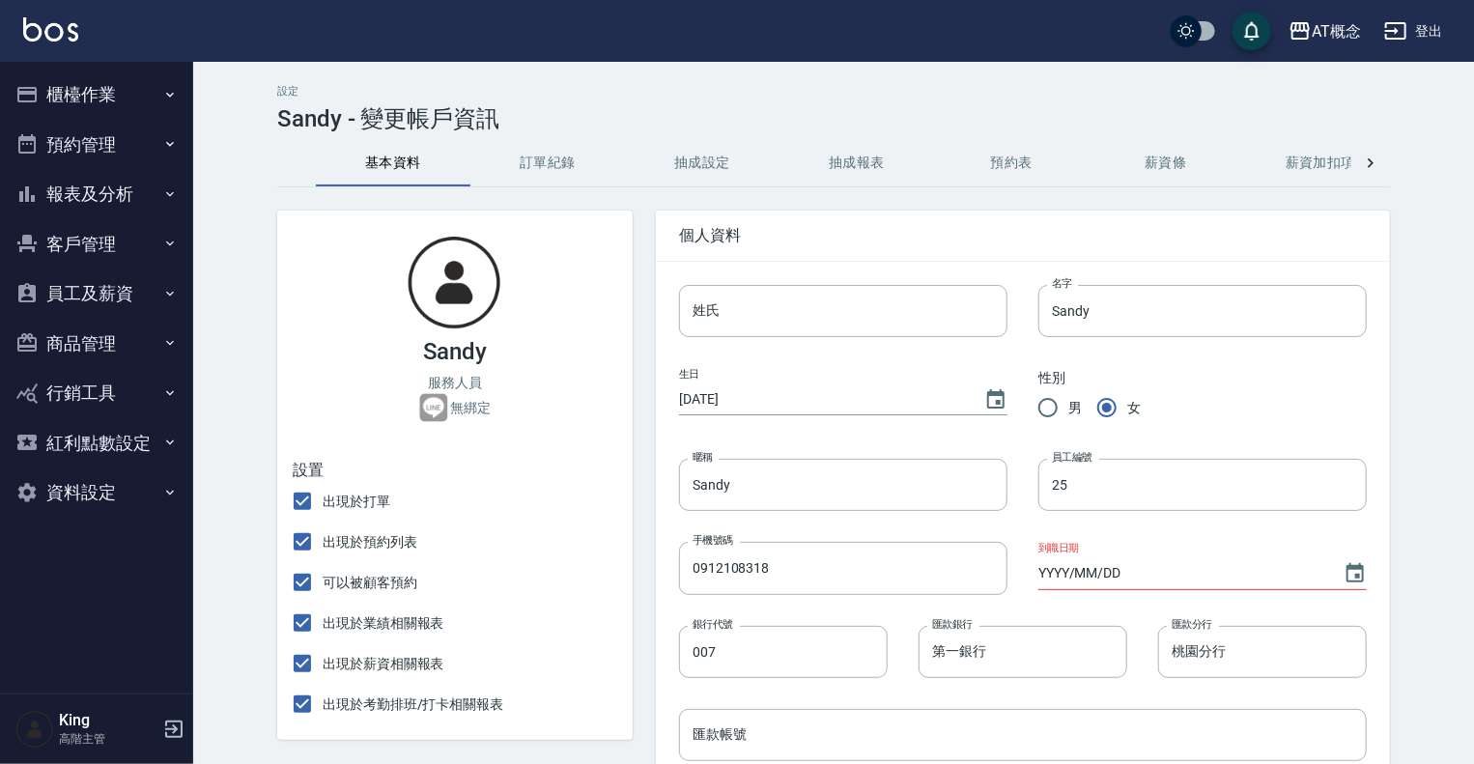
type input "0972219119"
drag, startPoint x: 310, startPoint y: 508, endPoint x: 1016, endPoint y: 288, distance: 739.7
click at [1380, 160] on div at bounding box center [1370, 163] width 39 height 46
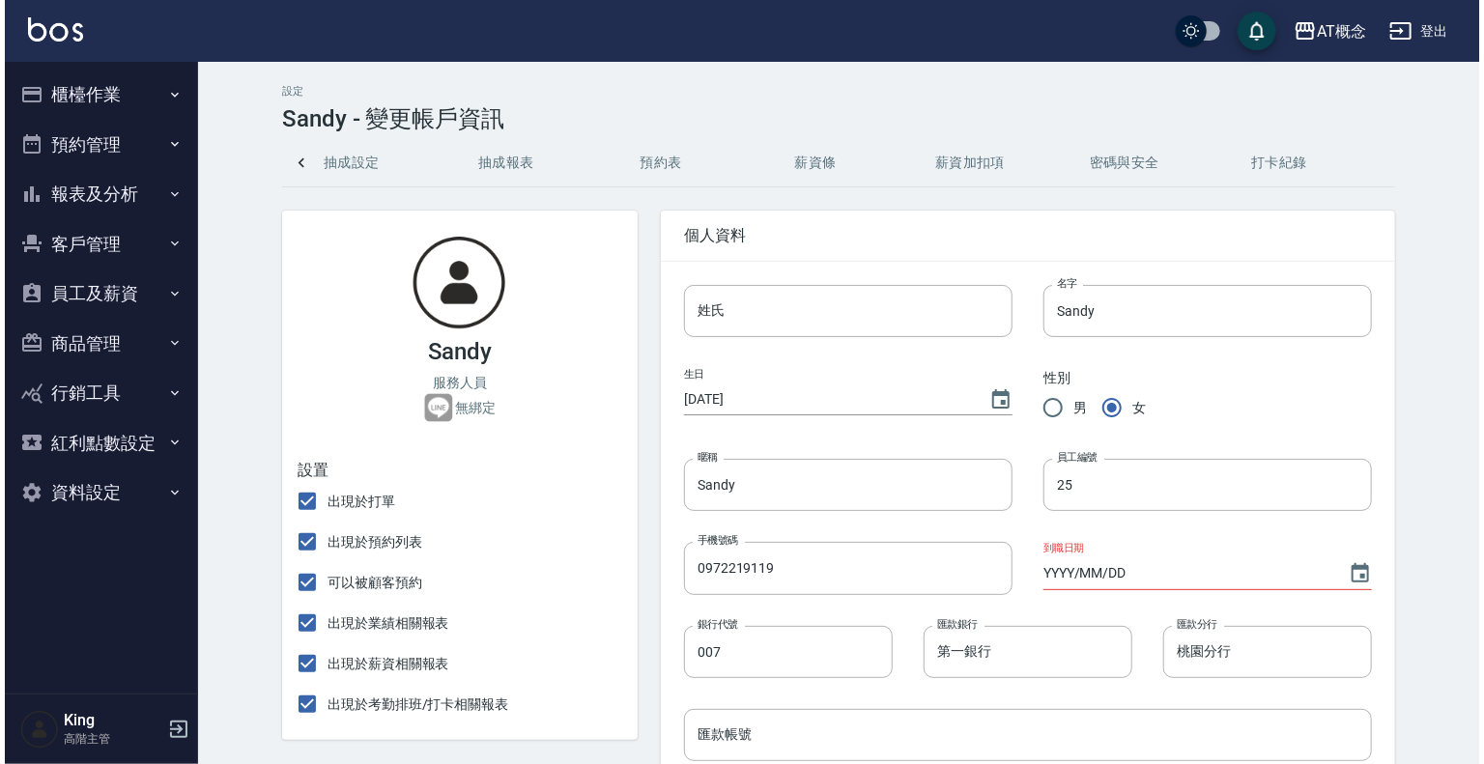
scroll to position [0, 355]
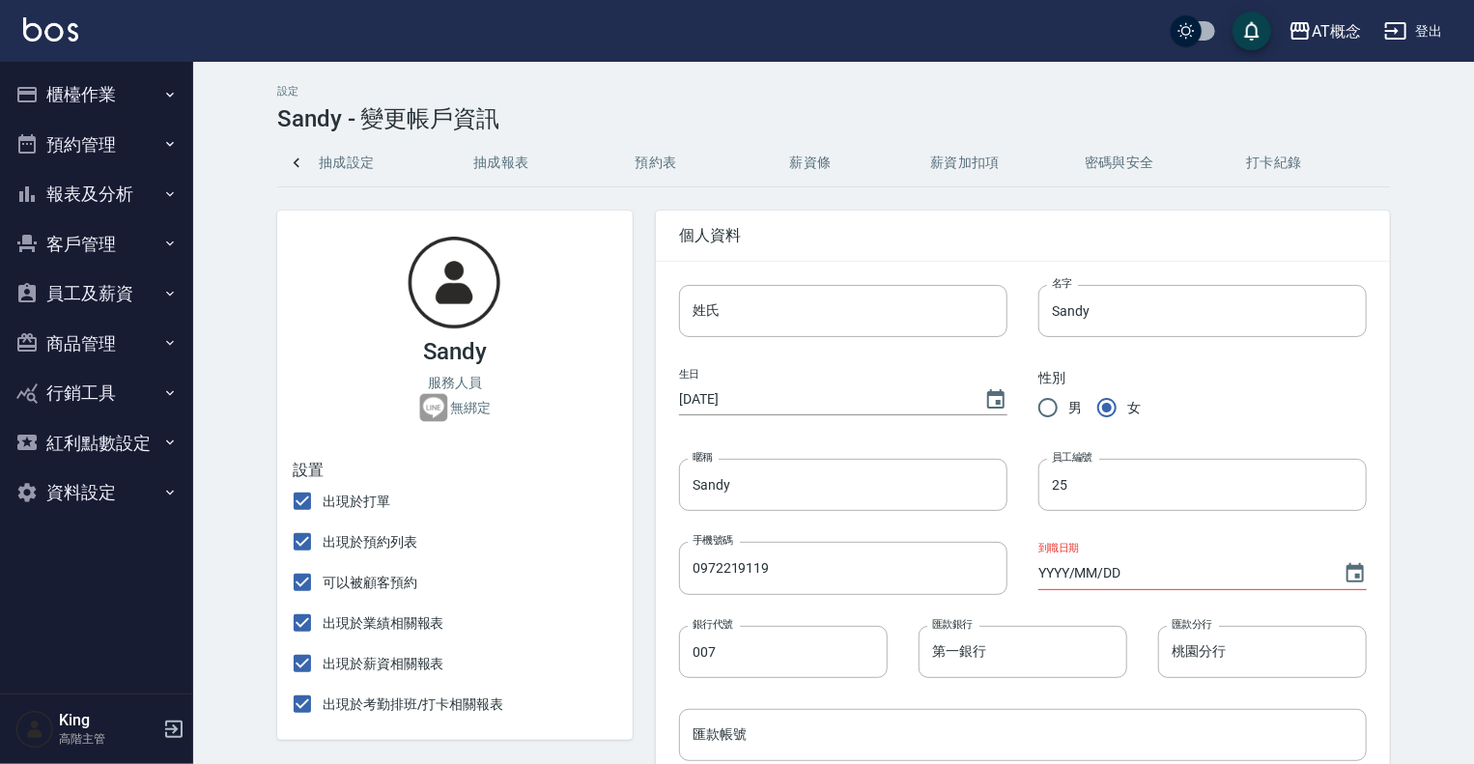
click at [1124, 161] on button "密碼與安全" at bounding box center [1119, 163] width 155 height 46
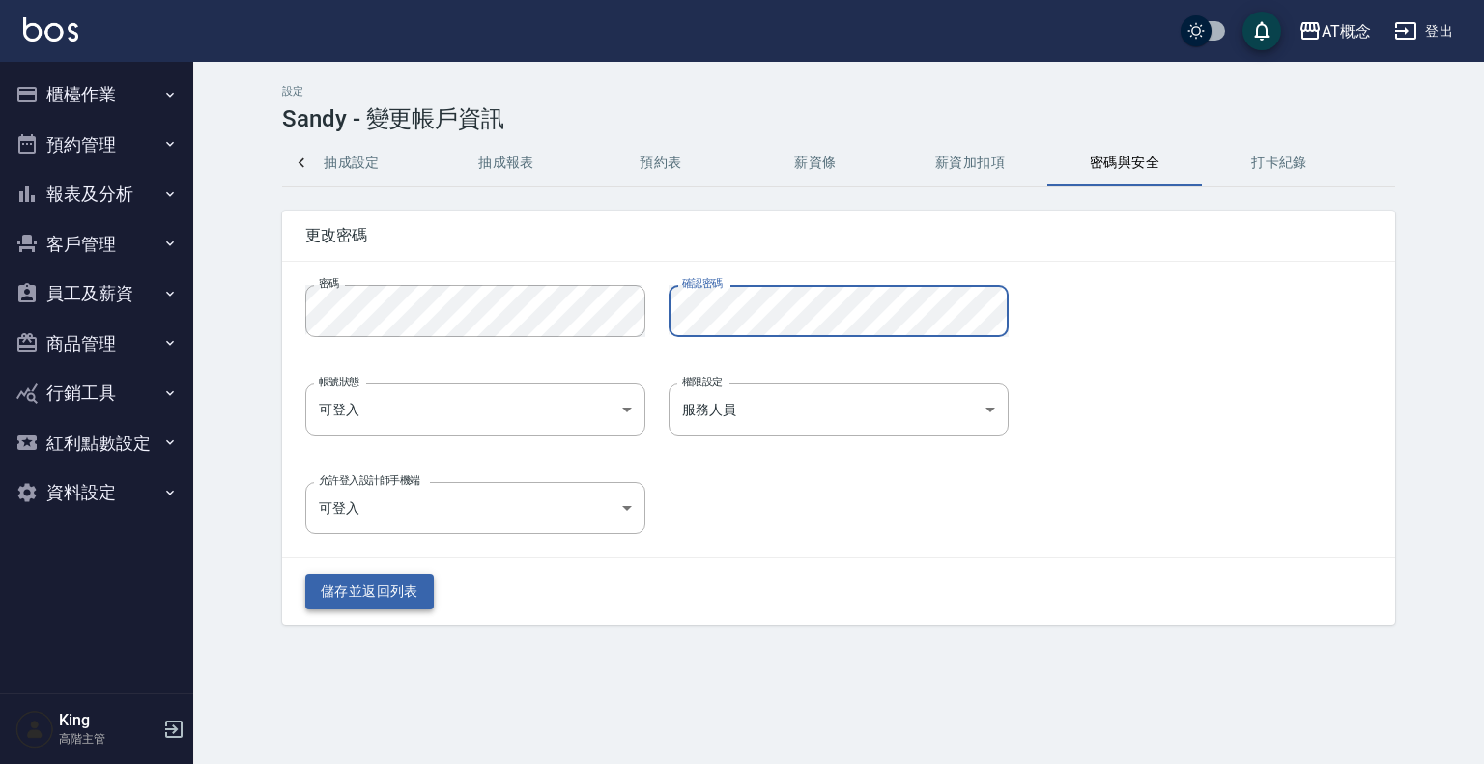
click at [359, 586] on button "儲存並返回列表" at bounding box center [369, 592] width 128 height 36
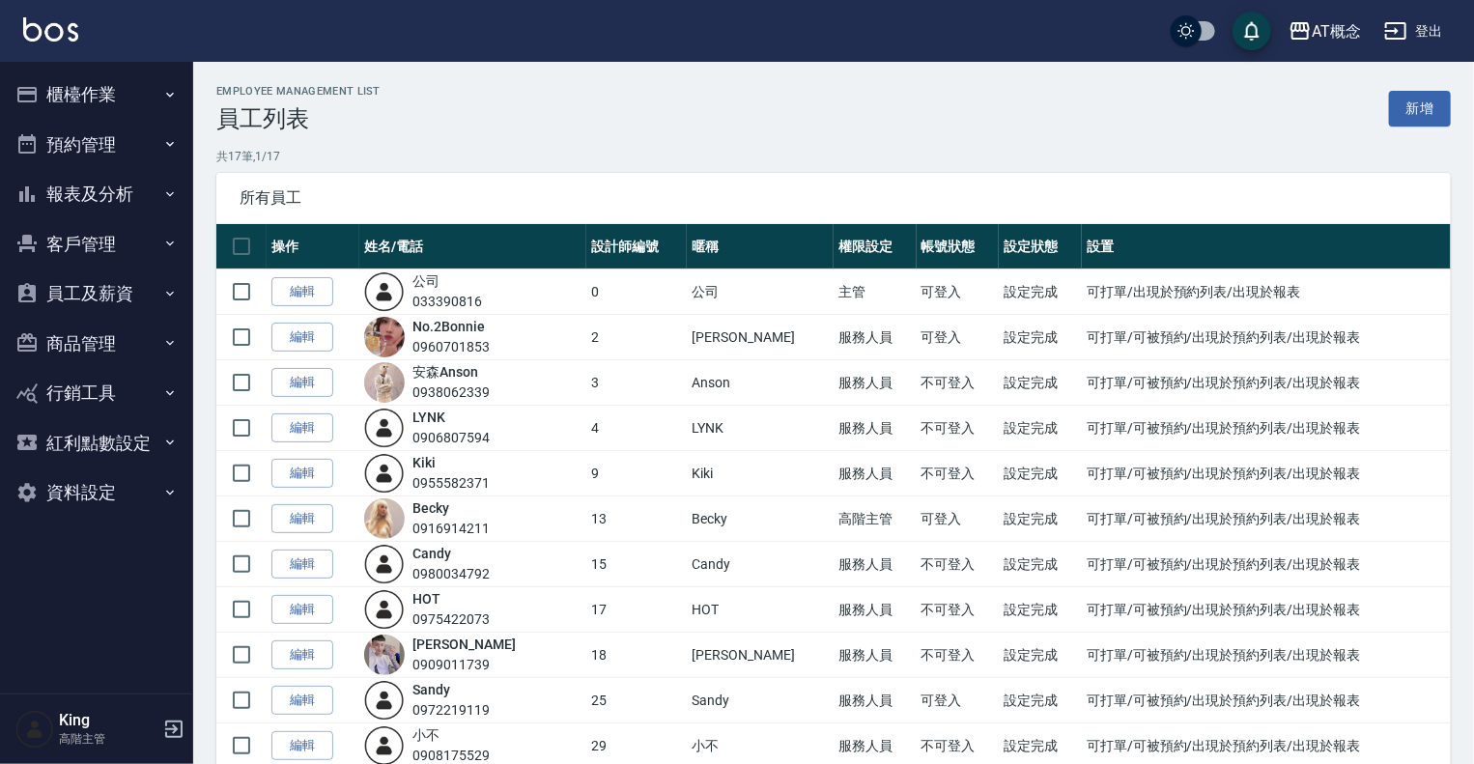
click at [657, 134] on div "Employee Management List 員工列表 新增 共 17 筆, 1 / 17 所有員工 操作 姓名/電話 設計師編號 暱稱 權限設定 帳號狀…" at bounding box center [833, 589] width 1281 height 1055
